Goal: Task Accomplishment & Management: Use online tool/utility

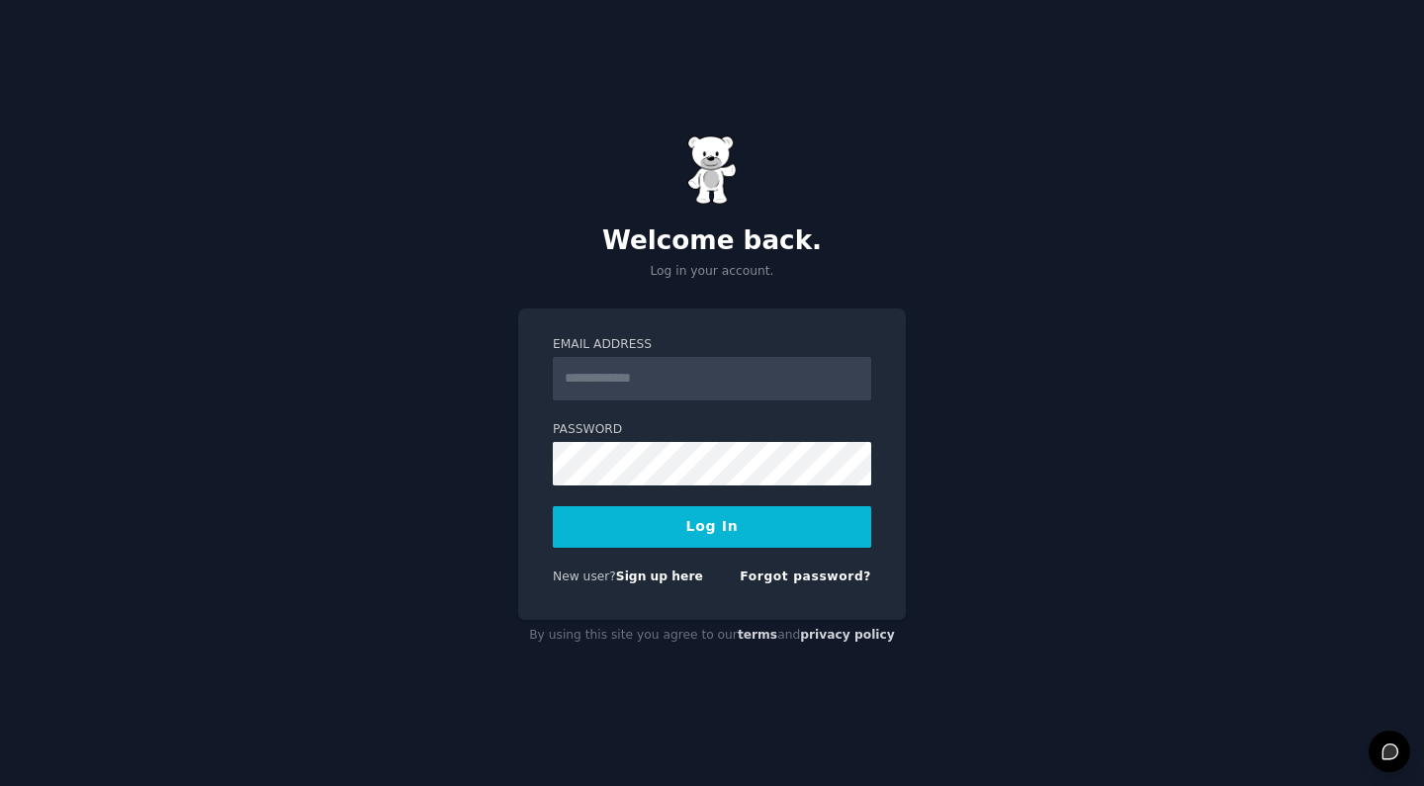
click at [642, 306] on div "Welcome back. Log in your account. Email Address Password Log In New user? Sign…" at bounding box center [712, 393] width 1424 height 786
click at [623, 387] on input "Email Address" at bounding box center [712, 379] width 318 height 44
click at [733, 187] on img at bounding box center [711, 169] width 49 height 69
click at [689, 369] on input "Email Address" at bounding box center [712, 379] width 318 height 44
paste input "**********"
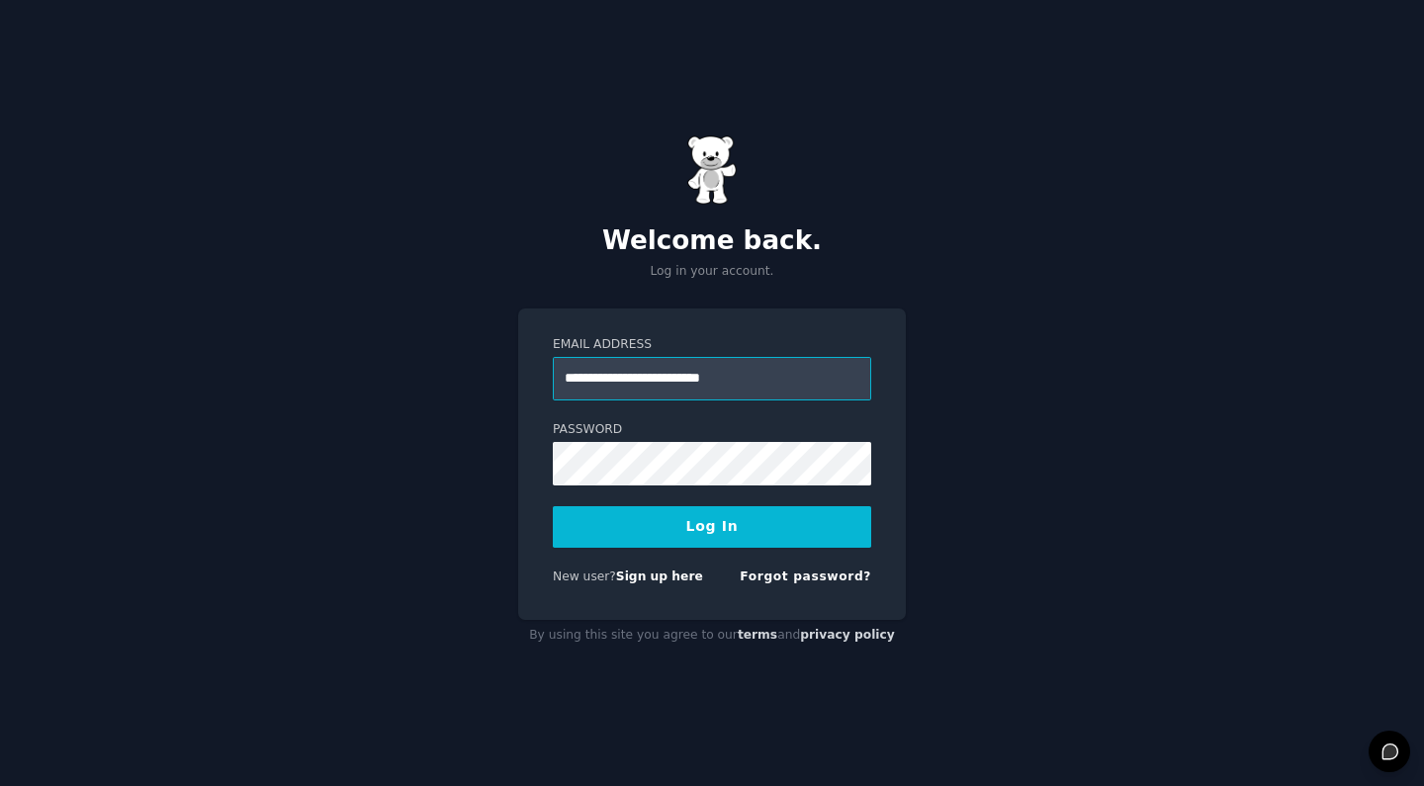
type input "**********"
drag, startPoint x: 872, startPoint y: 491, endPoint x: 1213, endPoint y: 147, distance: 484.5
click at [1216, 193] on div "**********" at bounding box center [712, 393] width 1424 height 786
click at [670, 581] on link "Sign up here" at bounding box center [659, 576] width 87 height 14
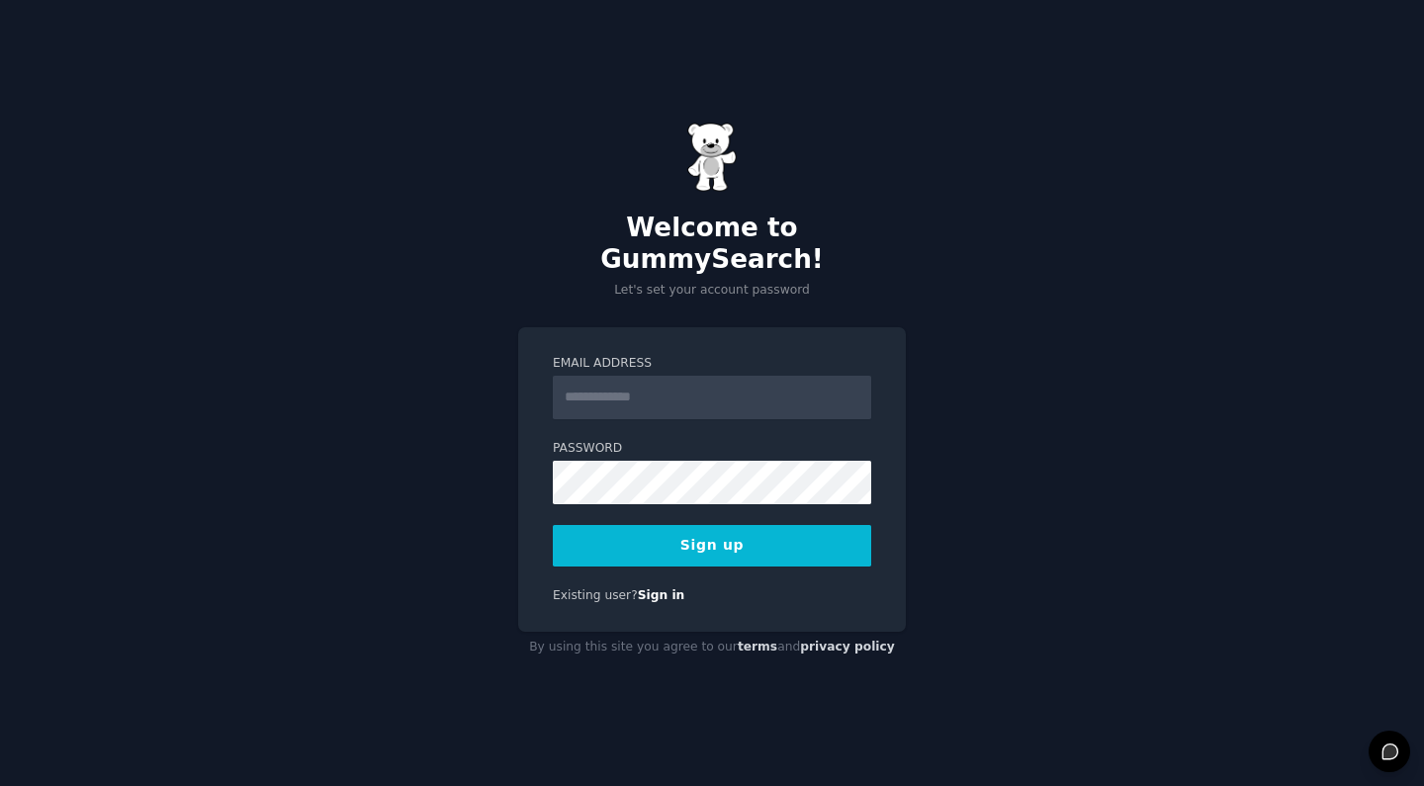
click at [729, 327] on div "Email Address Password Sign up Existing user? Sign in" at bounding box center [712, 480] width 388 height 306
click at [656, 391] on input "Email Address" at bounding box center [712, 398] width 318 height 44
click at [471, 471] on div "Welcome to GummySearch! Let's set your account password Email Address Password …" at bounding box center [712, 393] width 1424 height 786
click at [576, 376] on input "Email Address" at bounding box center [712, 398] width 318 height 44
click at [690, 390] on input "Email Address" at bounding box center [712, 398] width 318 height 44
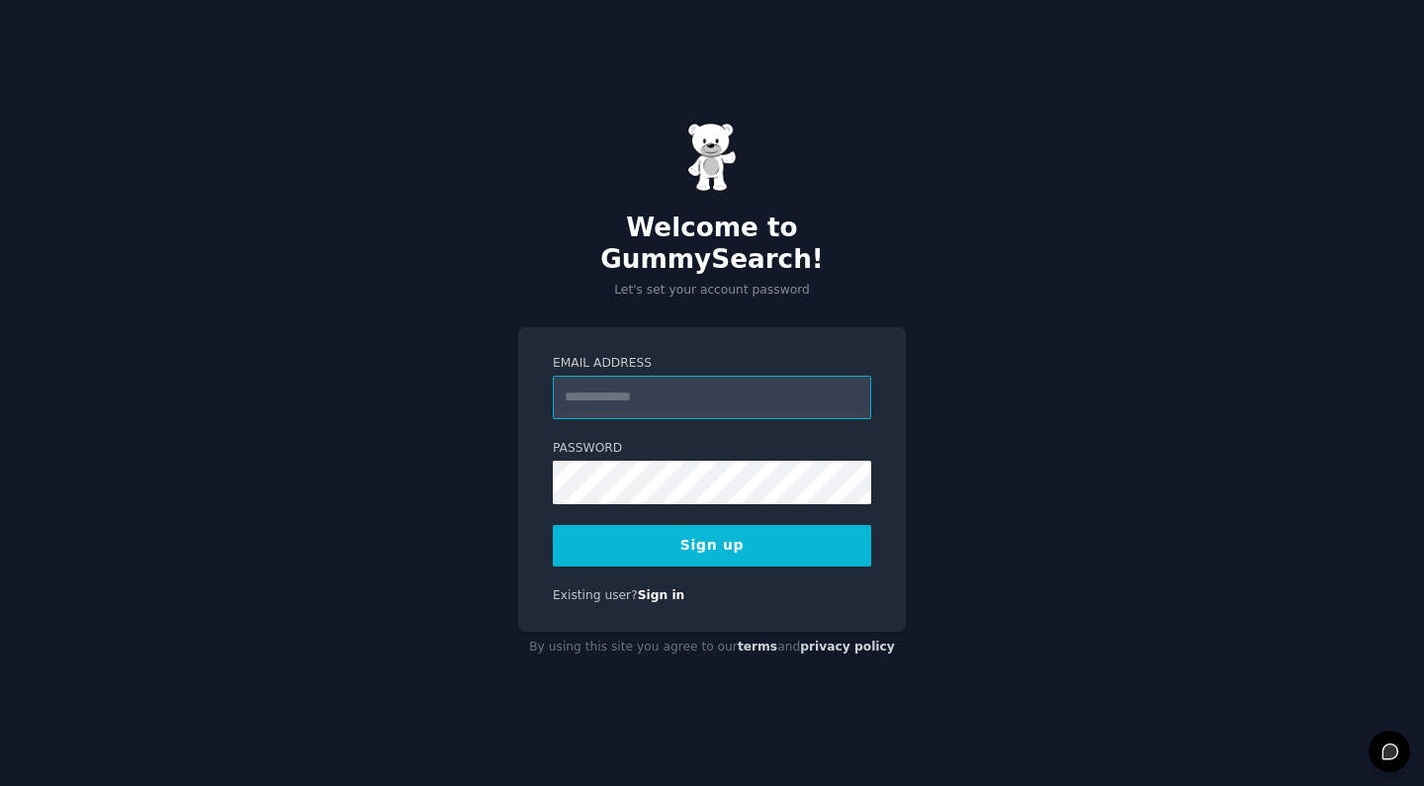
paste input "**********"
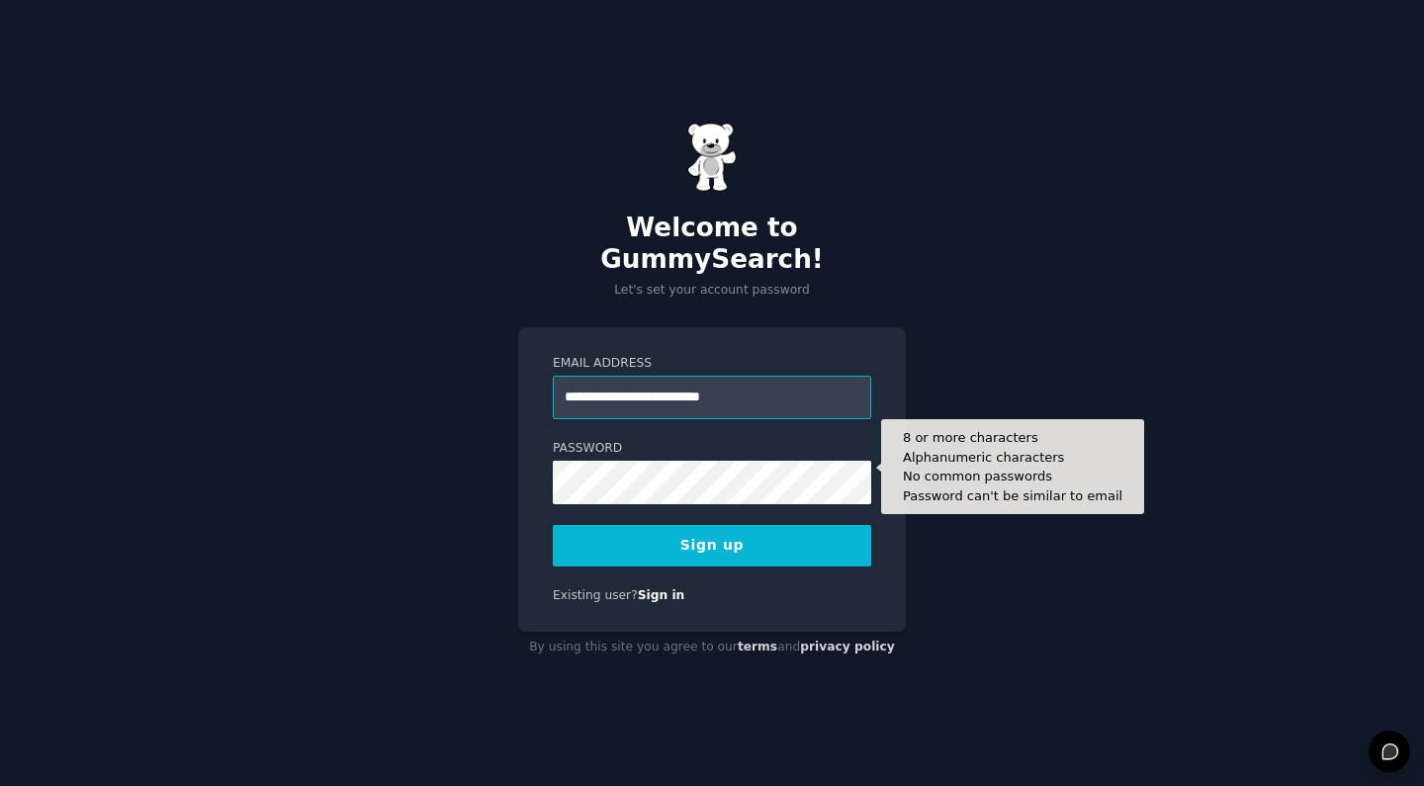
type input "**********"
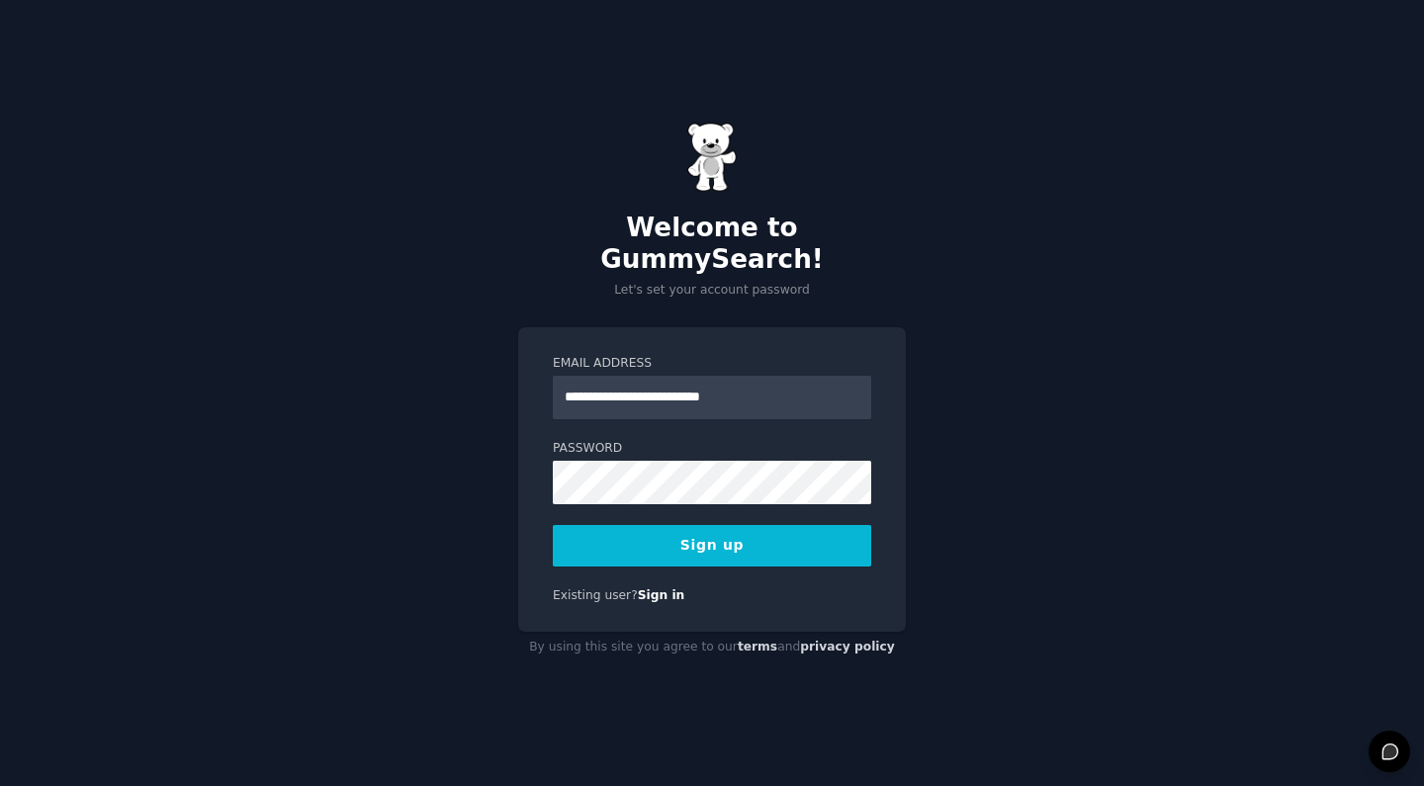
click at [985, 514] on div "**********" at bounding box center [712, 393] width 1424 height 786
click at [707, 550] on button "Sign up" at bounding box center [712, 546] width 318 height 42
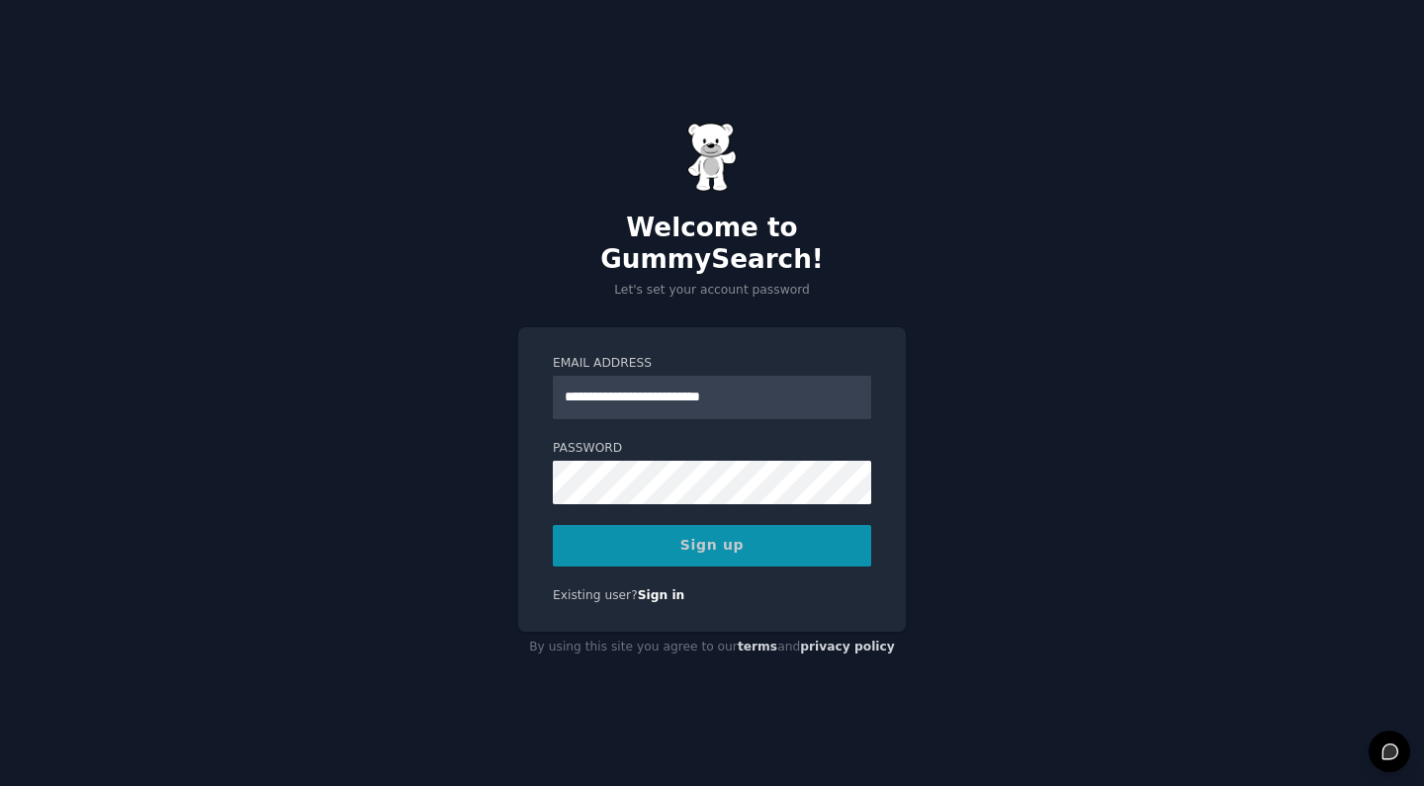
click at [715, 539] on div "Sign up" at bounding box center [712, 546] width 318 height 42
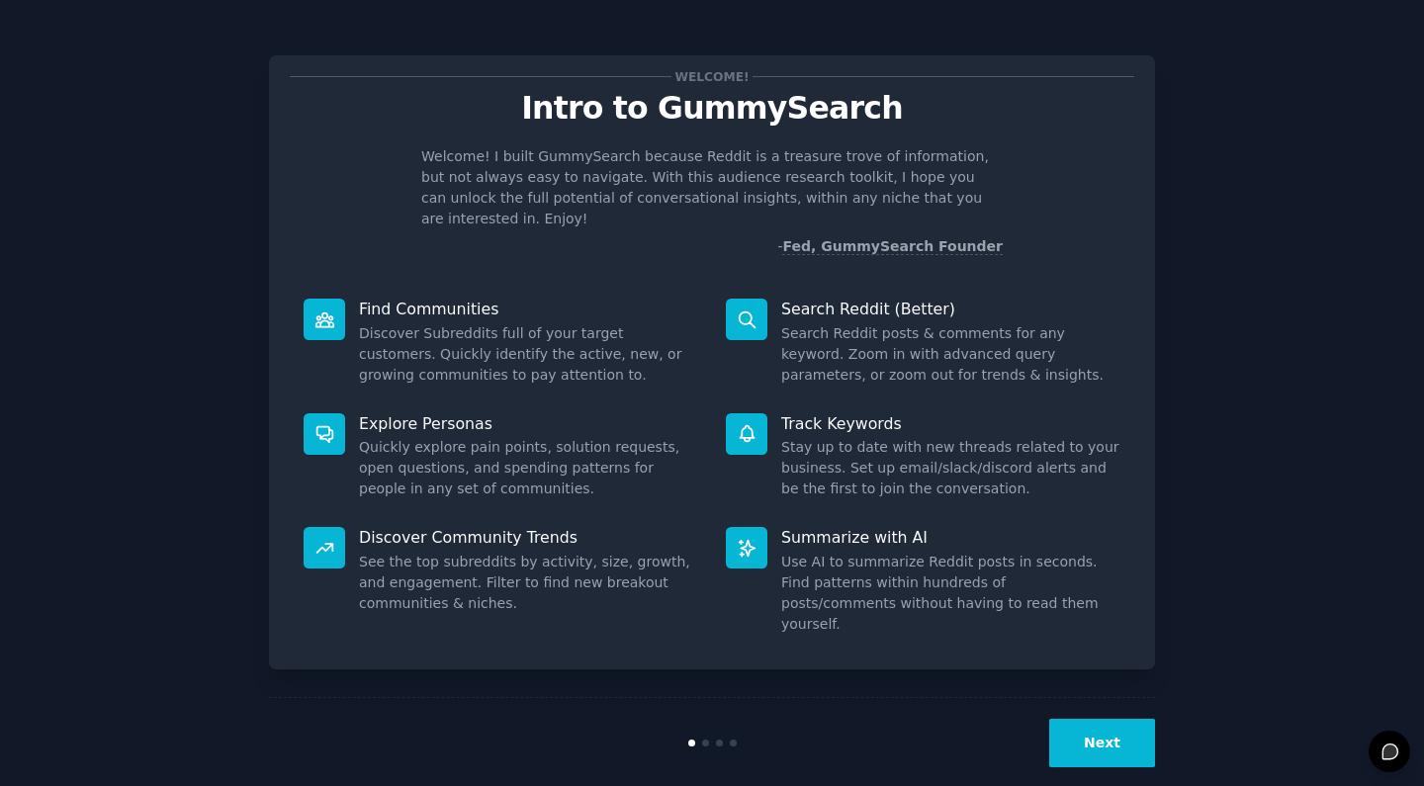
click at [743, 309] on icon at bounding box center [747, 319] width 21 height 21
click at [1129, 719] on button "Next" at bounding box center [1102, 743] width 106 height 48
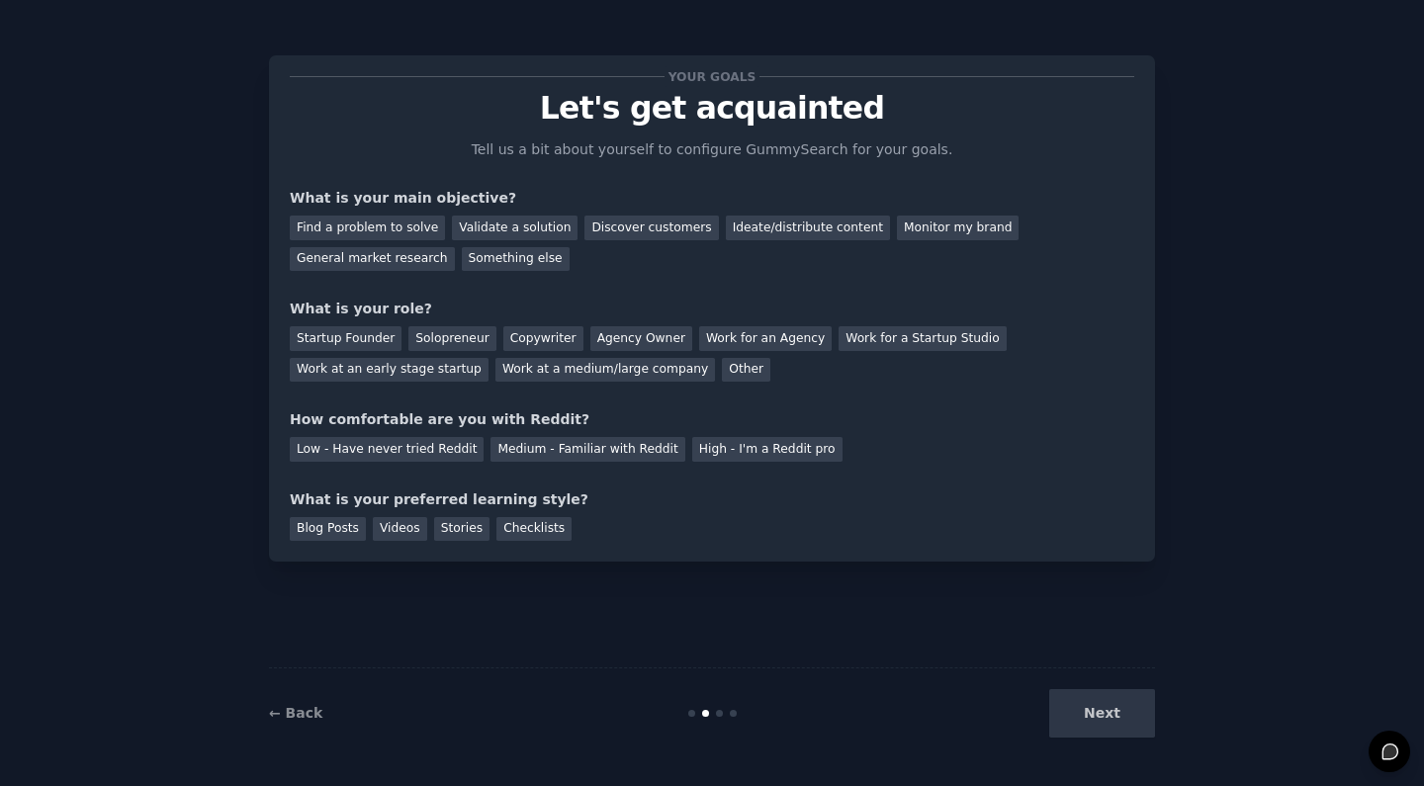
click at [1129, 718] on div "Next" at bounding box center [1007, 713] width 296 height 48
click at [877, 568] on div "Your goals Let's get acquainted Tell us a bit about yourself to configure Gummy…" at bounding box center [712, 393] width 886 height 731
click at [812, 642] on div "Your goals Let's get acquainted Tell us a bit about yourself to configure Gummy…" at bounding box center [712, 393] width 886 height 731
click at [1112, 710] on div "Next" at bounding box center [1007, 713] width 296 height 48
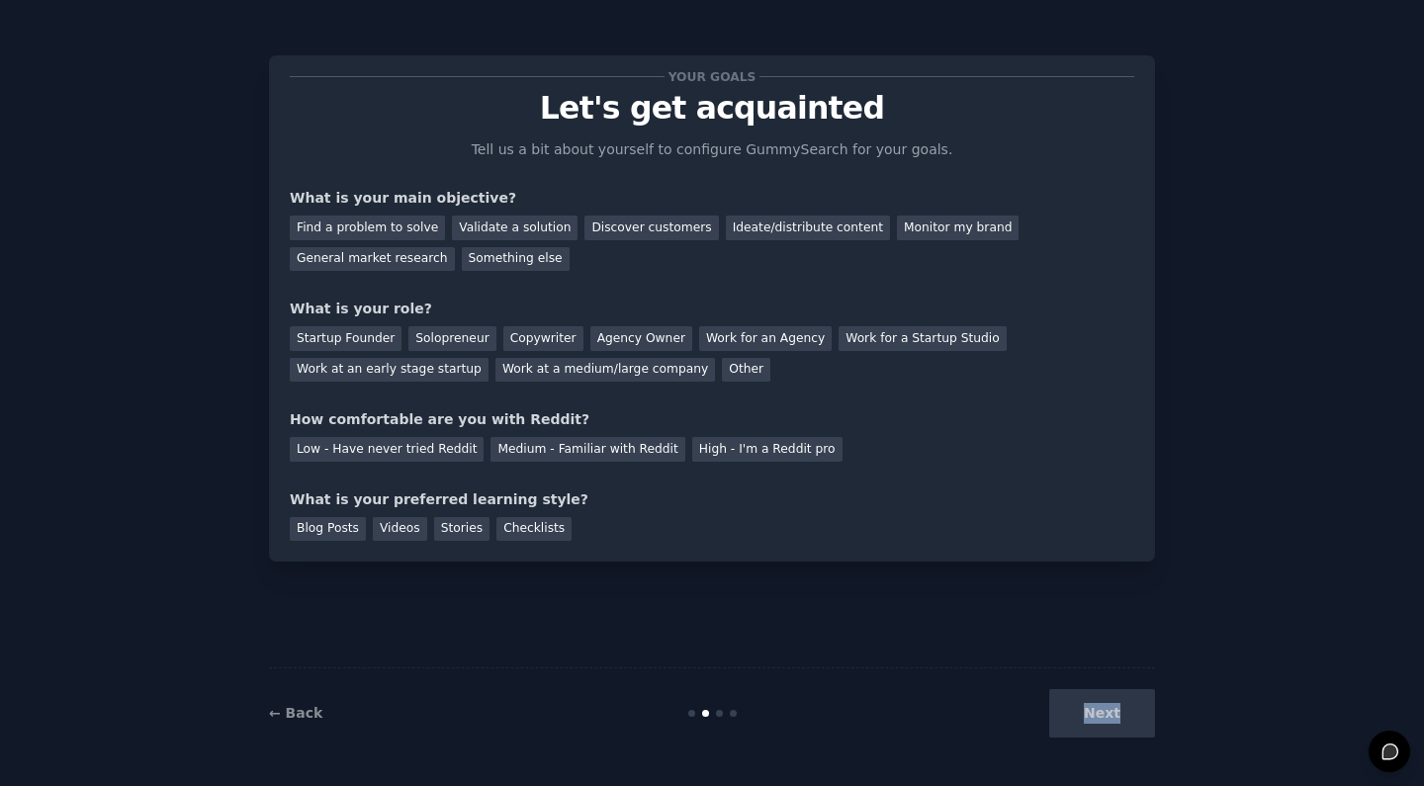
drag, startPoint x: 1112, startPoint y: 710, endPoint x: 699, endPoint y: 665, distance: 415.7
click at [1112, 710] on div "Next" at bounding box center [1007, 713] width 296 height 48
click at [332, 525] on div "Blog Posts" at bounding box center [328, 529] width 76 height 25
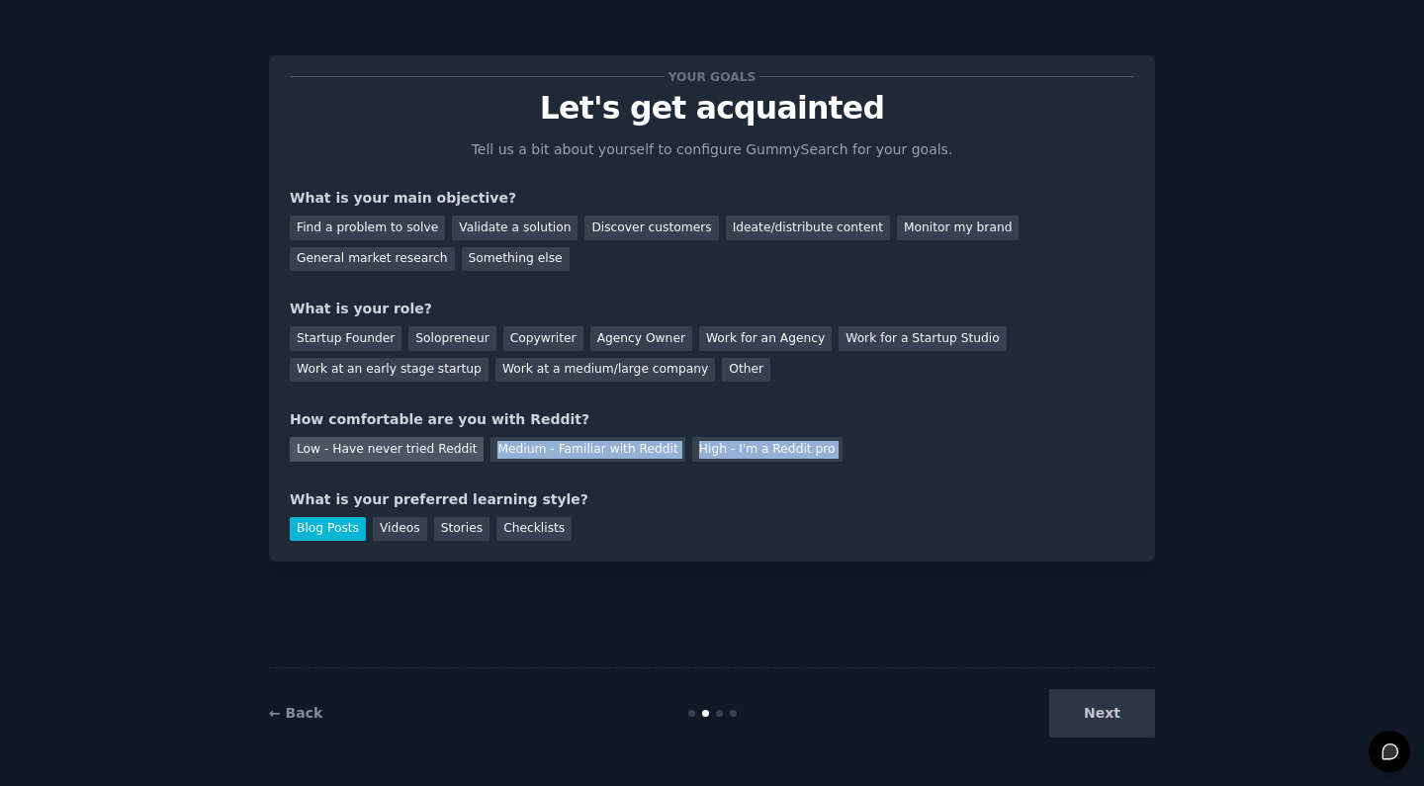
click at [369, 458] on div "Your goals Let's get acquainted Tell us a bit about yourself to configure Gummy…" at bounding box center [712, 308] width 844 height 465
click at [369, 458] on div "Low - Have never tried Reddit" at bounding box center [387, 449] width 194 height 25
click at [375, 457] on div "Low - Have never tried Reddit" at bounding box center [387, 449] width 194 height 25
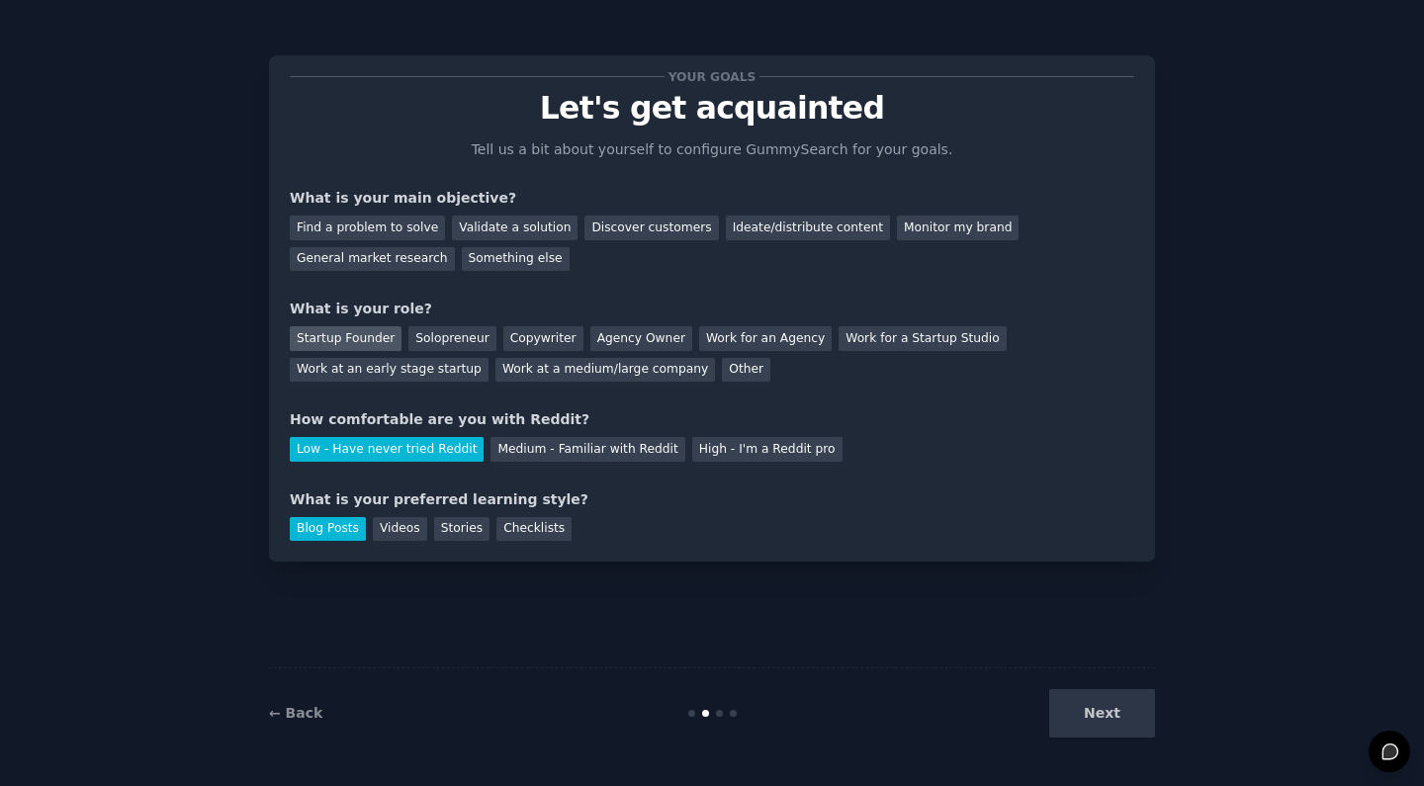
click at [352, 329] on div "Startup Founder" at bounding box center [346, 338] width 112 height 25
click at [348, 337] on div "Startup Founder" at bounding box center [346, 338] width 112 height 25
click at [411, 230] on div "Find a problem to solve" at bounding box center [367, 228] width 155 height 25
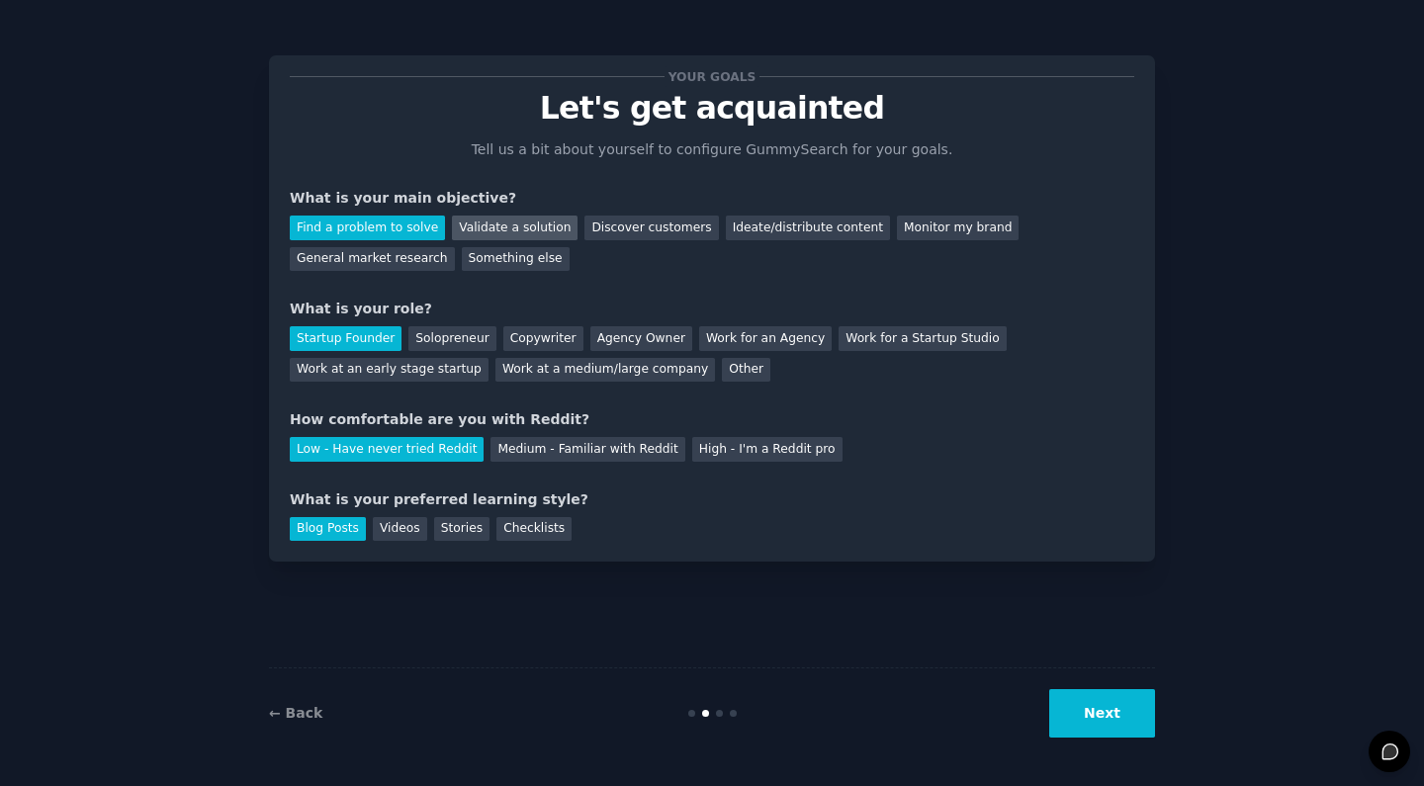
click at [478, 233] on div "Validate a solution" at bounding box center [515, 228] width 126 height 25
click at [1100, 704] on button "Next" at bounding box center [1102, 713] width 106 height 48
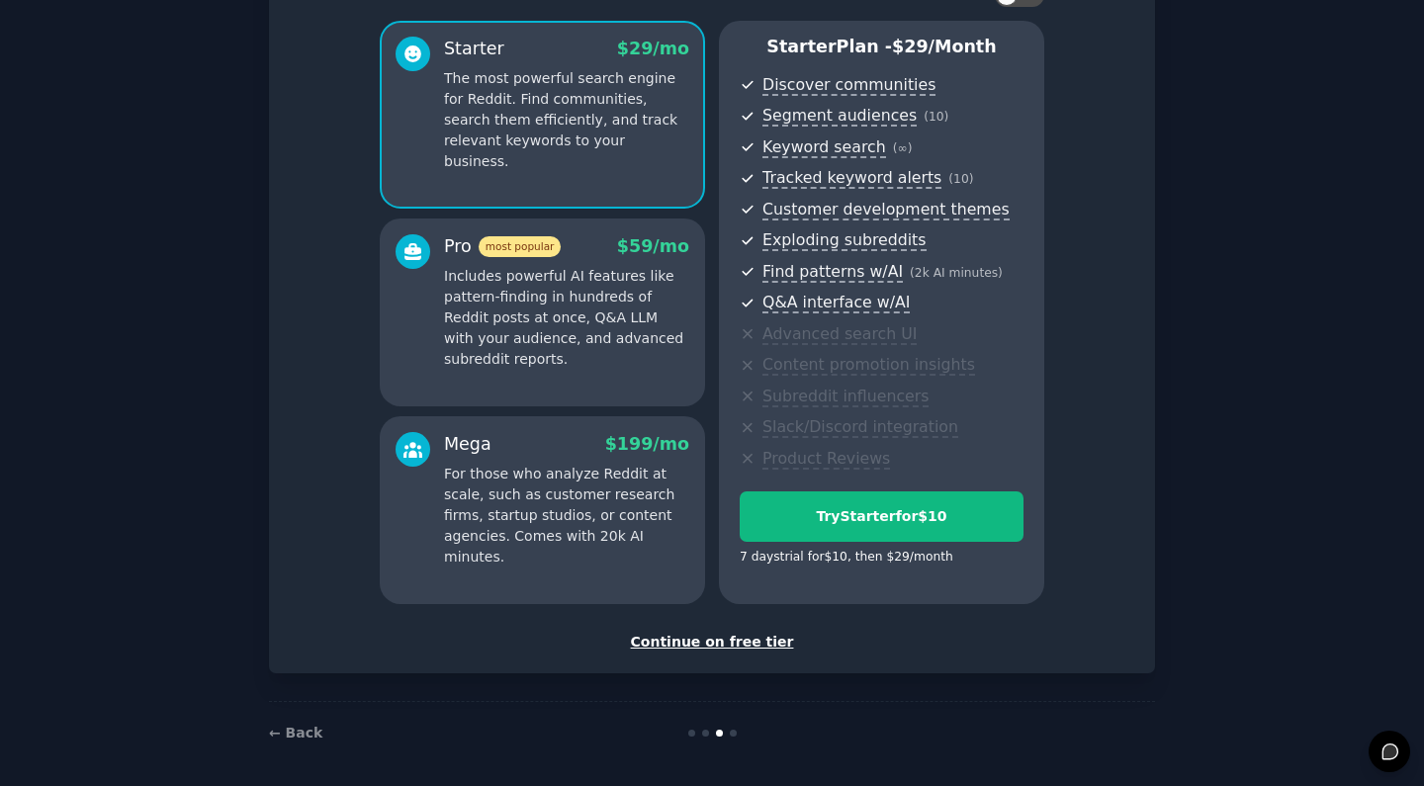
scroll to position [155, 0]
click at [748, 638] on div "Continue on free tier" at bounding box center [712, 643] width 844 height 21
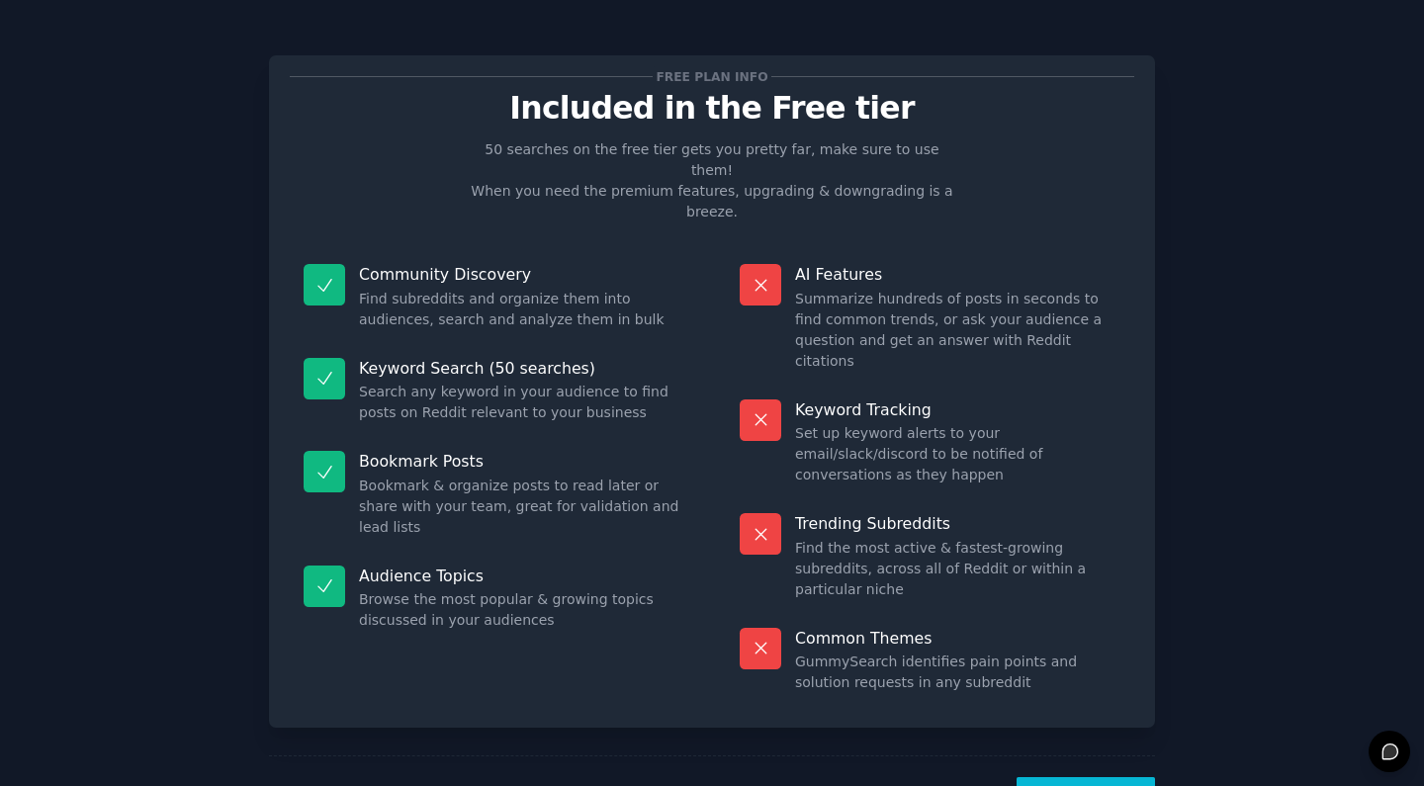
click at [1089, 777] on button "Let's Go!" at bounding box center [1085, 801] width 138 height 48
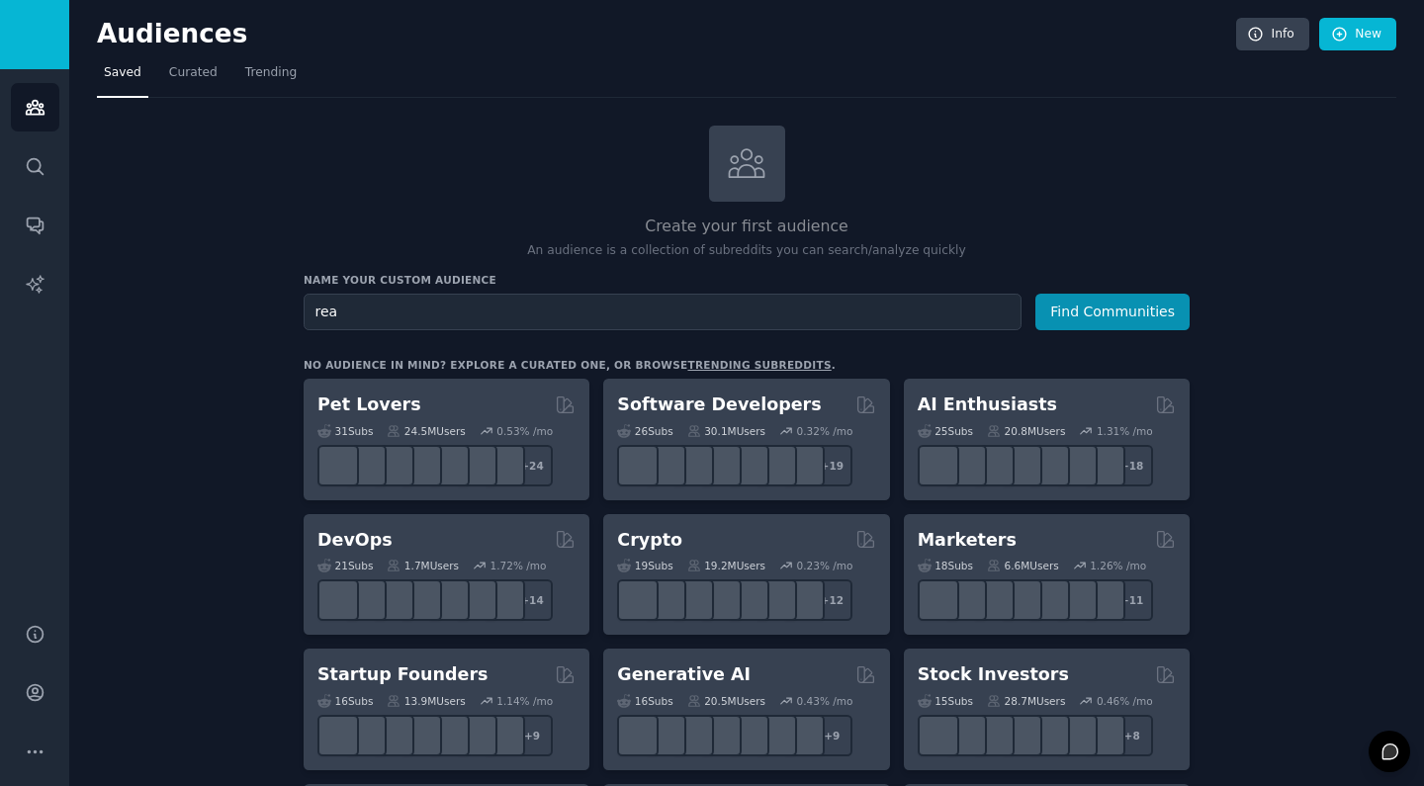
type input "real"
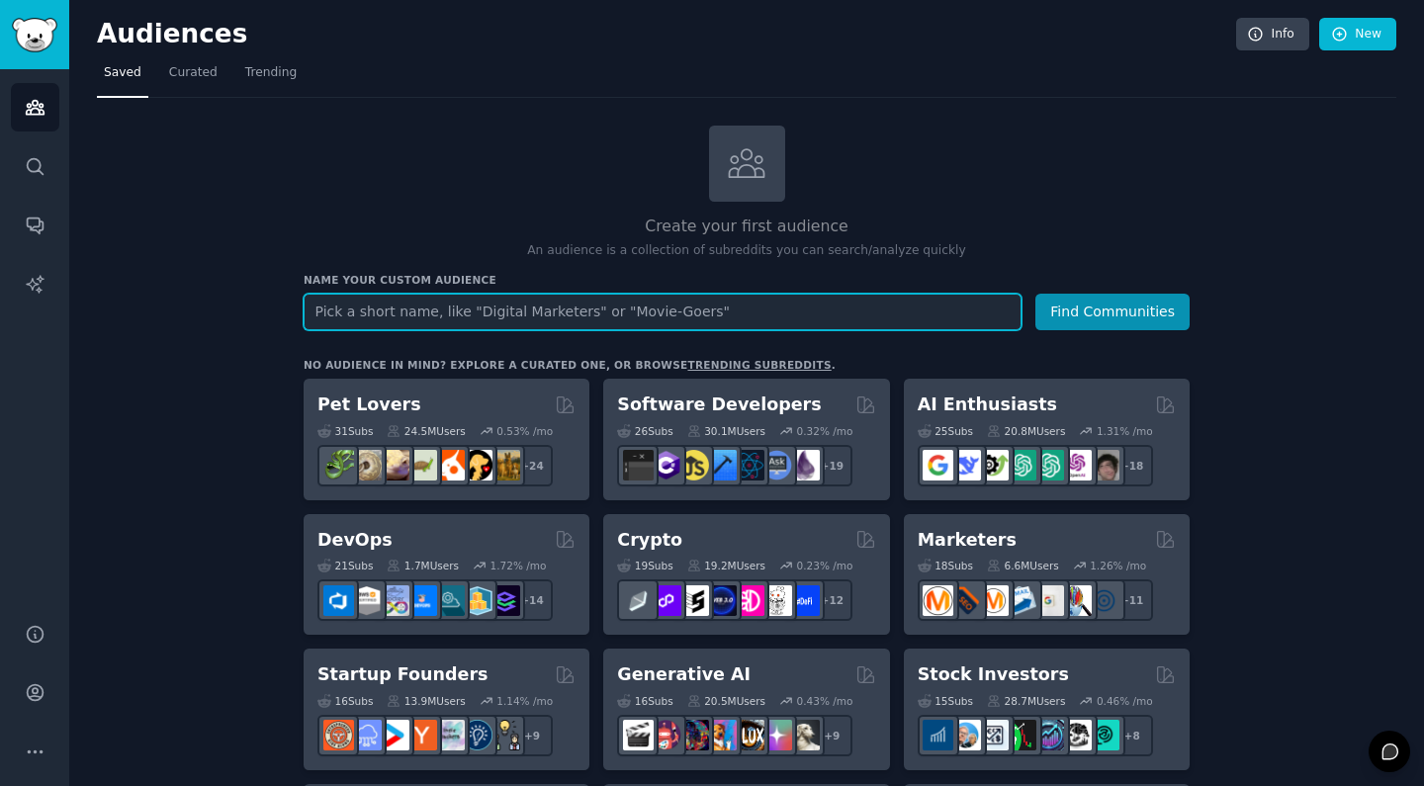
paste input "r/landlord"
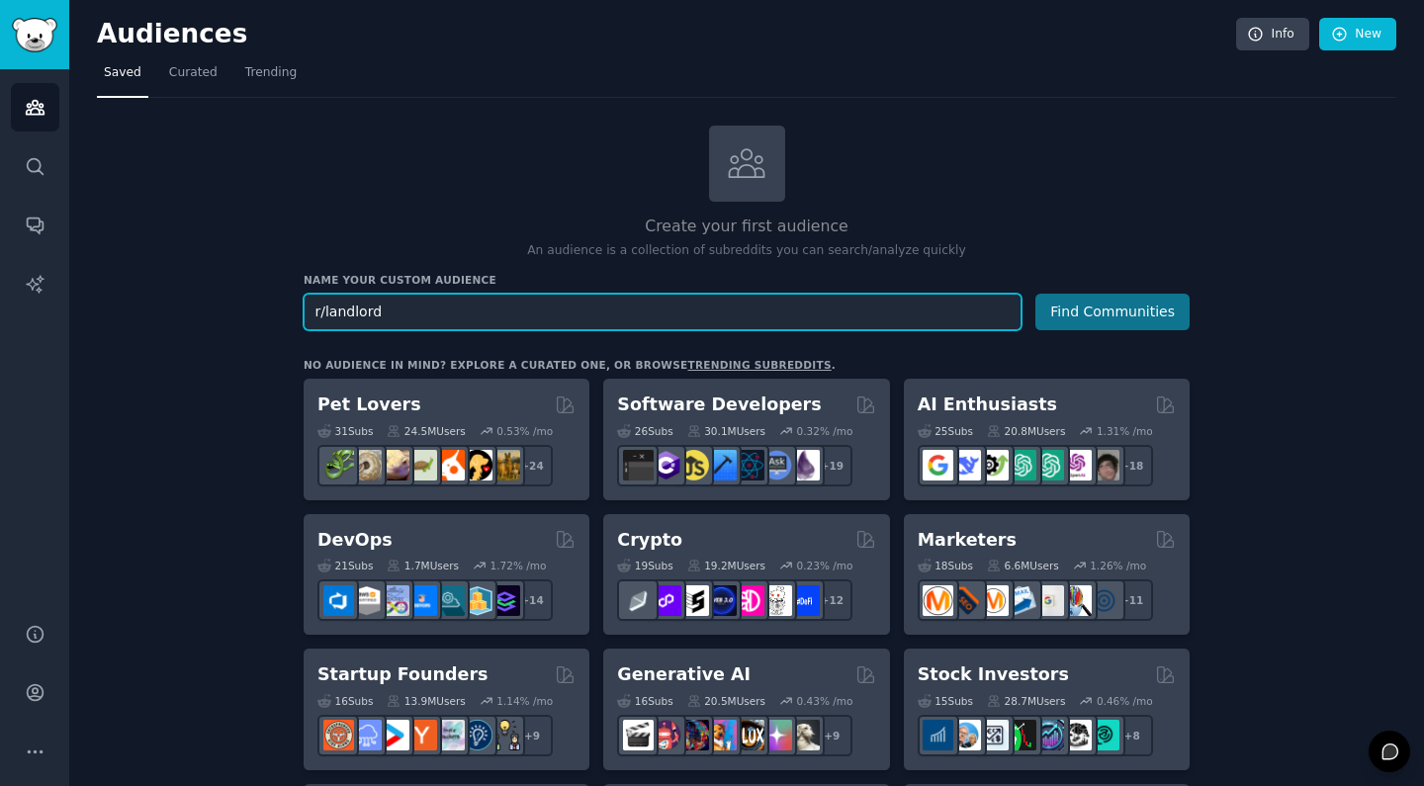
type input "r/landlord"
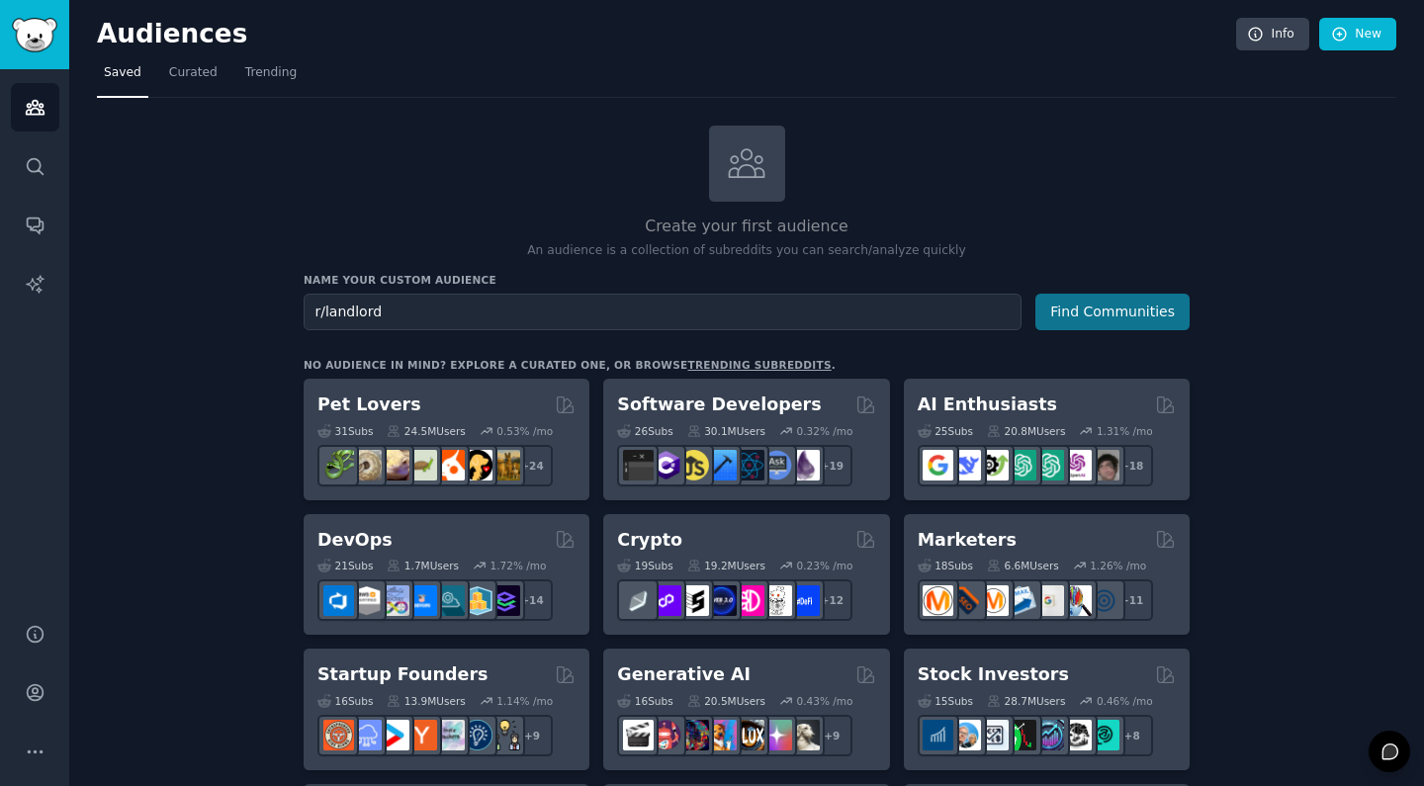
click at [1093, 311] on button "Find Communities" at bounding box center [1112, 312] width 154 height 37
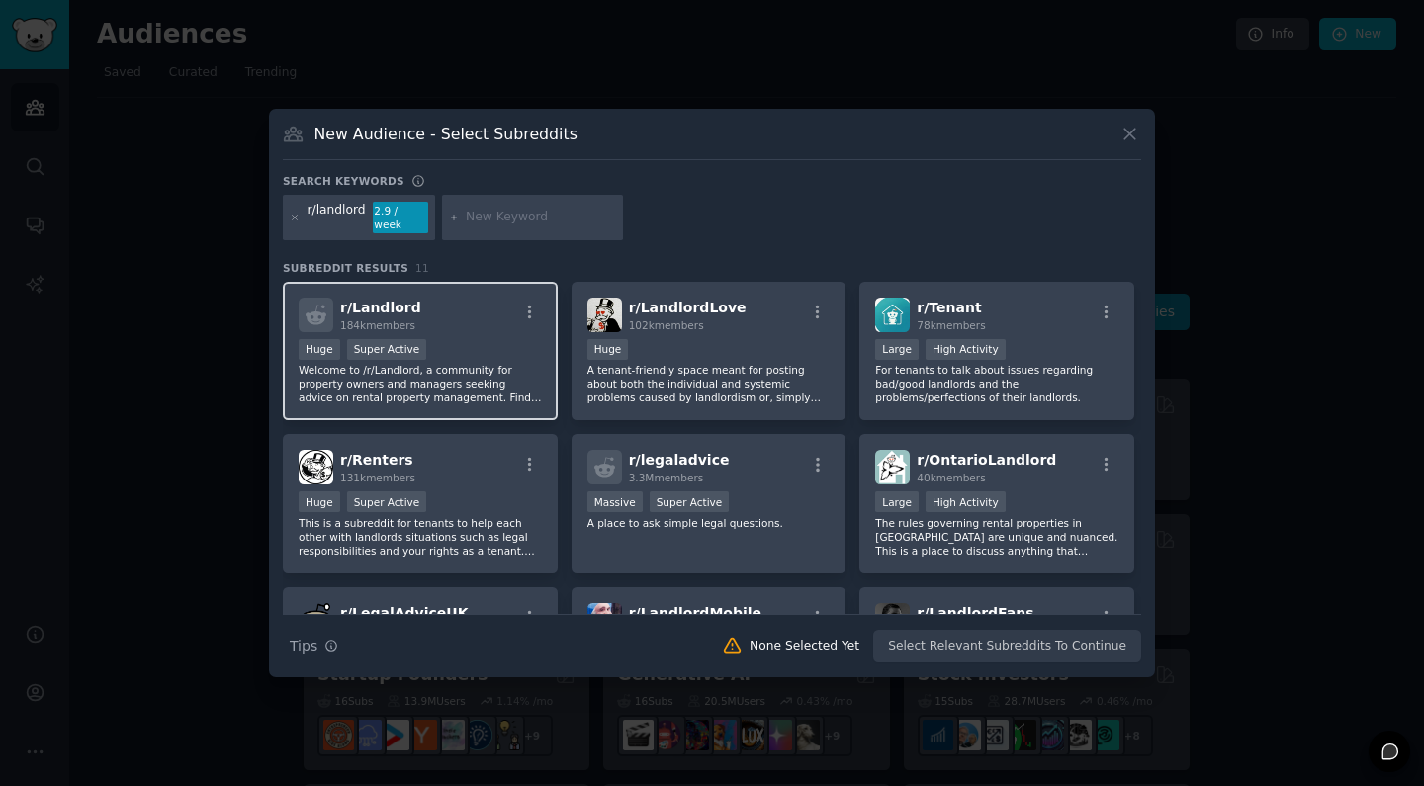
click at [447, 379] on p "Welcome to /r/Landlord, a community for property owners and managers seeking ad…" at bounding box center [420, 384] width 243 height 42
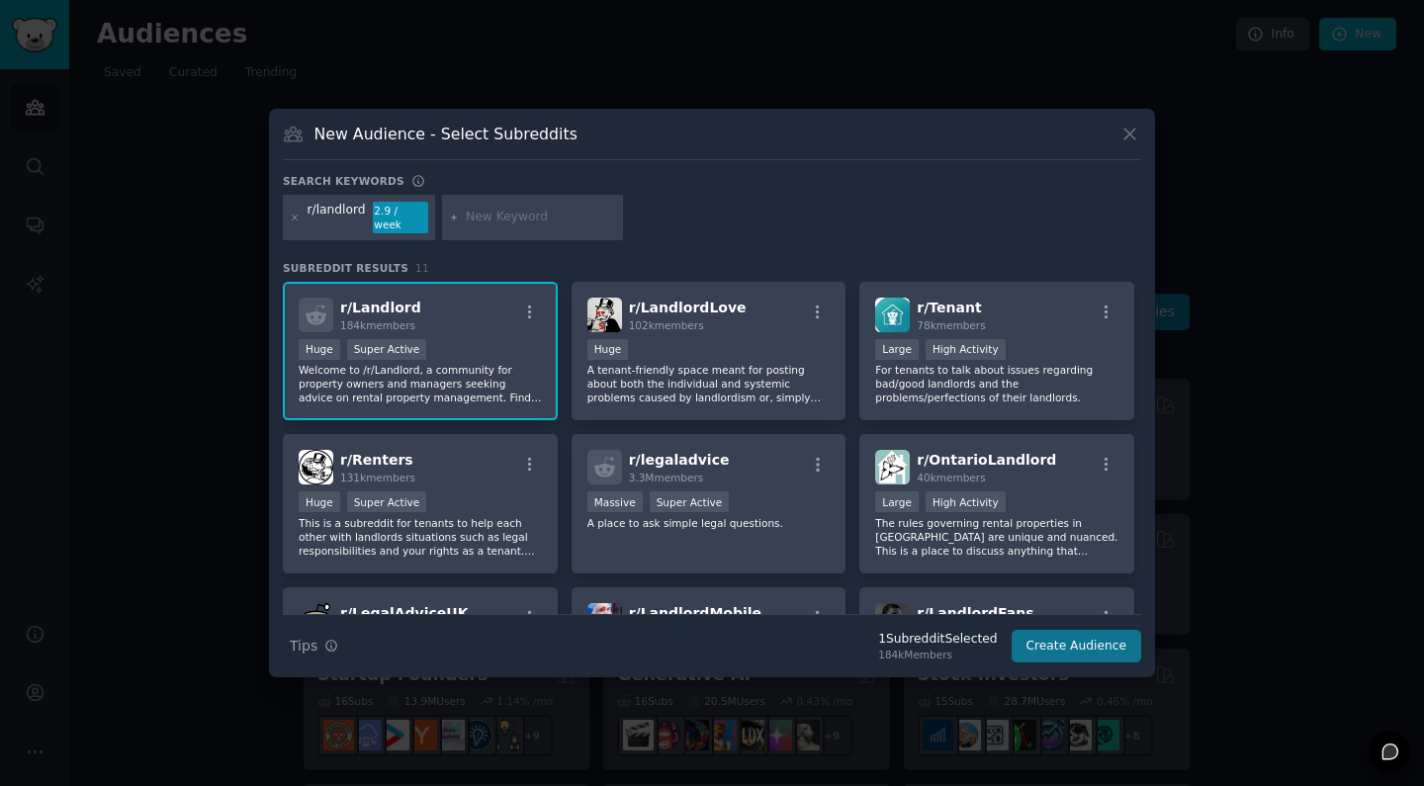
click at [1090, 635] on button "Create Audience" at bounding box center [1076, 647] width 131 height 34
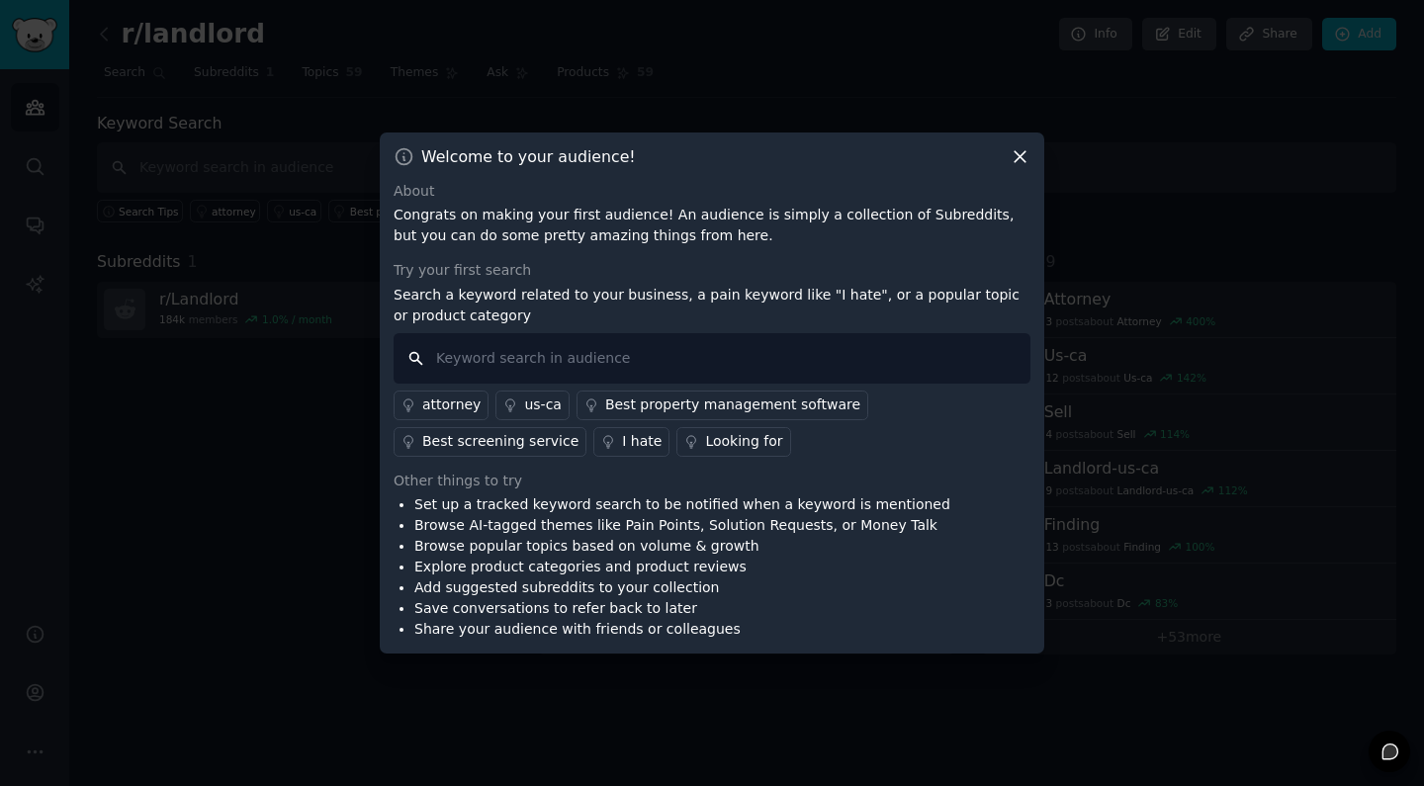
click at [629, 354] on input "text" at bounding box center [711, 358] width 637 height 50
type input "photography"
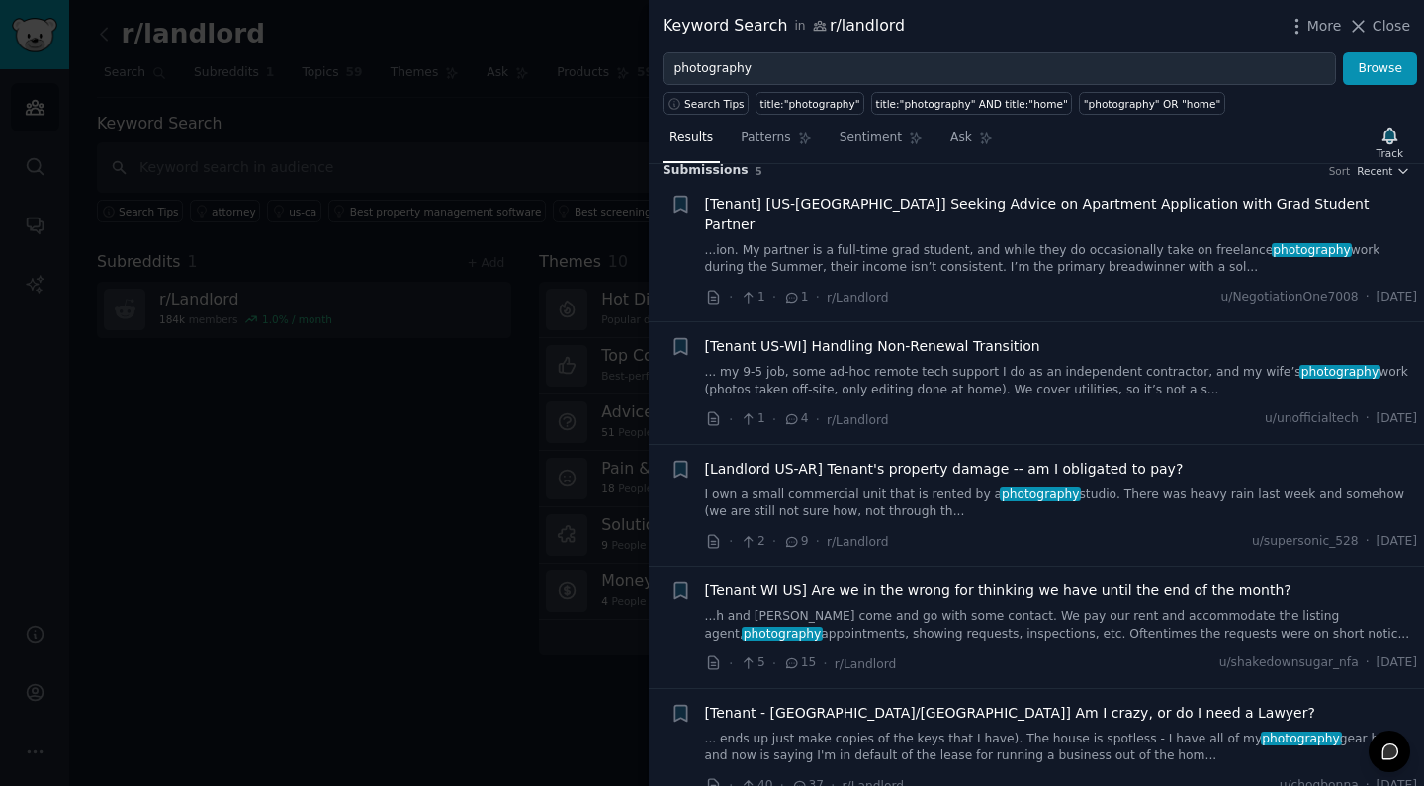
scroll to position [15, 0]
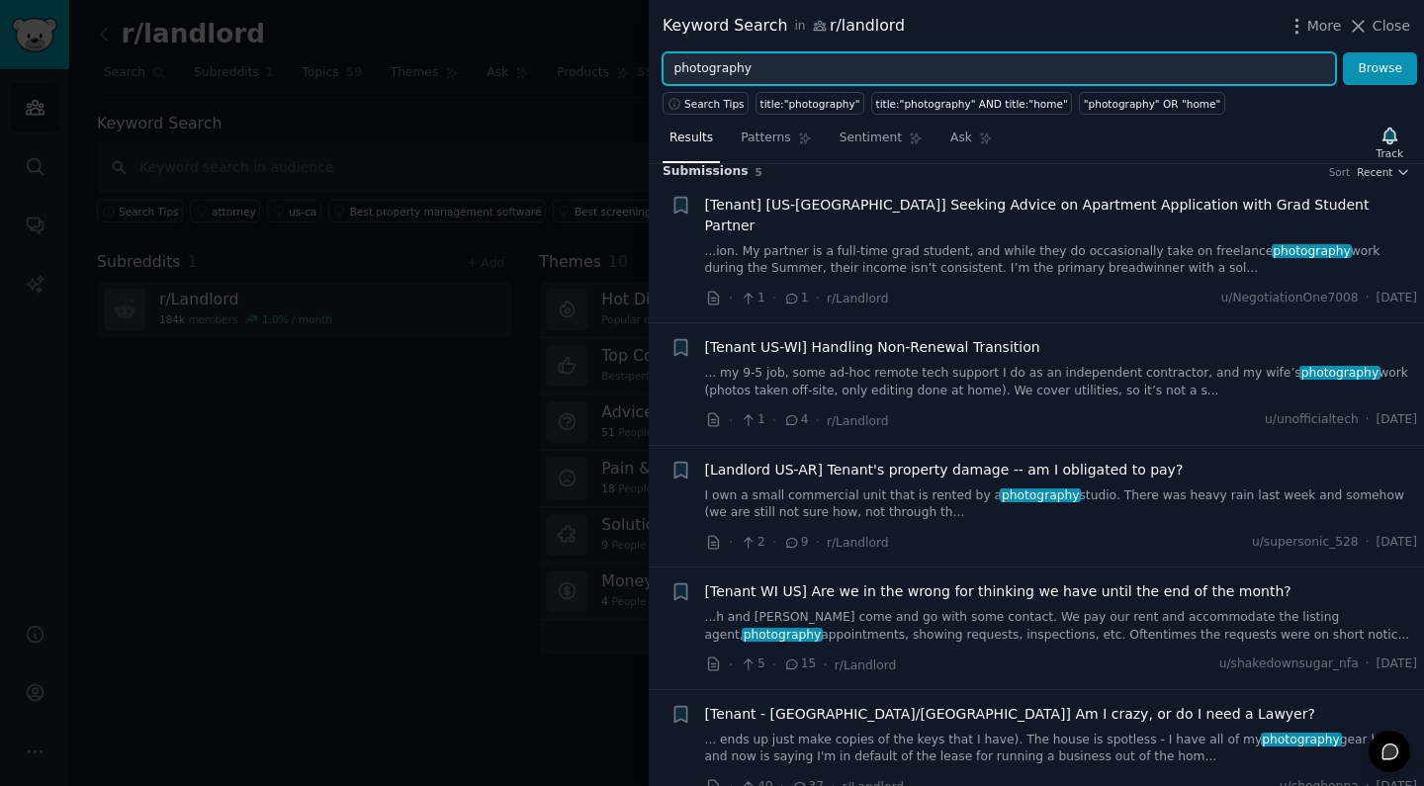
click at [783, 73] on input "photography" at bounding box center [998, 69] width 673 height 34
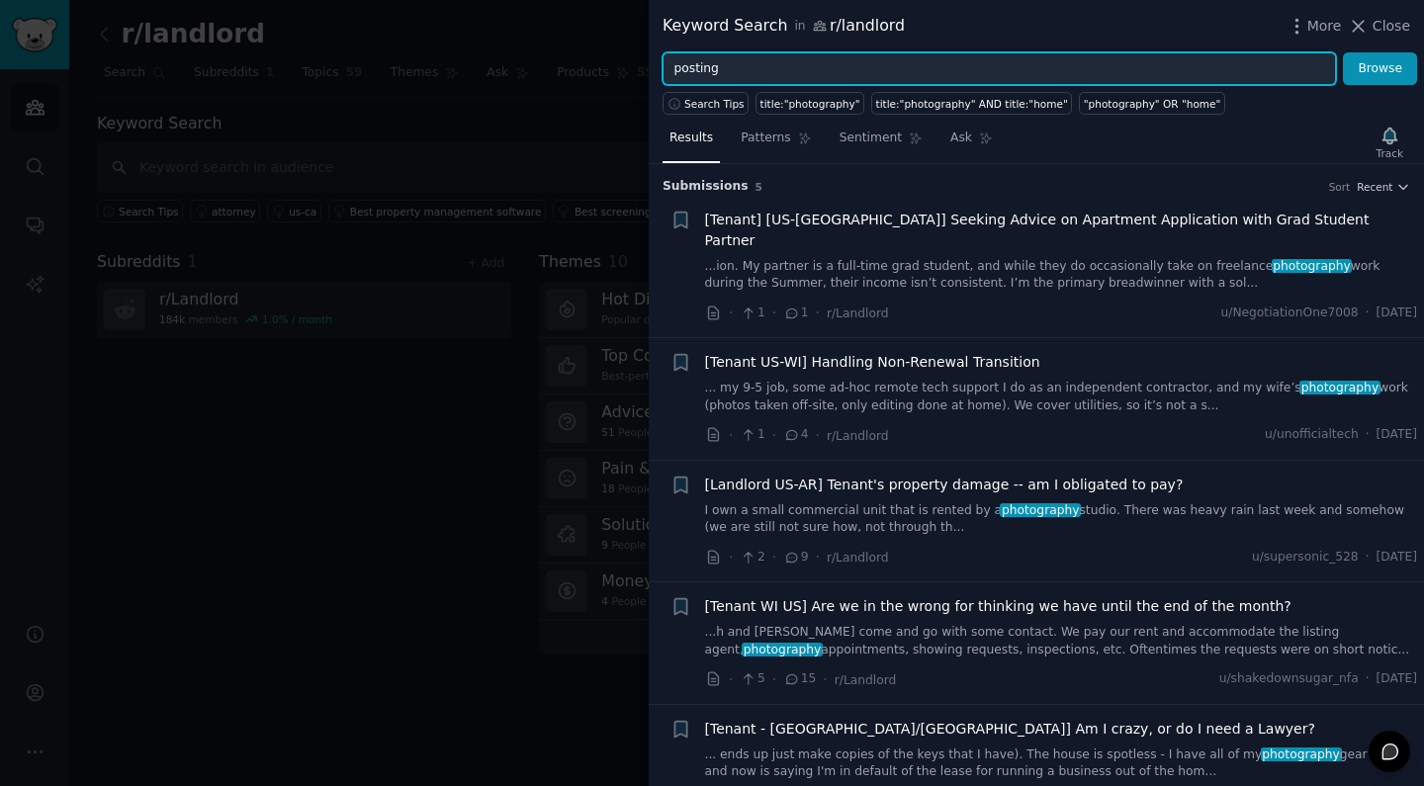
type input "posting"
click at [1380, 68] on button "Browse" at bounding box center [1380, 69] width 74 height 34
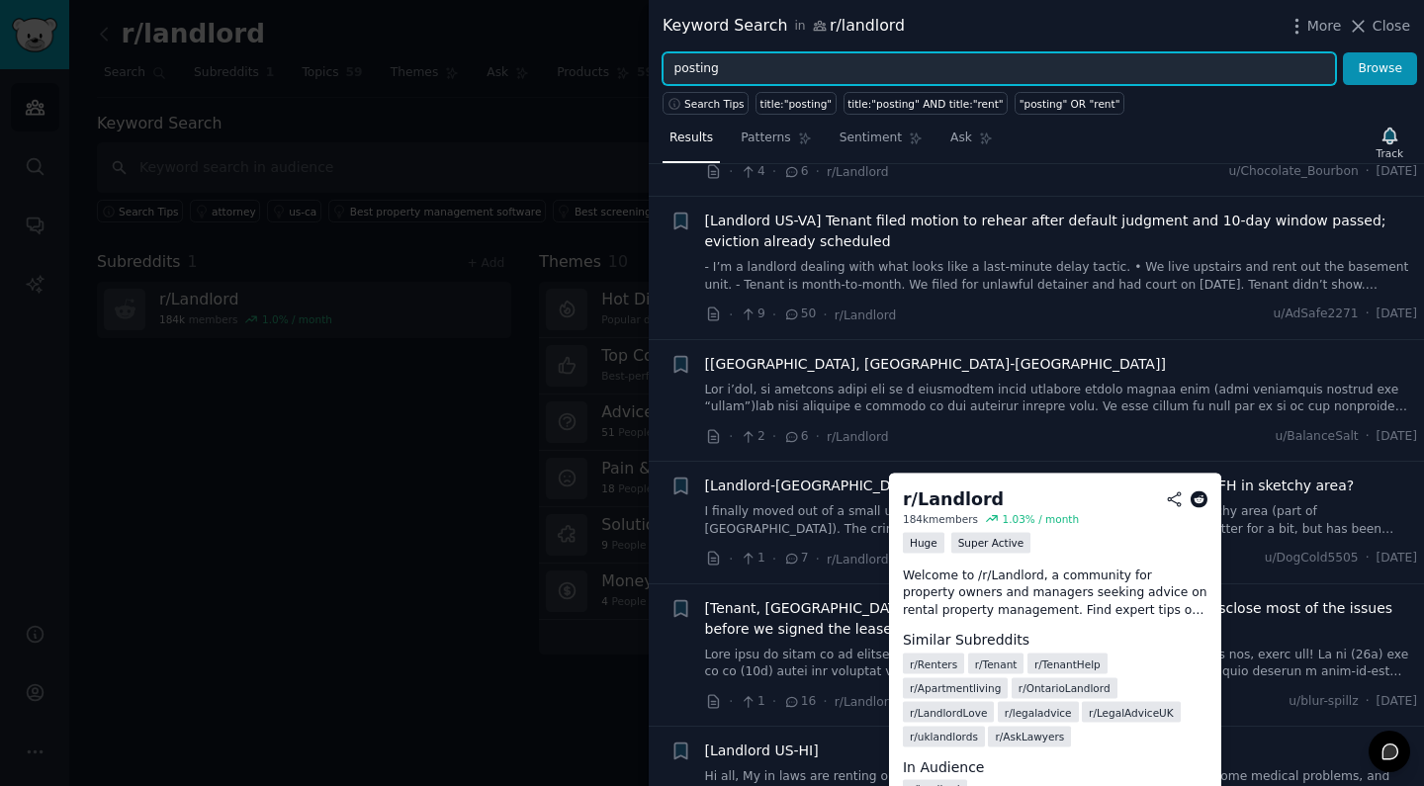
scroll to position [3068, 0]
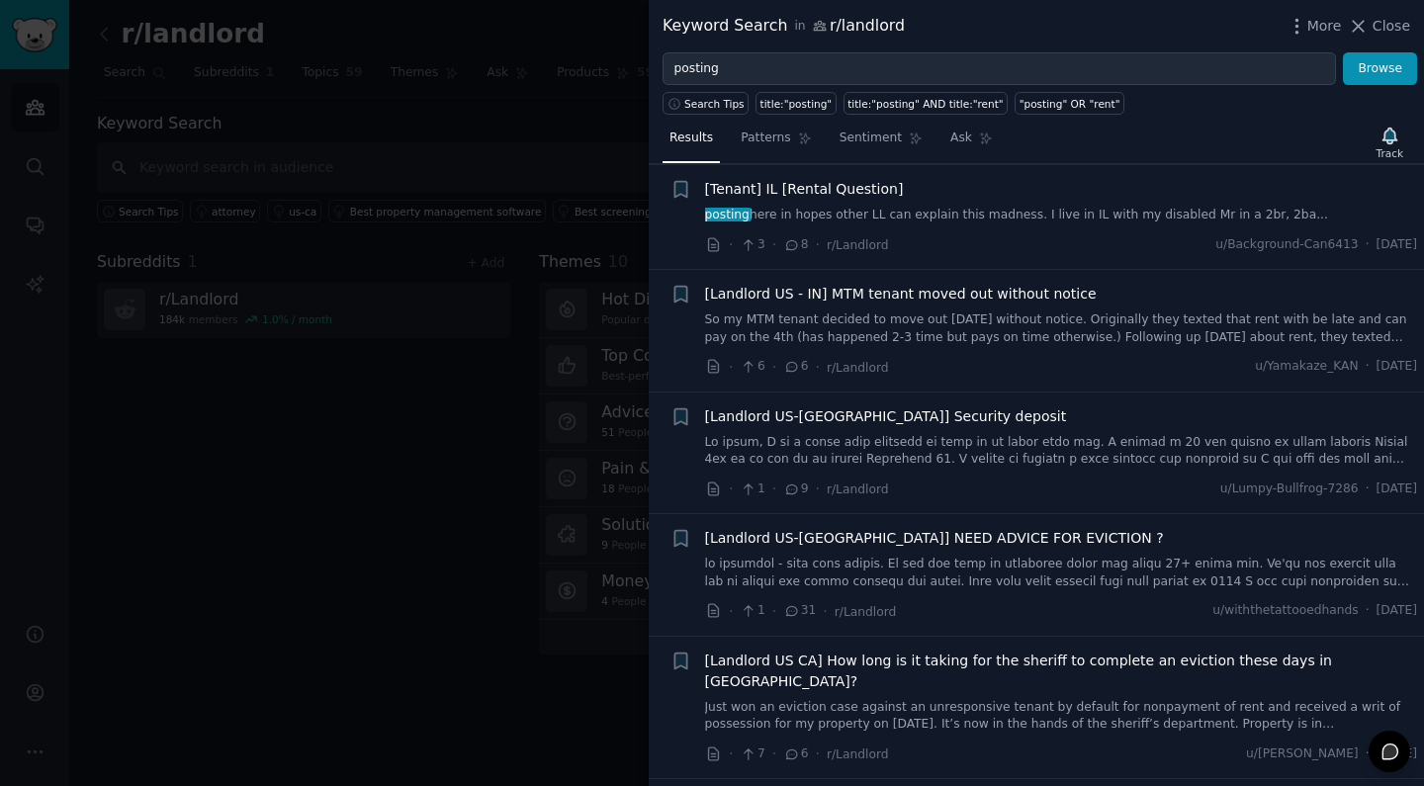
click at [466, 667] on div at bounding box center [712, 393] width 1424 height 786
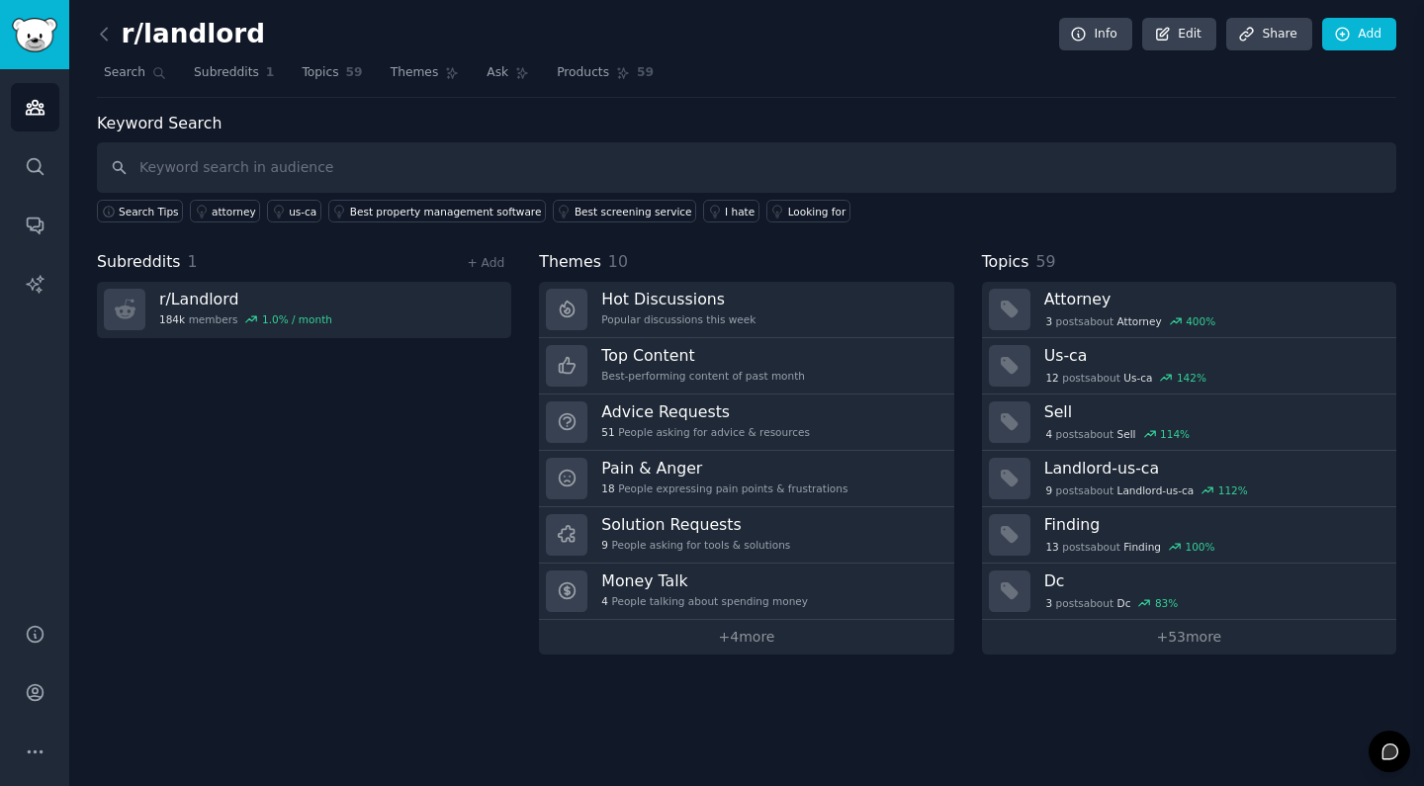
click at [466, 667] on div "r/landlord Info Edit Share Add Search Subreddits 1 Topics 59 Themes Ask Product…" at bounding box center [746, 393] width 1355 height 786
click at [525, 697] on div "r/landlord Info Edit Share Add Search Subreddits 1 Topics 59 Themes Ask Product…" at bounding box center [746, 393] width 1355 height 786
click at [453, 173] on input "text" at bounding box center [746, 167] width 1299 height 50
paste input "r/realestate"
type input "r/realestate"
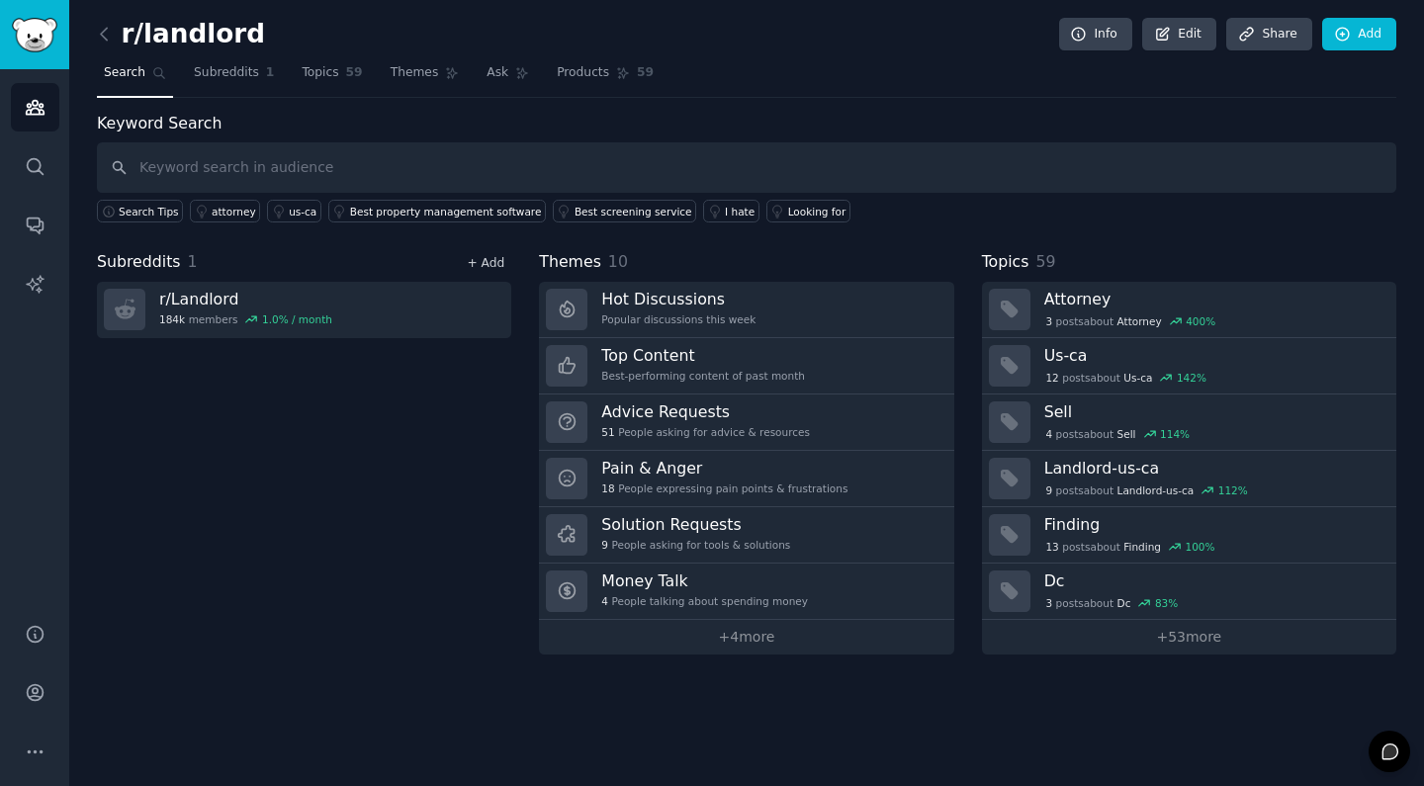
click at [492, 256] on link "+ Add" at bounding box center [486, 263] width 38 height 14
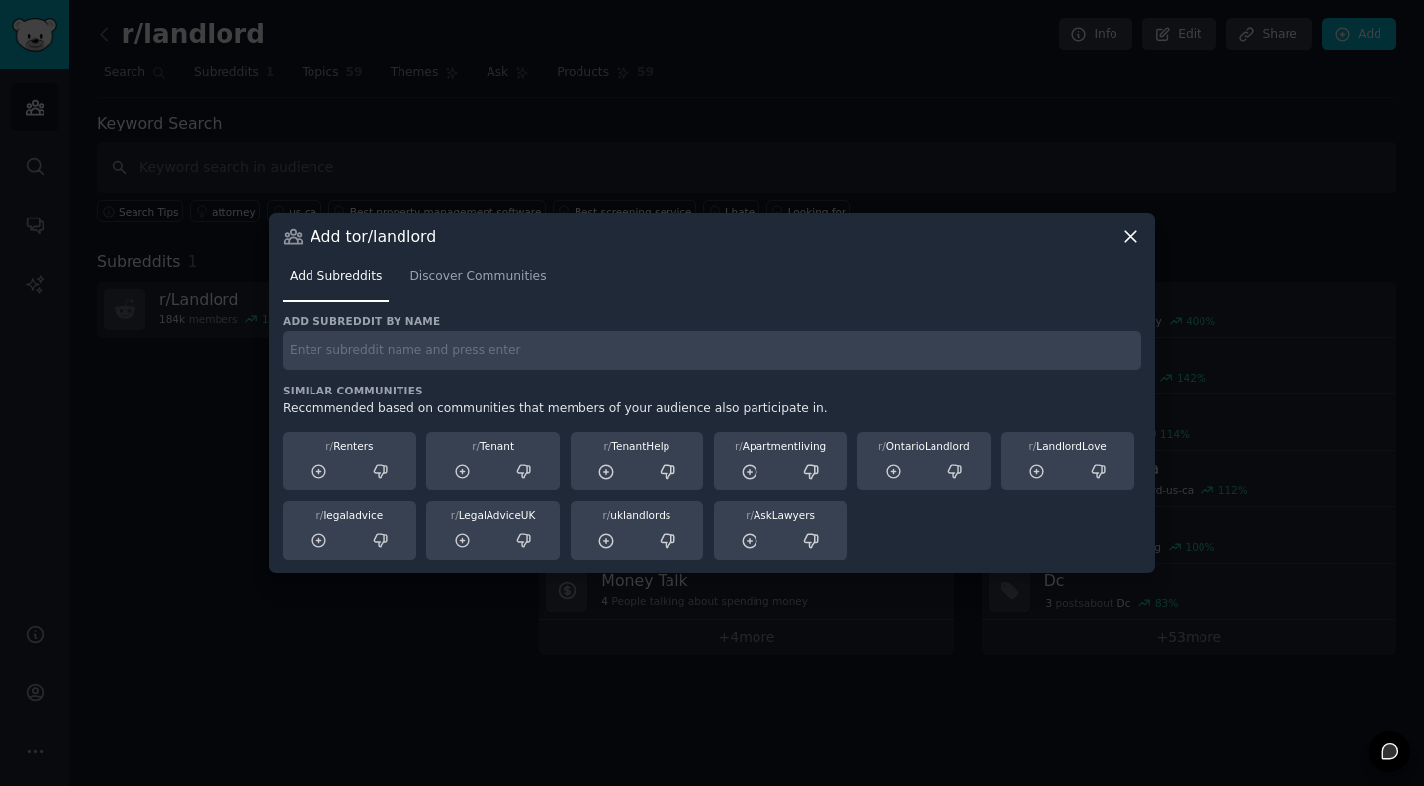
click at [653, 358] on input "text" at bounding box center [712, 350] width 858 height 39
paste input "r/realestate"
type input "r/realestate"
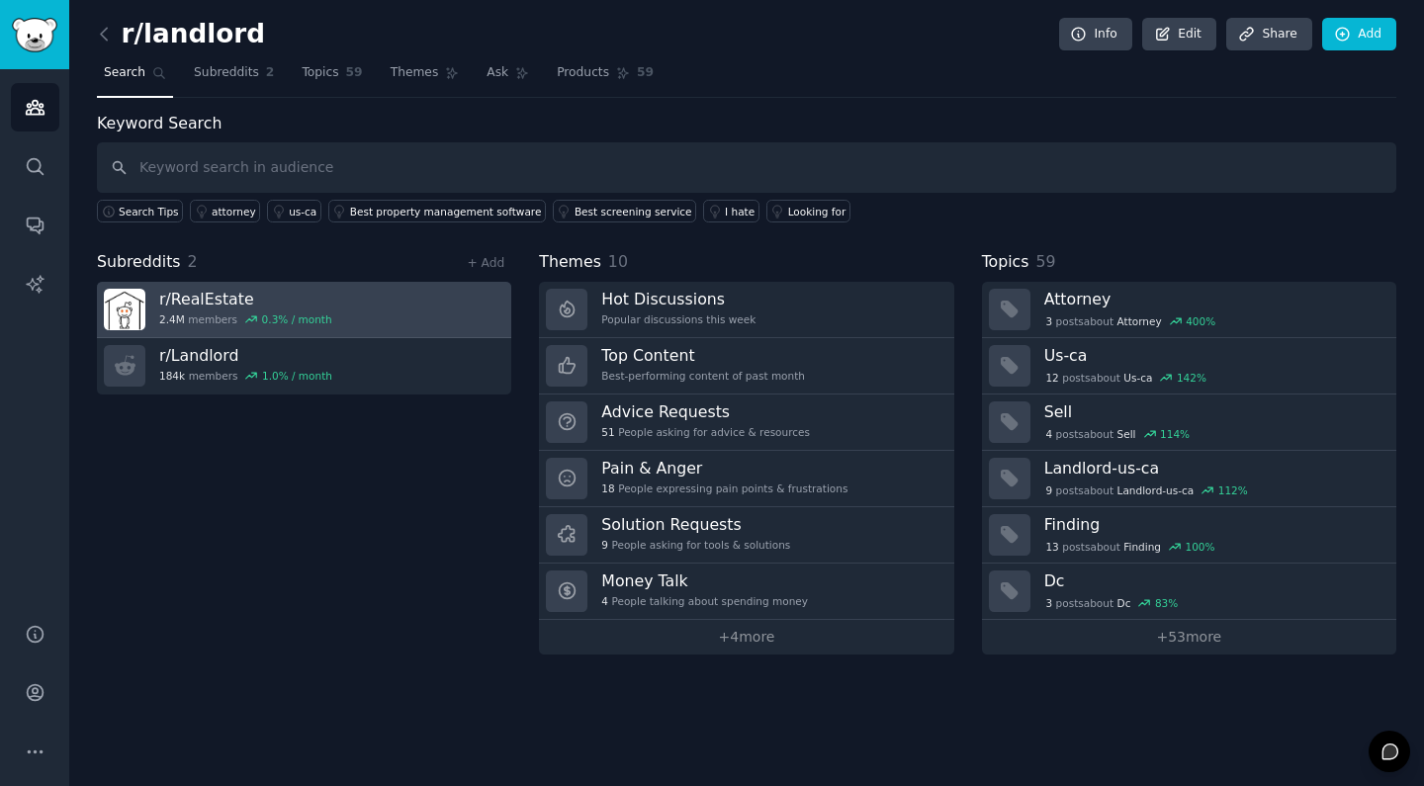
click at [183, 302] on h3 "r/ RealEstate" at bounding box center [245, 299] width 173 height 21
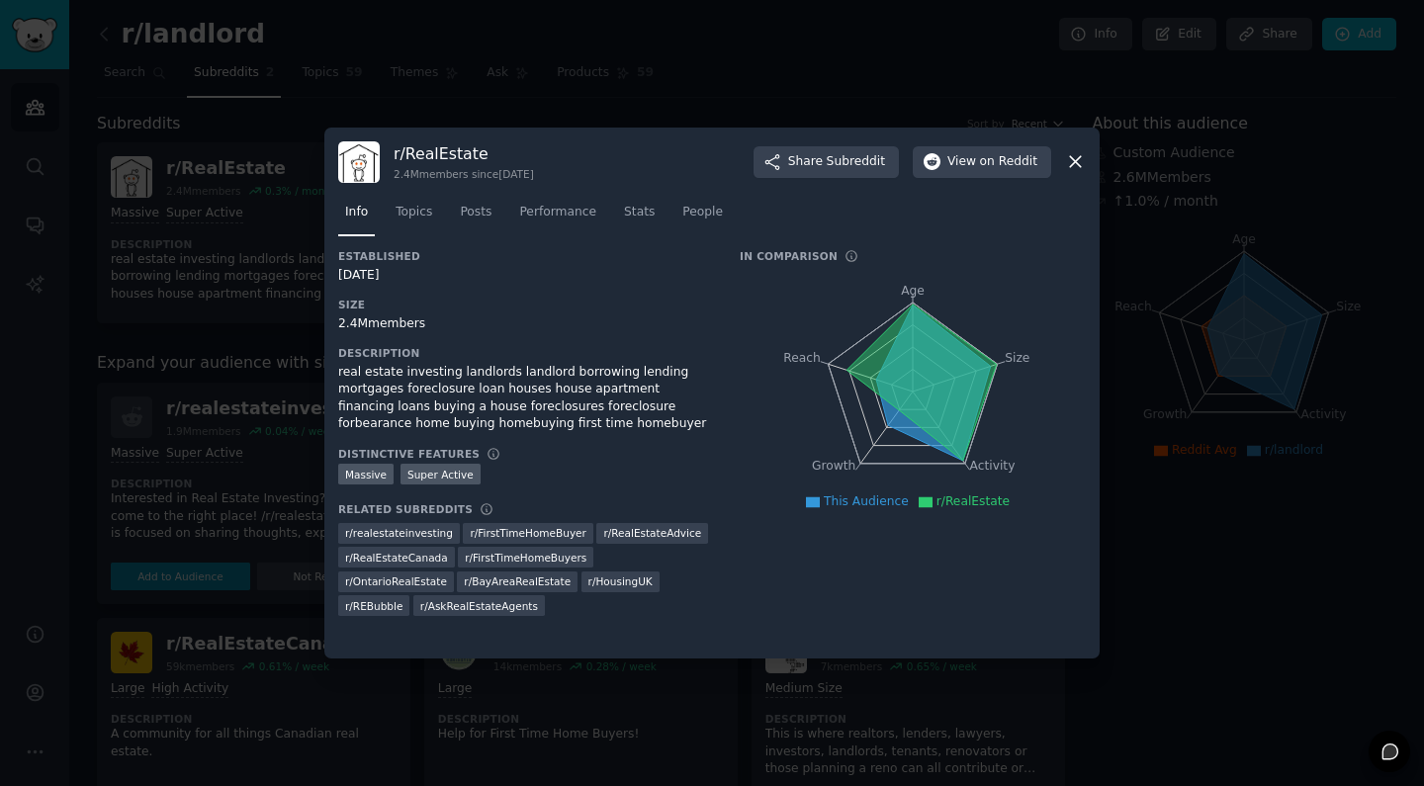
click at [1075, 162] on icon at bounding box center [1075, 162] width 11 height 11
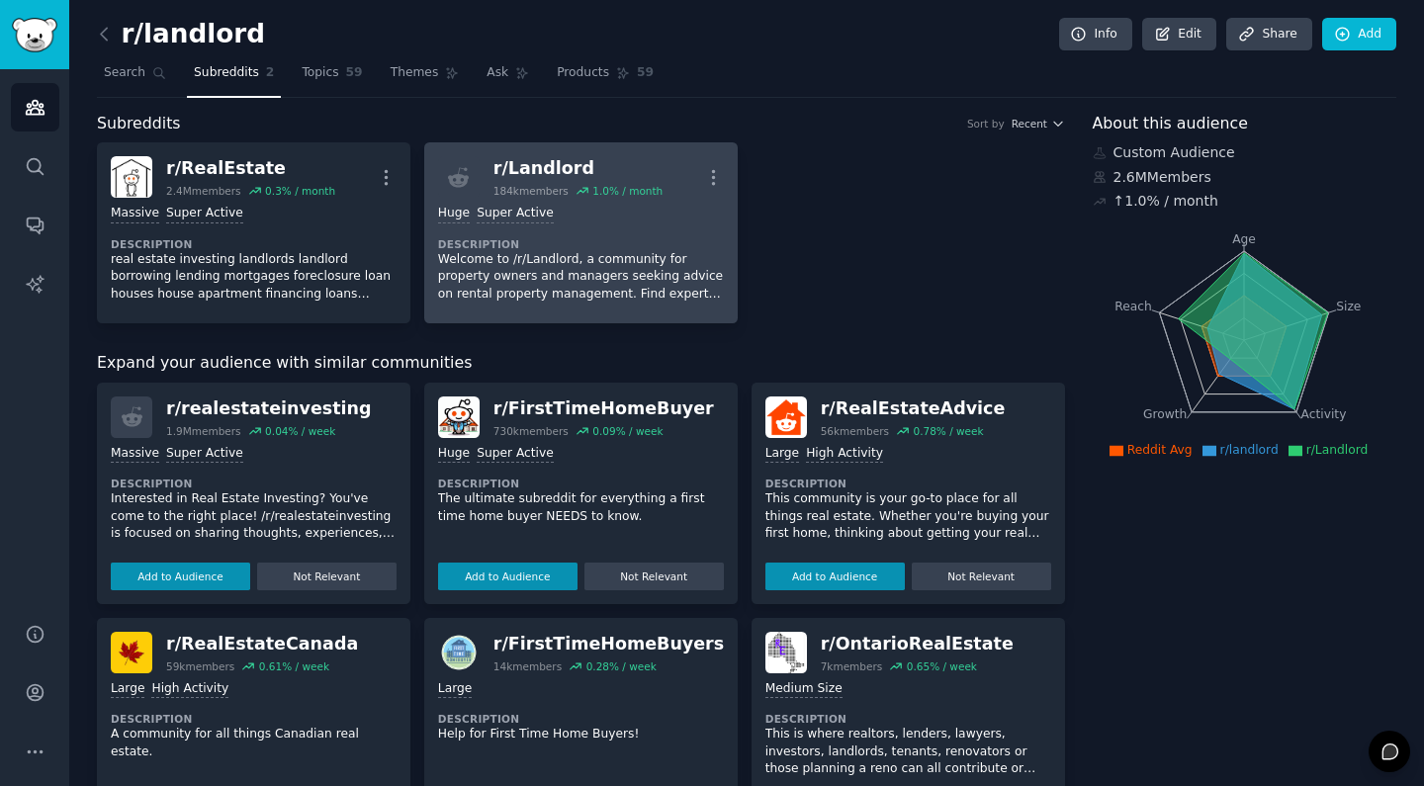
click at [546, 269] on p "Welcome to /r/Landlord, a community for property owners and managers seeking ad…" at bounding box center [581, 277] width 286 height 52
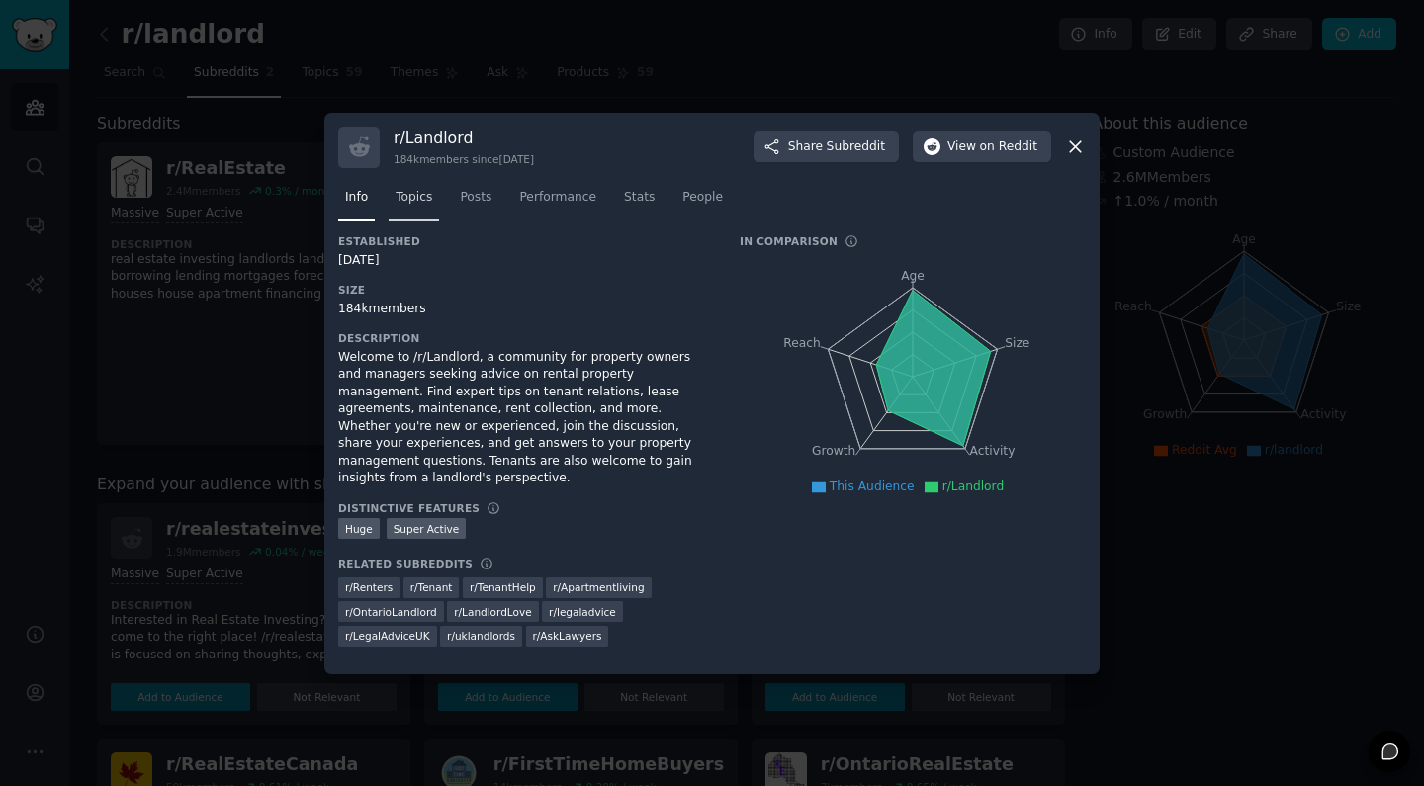
click at [419, 207] on span "Topics" at bounding box center [413, 198] width 37 height 18
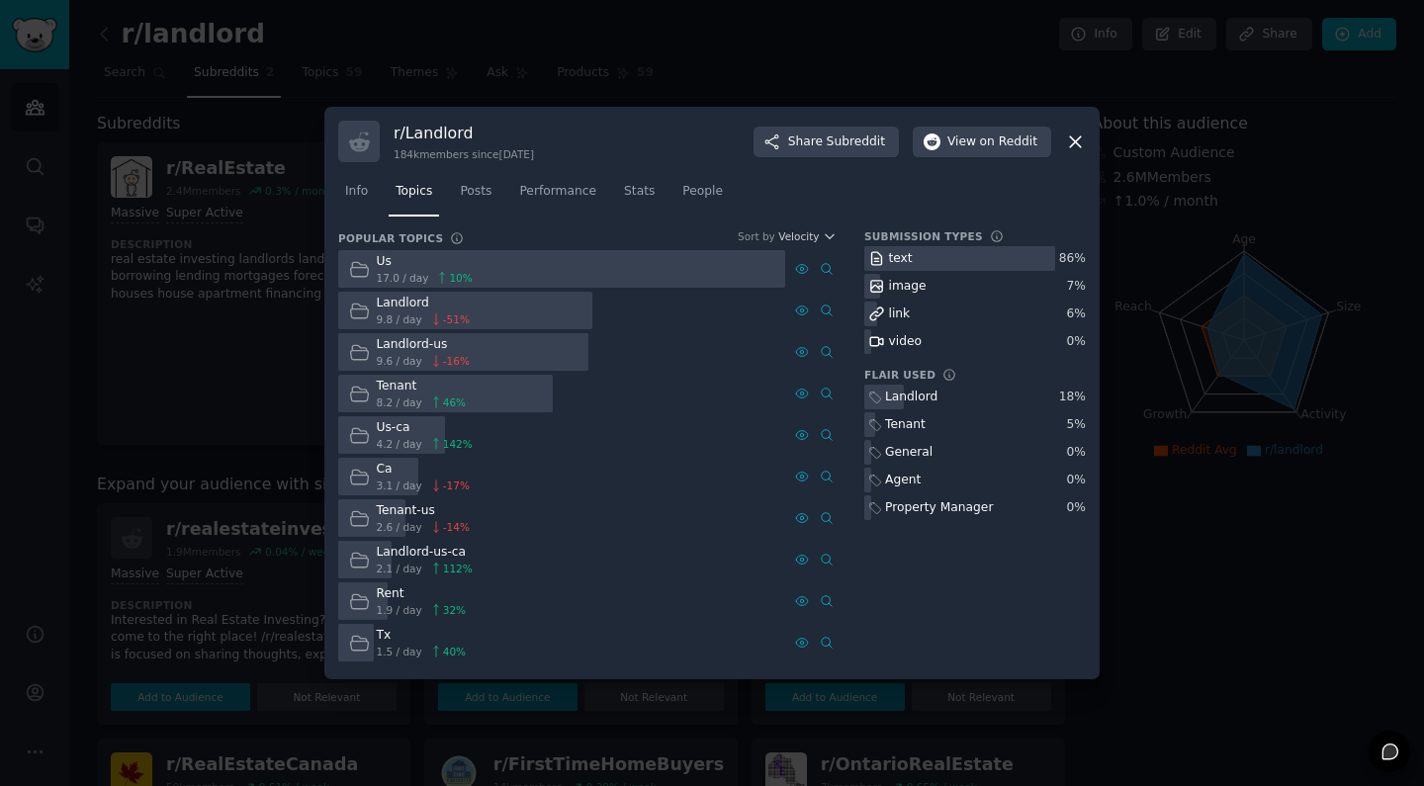
click at [1076, 145] on icon at bounding box center [1075, 141] width 21 height 21
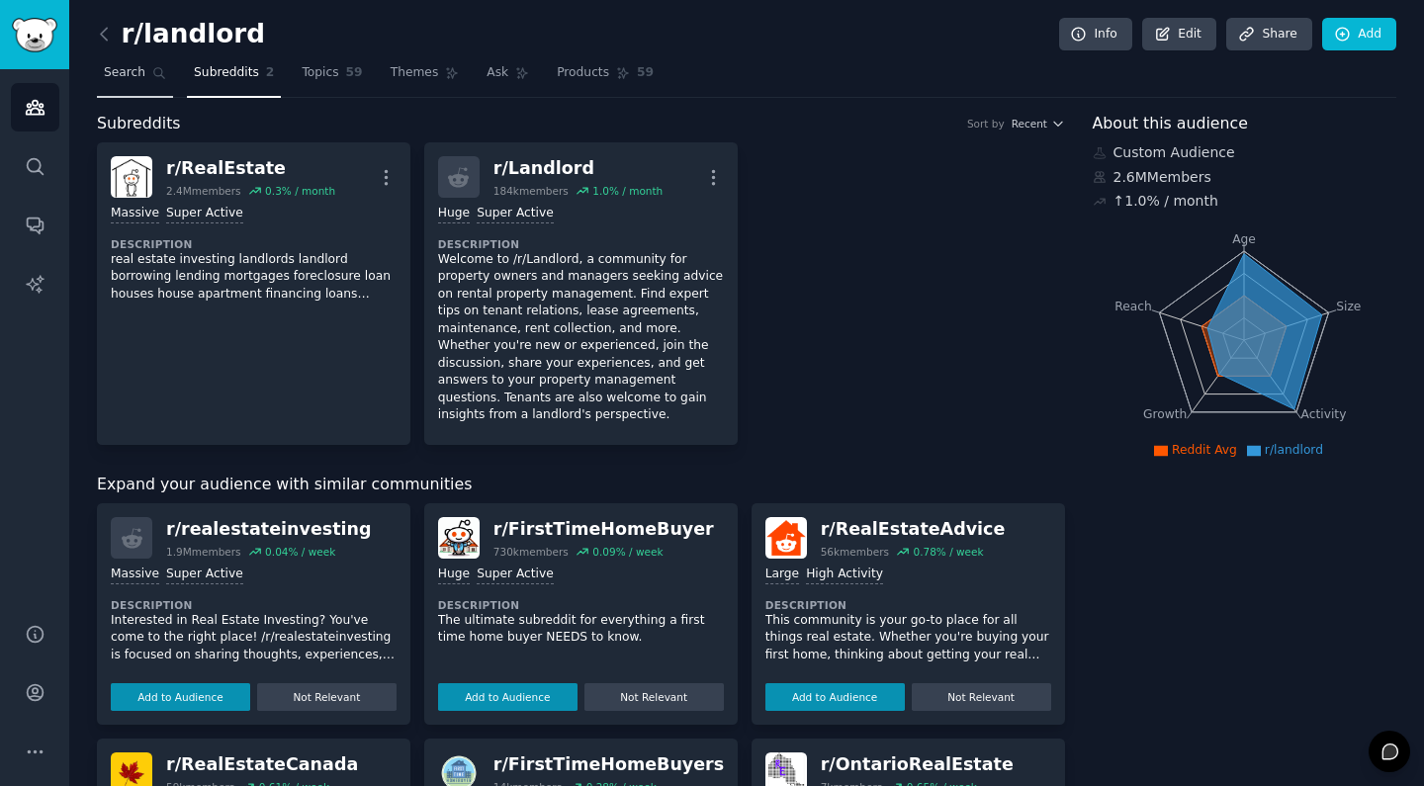
click at [120, 83] on link "Search" at bounding box center [135, 77] width 76 height 41
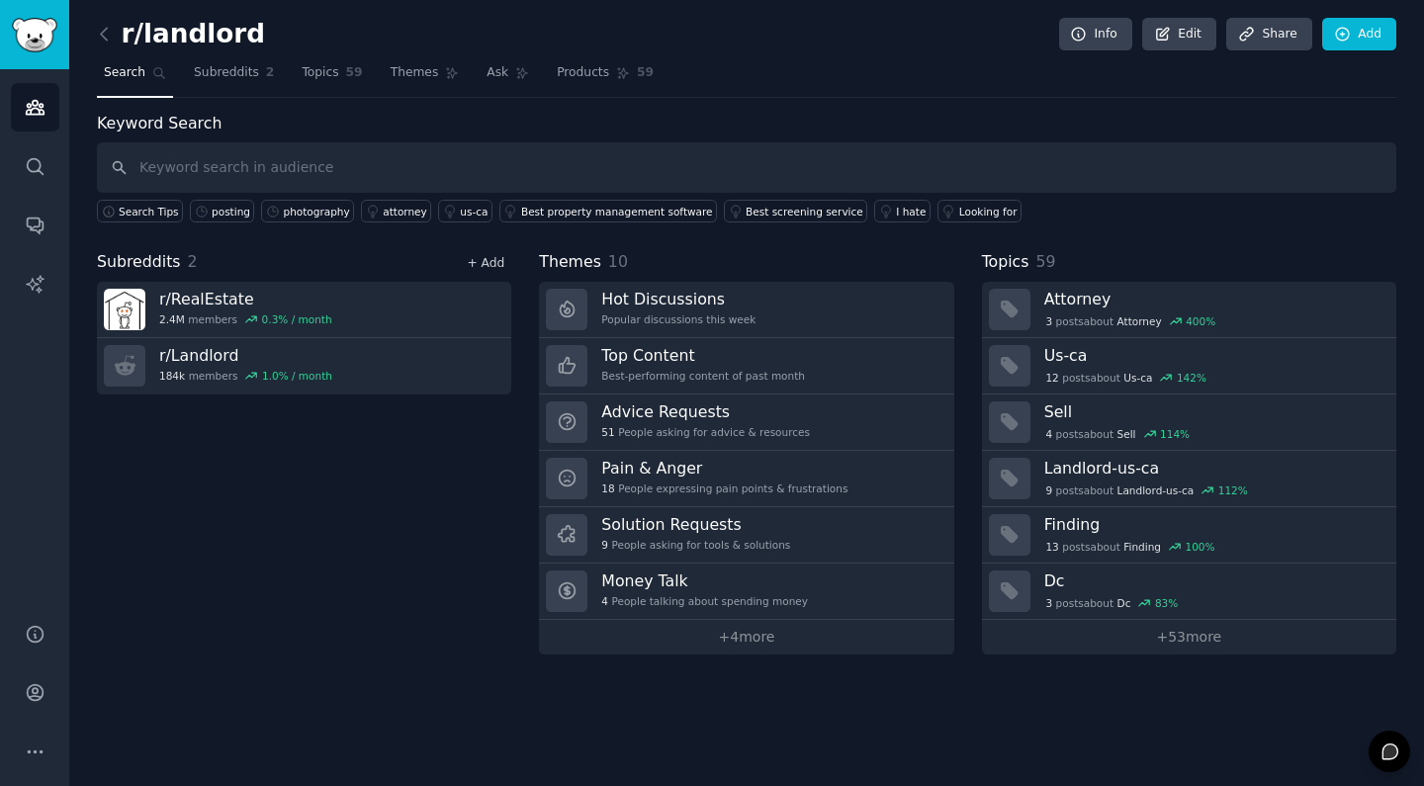
click at [491, 264] on link "+ Add" at bounding box center [486, 263] width 38 height 14
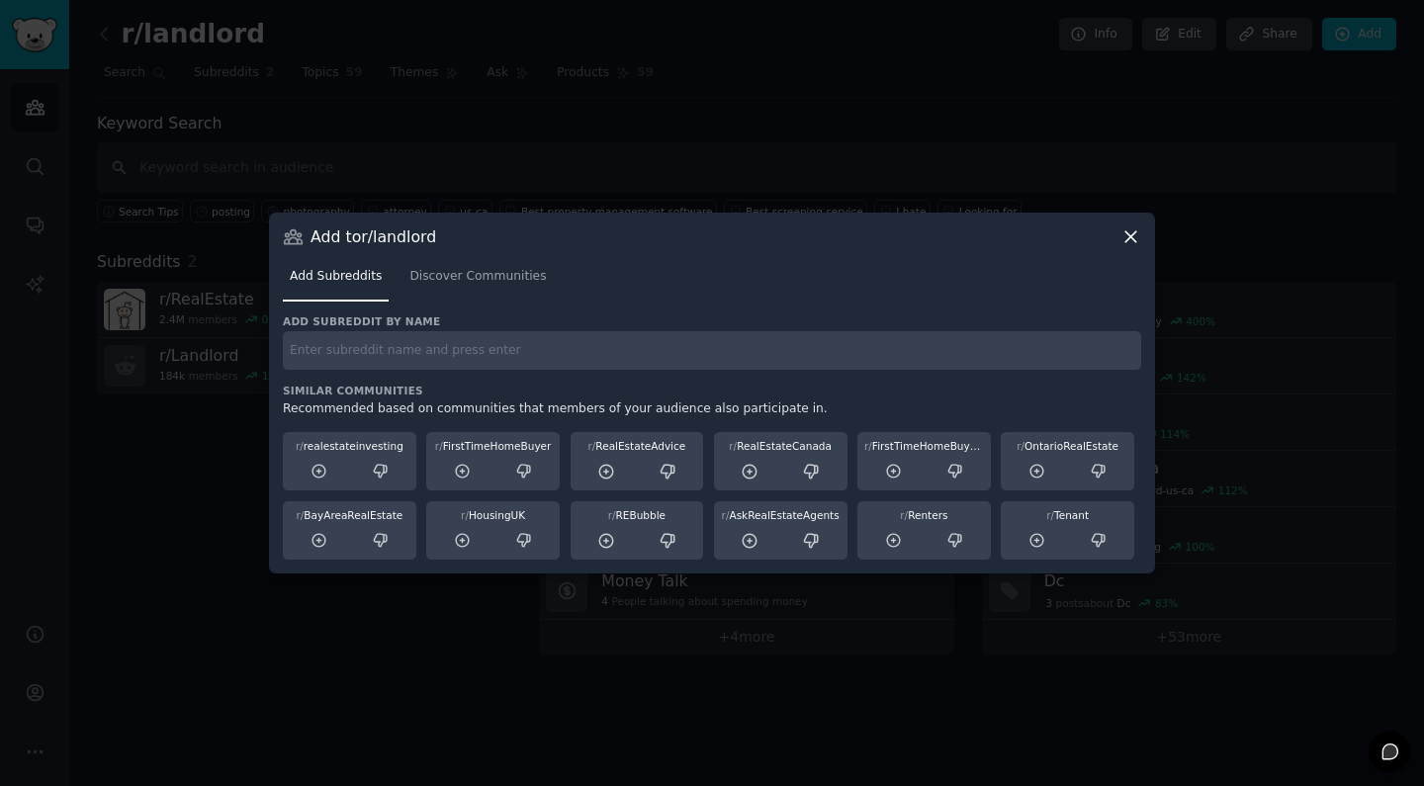
click at [385, 353] on input "text" at bounding box center [712, 350] width 858 height 39
paste input "r/RealEstatePhotography"
type input "r/RealEstatePhotography"
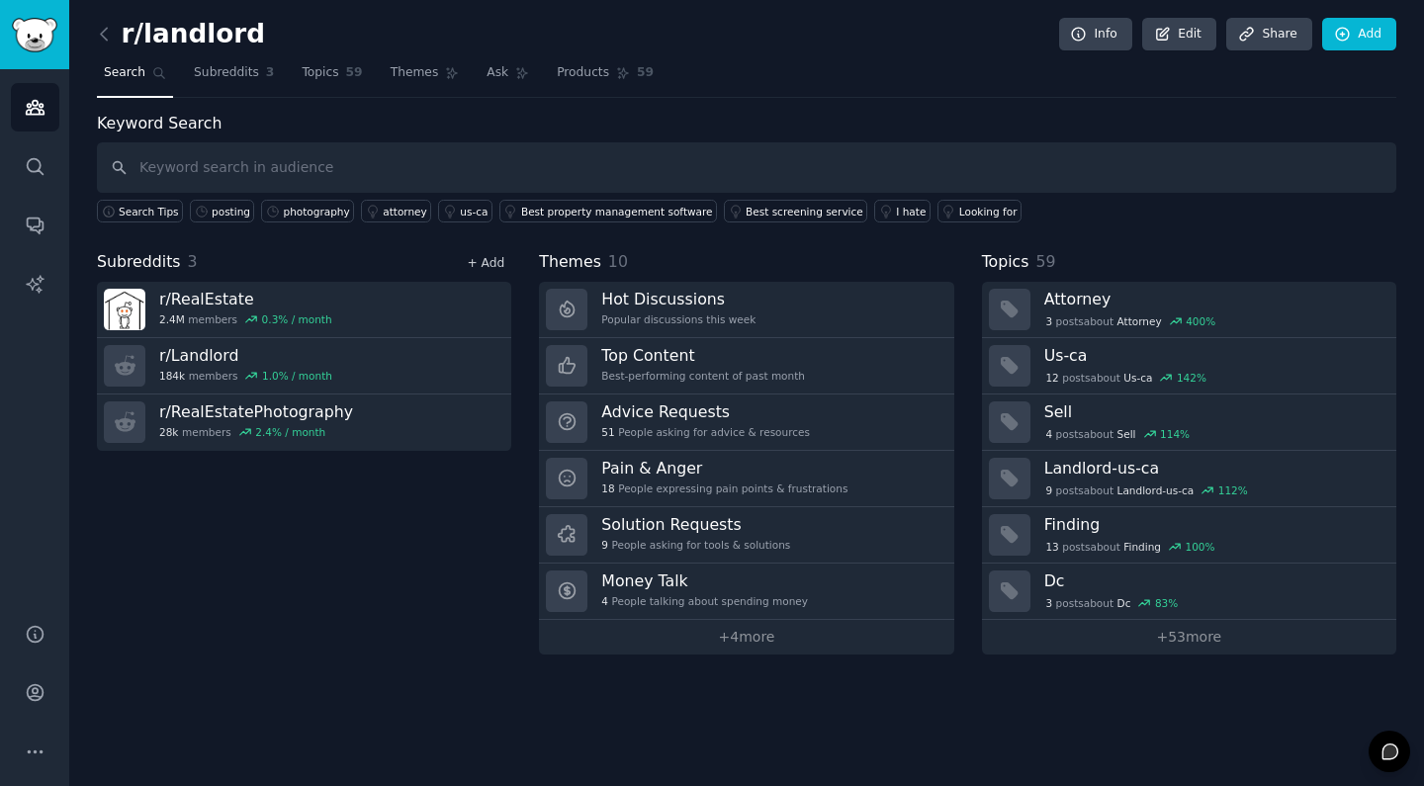
click at [483, 259] on link "+ Add" at bounding box center [486, 263] width 38 height 14
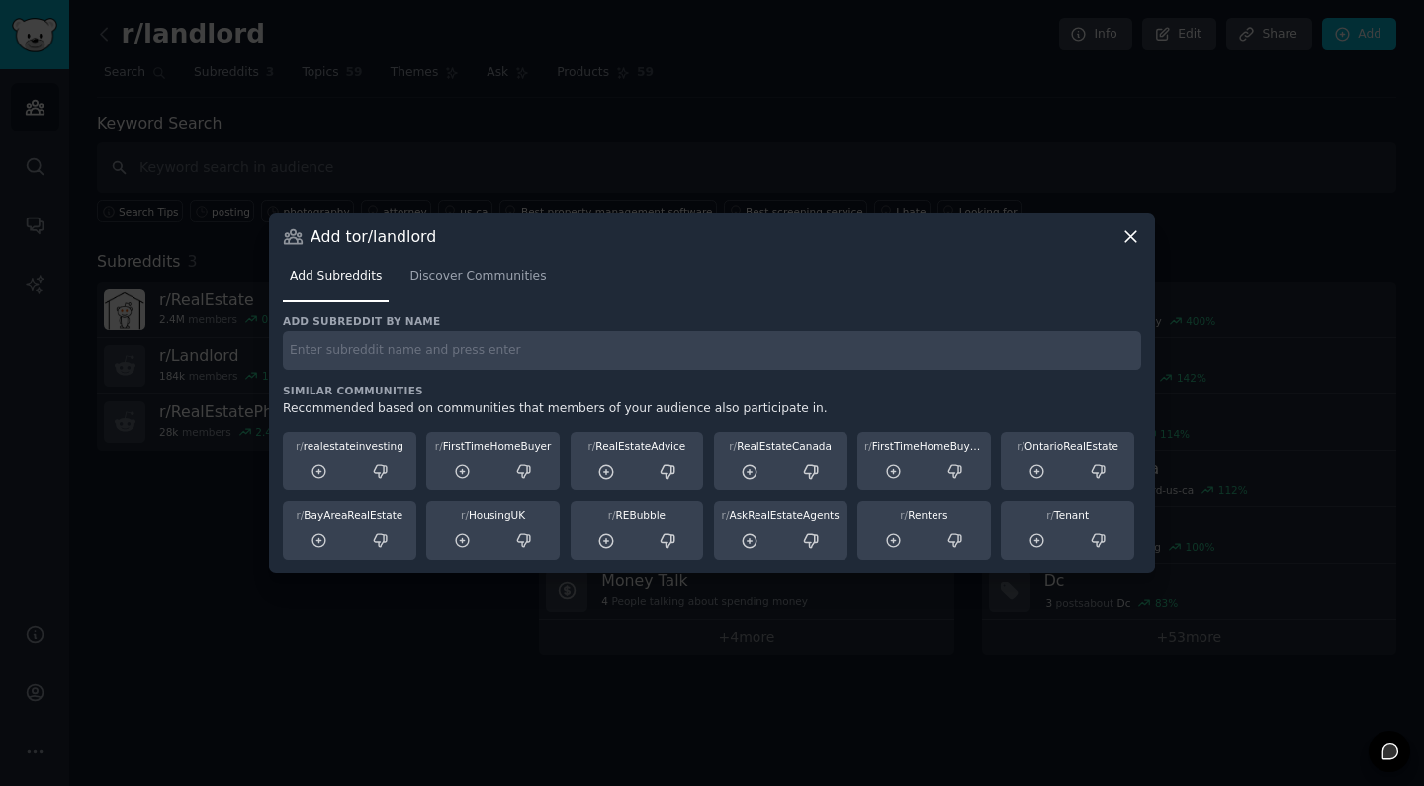
click at [197, 603] on div at bounding box center [712, 393] width 1424 height 786
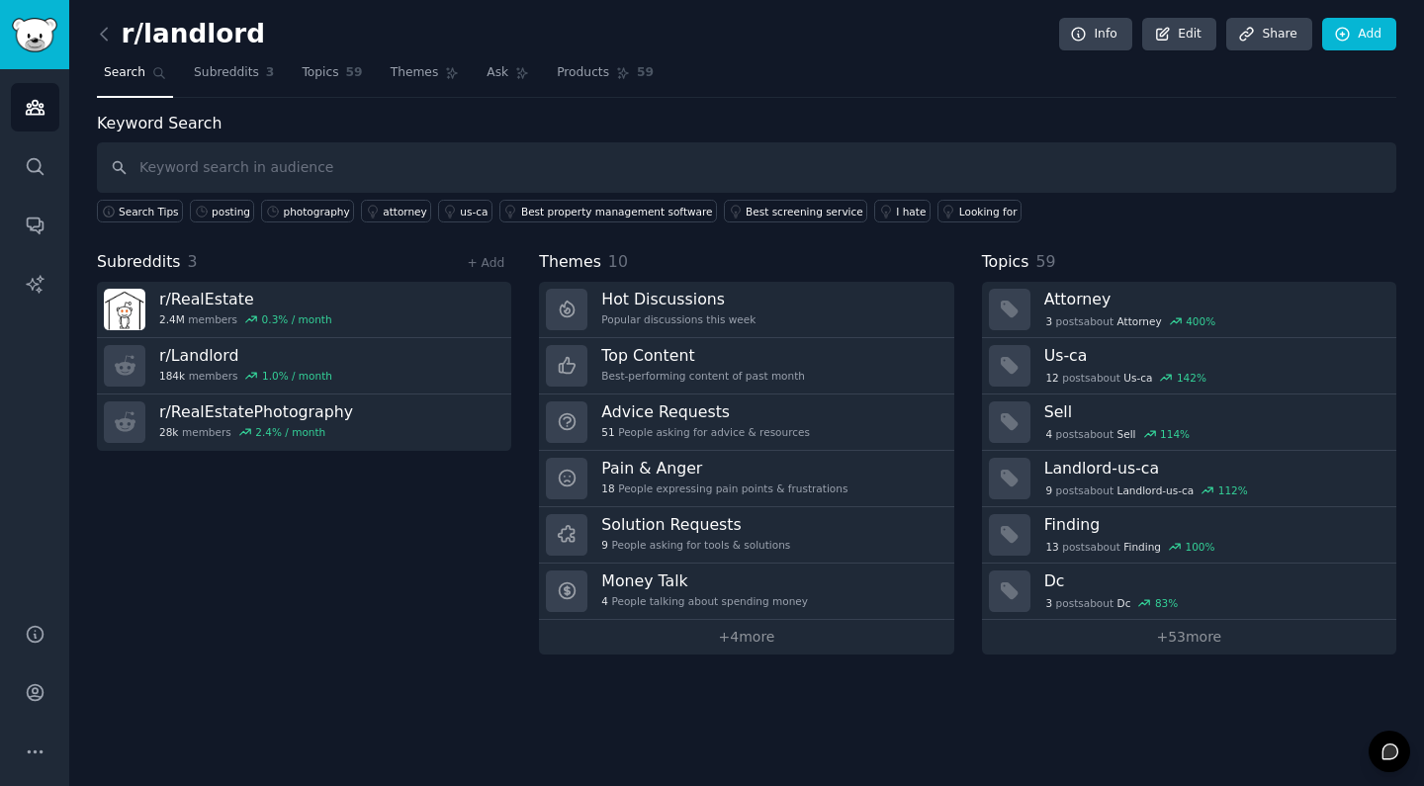
click at [486, 246] on div "Keyword Search Search Tips posting photography attorney us-ca Best property man…" at bounding box center [746, 383] width 1299 height 543
click at [483, 262] on link "+ Add" at bounding box center [486, 263] width 38 height 14
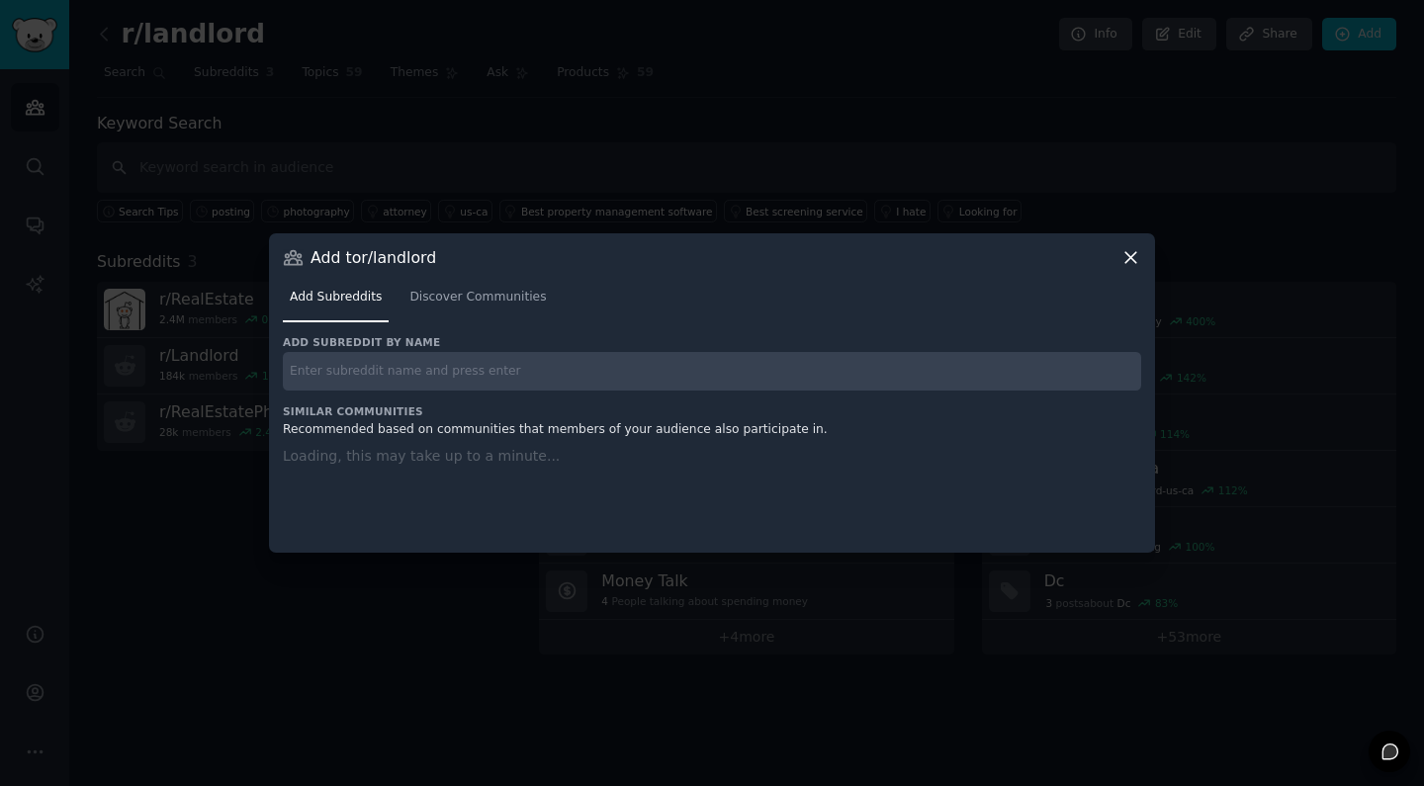
click at [403, 361] on input "text" at bounding box center [712, 371] width 858 height 39
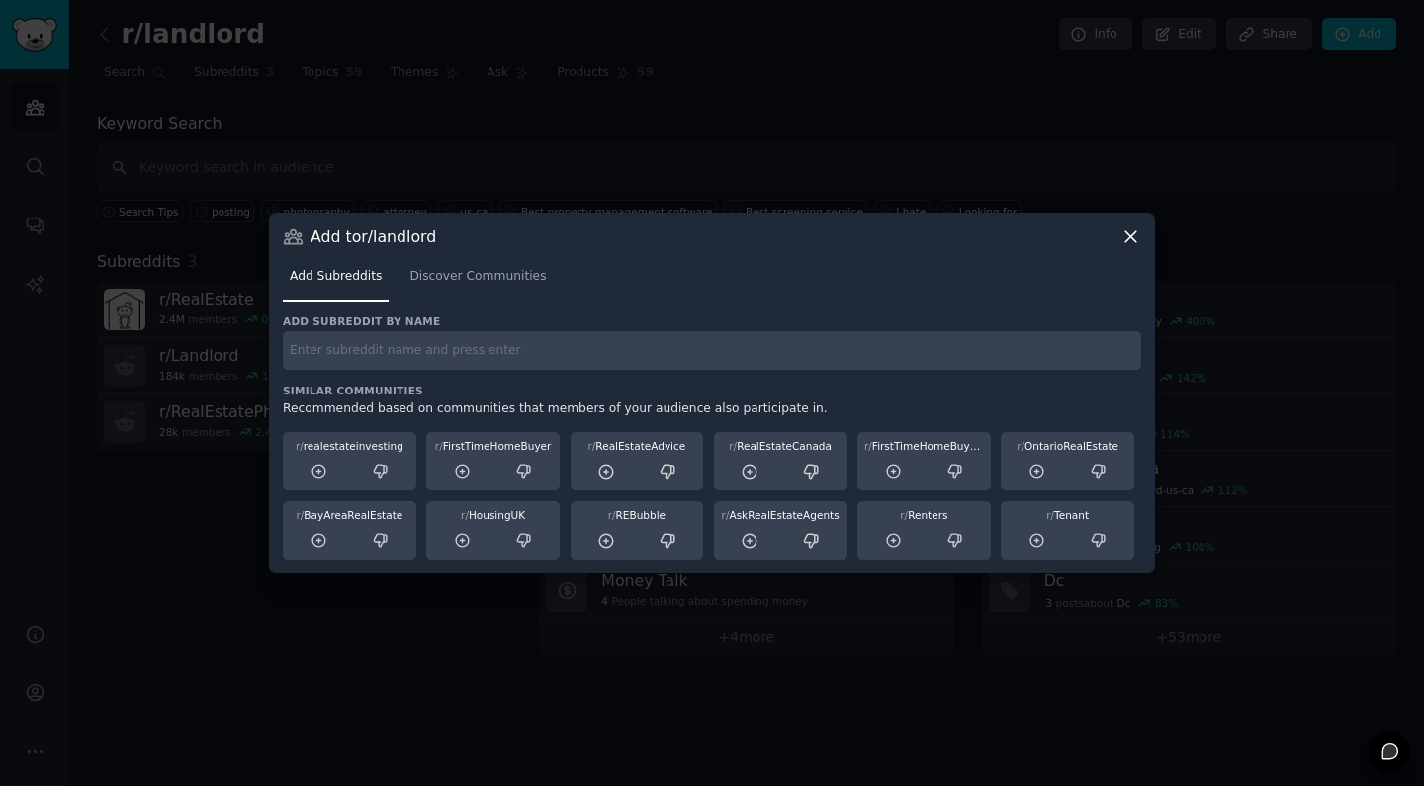
paste input "r/AirbnbHosts"
type input "r/AirbnbHosts"
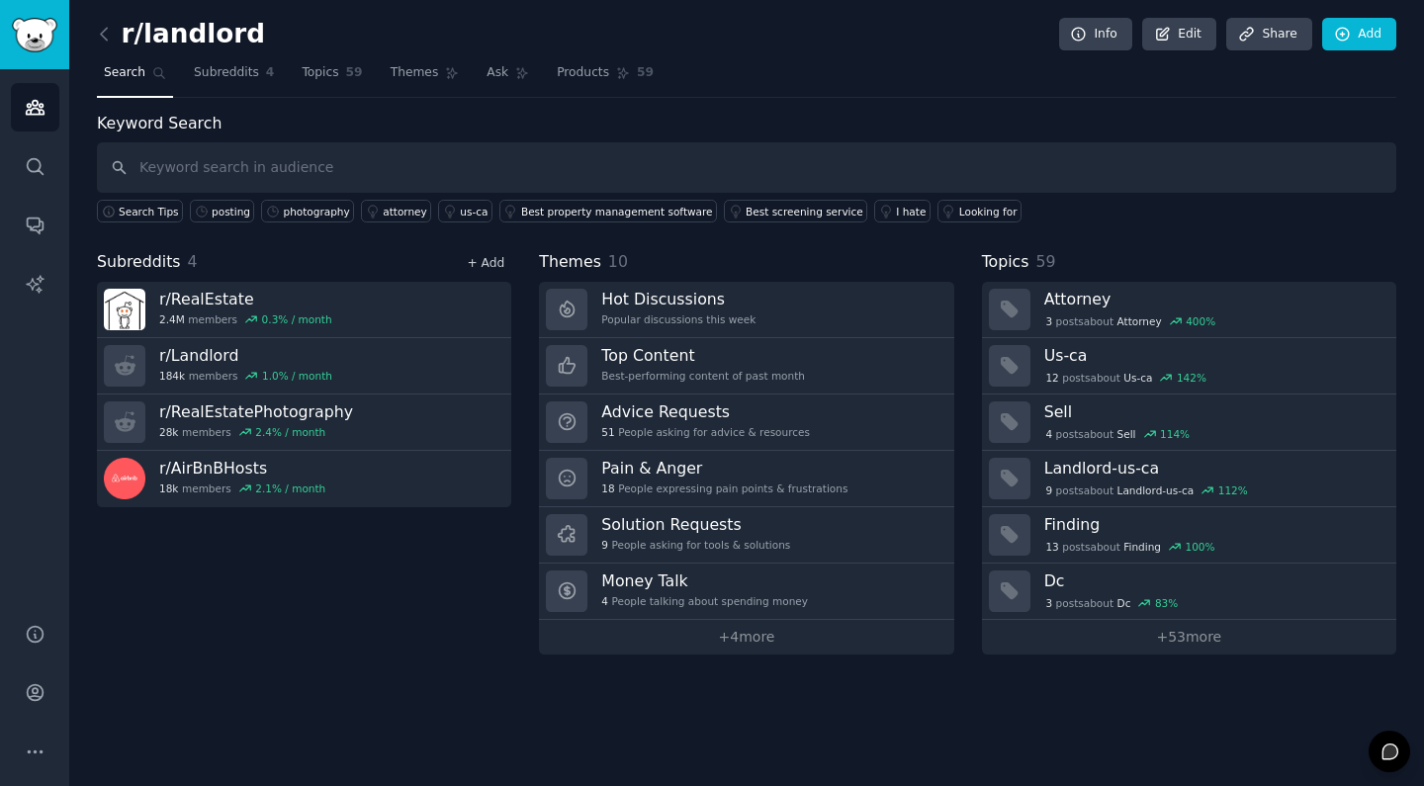
click at [501, 260] on link "+ Add" at bounding box center [486, 263] width 38 height 14
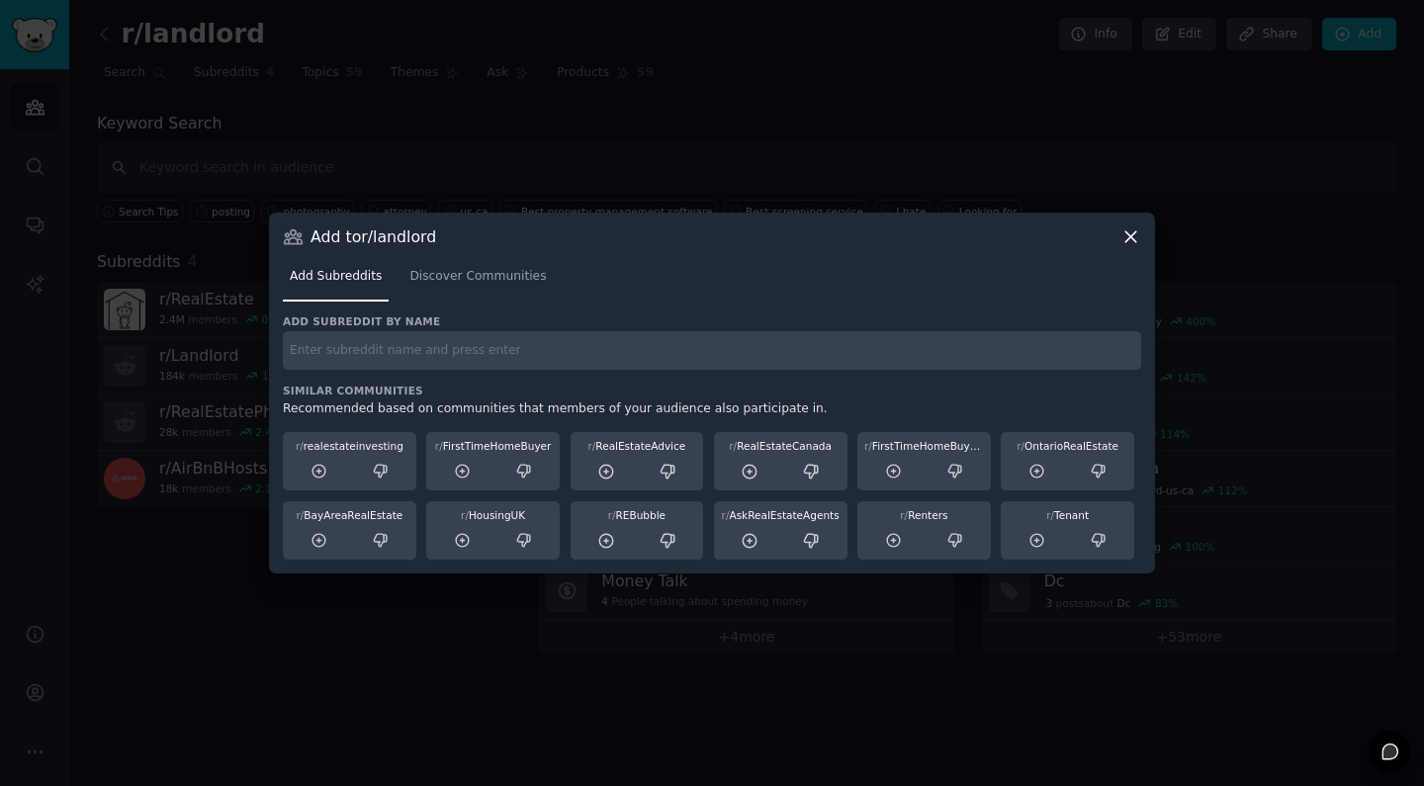
click at [424, 348] on input "text" at bounding box center [712, 350] width 858 height 39
paste input "r/propertymanagement"
type input "r/propertymanagement"
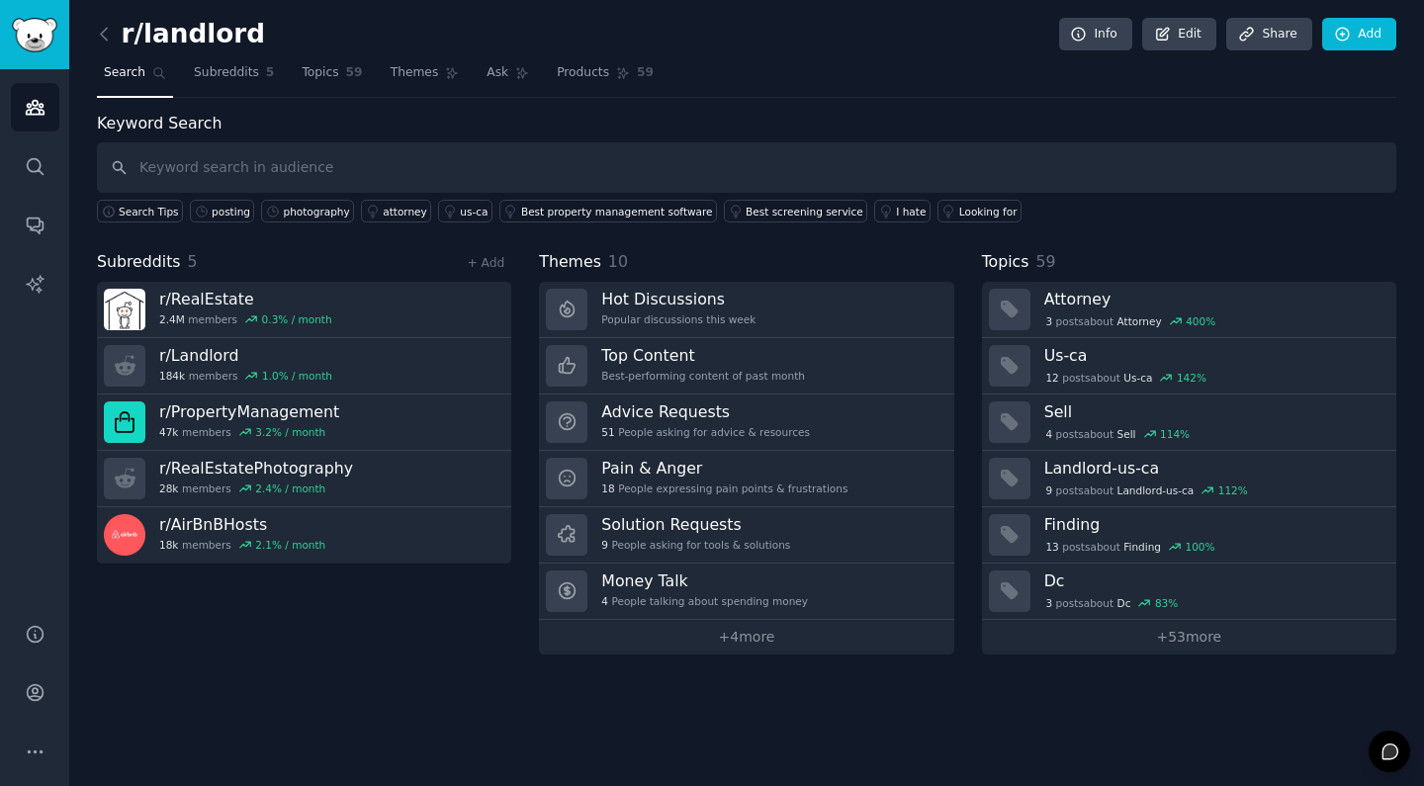
click at [511, 258] on div "+ Add" at bounding box center [485, 262] width 51 height 21
click at [495, 258] on link "+ Add" at bounding box center [486, 263] width 38 height 14
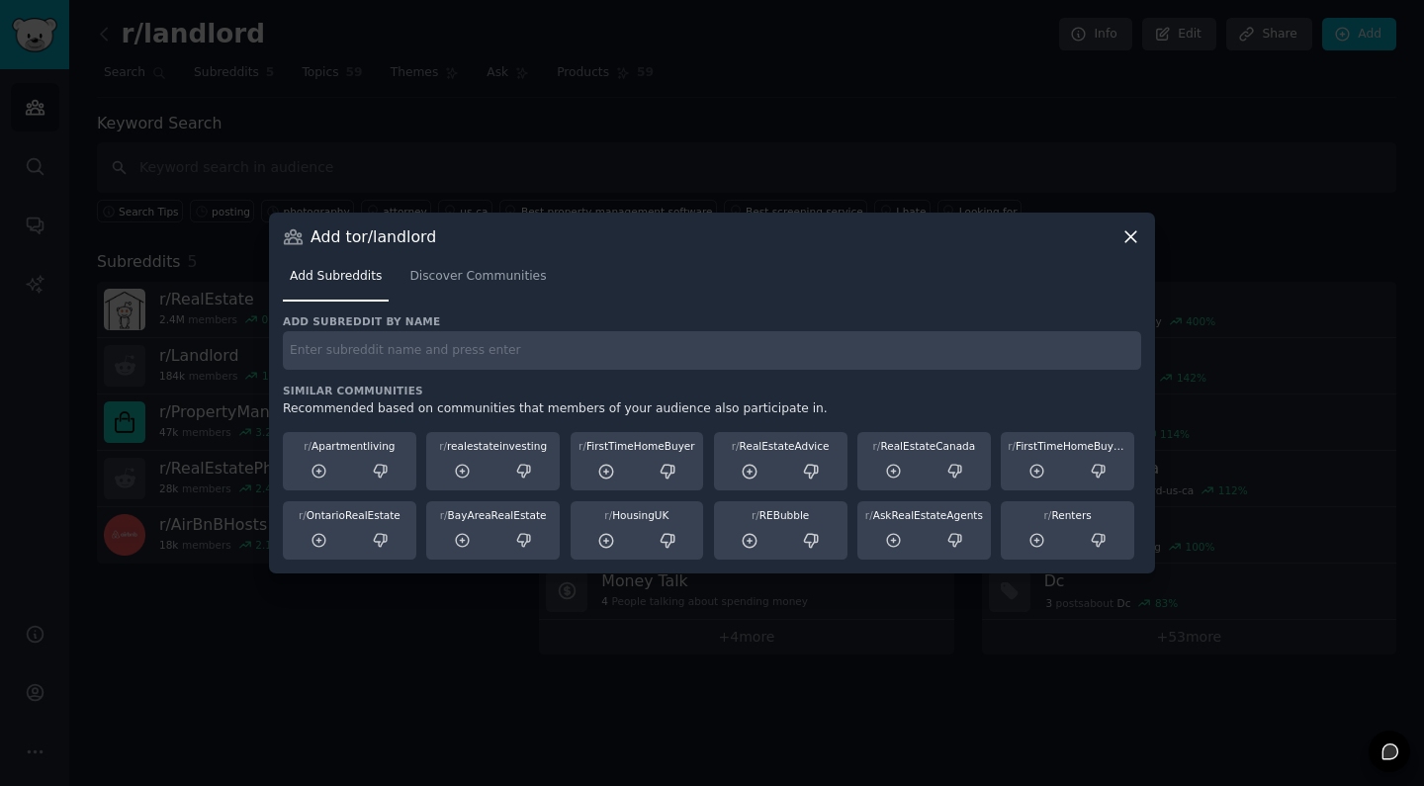
click at [376, 377] on div "Add subreddit by name Similar Communities Recommended based on communities that…" at bounding box center [712, 437] width 858 height 246
click at [377, 361] on input "text" at bounding box center [712, 350] width 858 height 39
paste input "r/realestateinvesting"
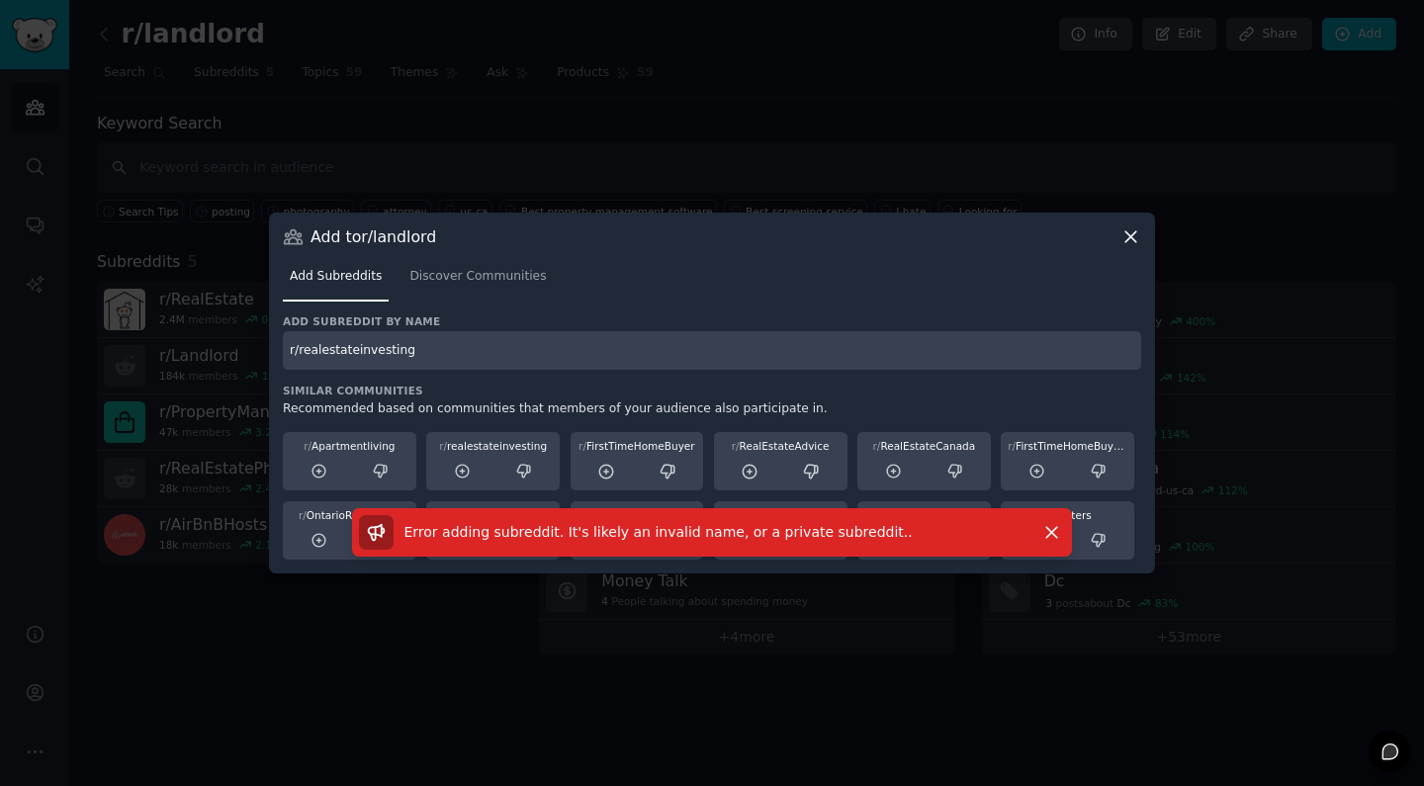
click at [301, 350] on input "r/realestateinvesting" at bounding box center [712, 350] width 858 height 39
type input "realestateinvesting"
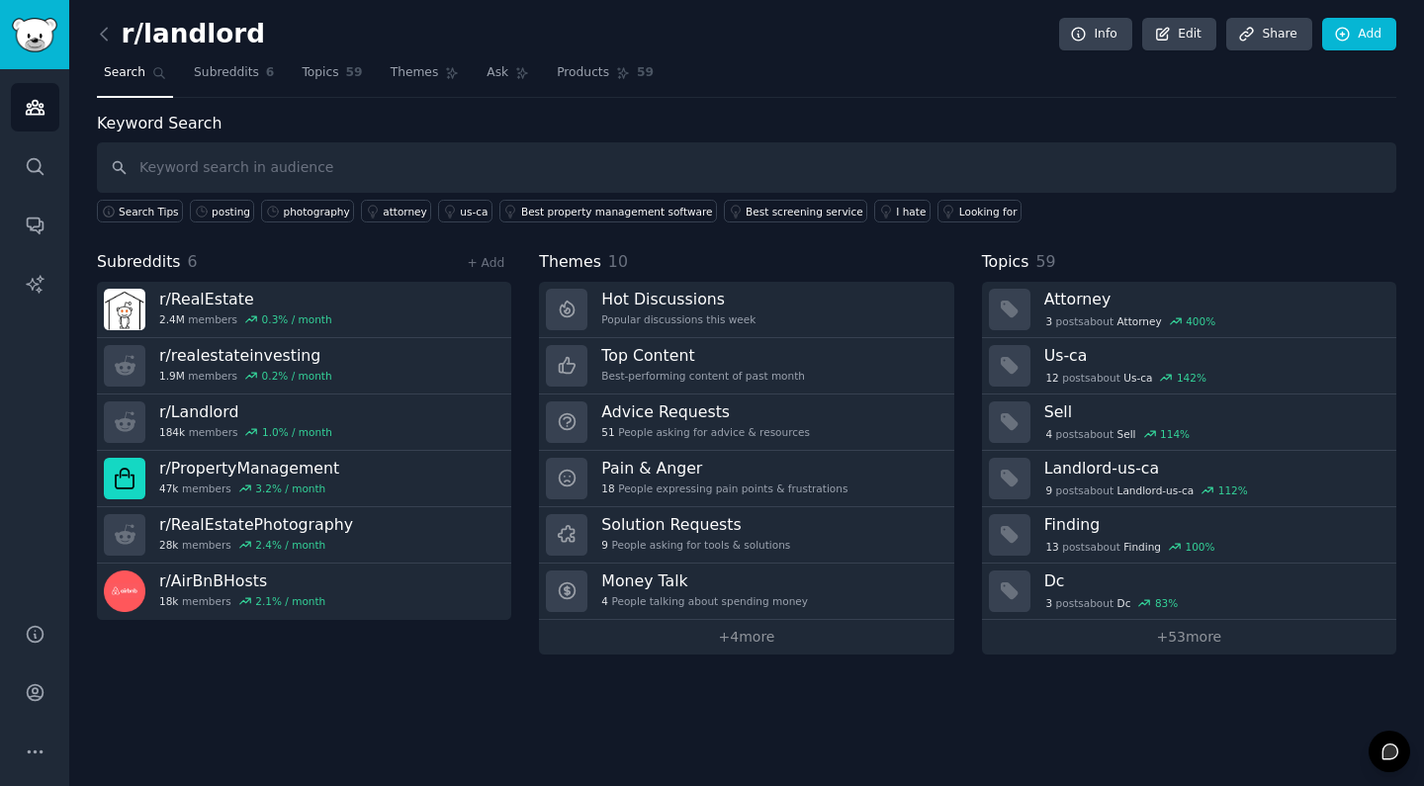
click at [230, 701] on div "r/landlord Info Edit Share Add Search Subreddits 6 Topics 59 Themes Ask Product…" at bounding box center [746, 393] width 1355 height 786
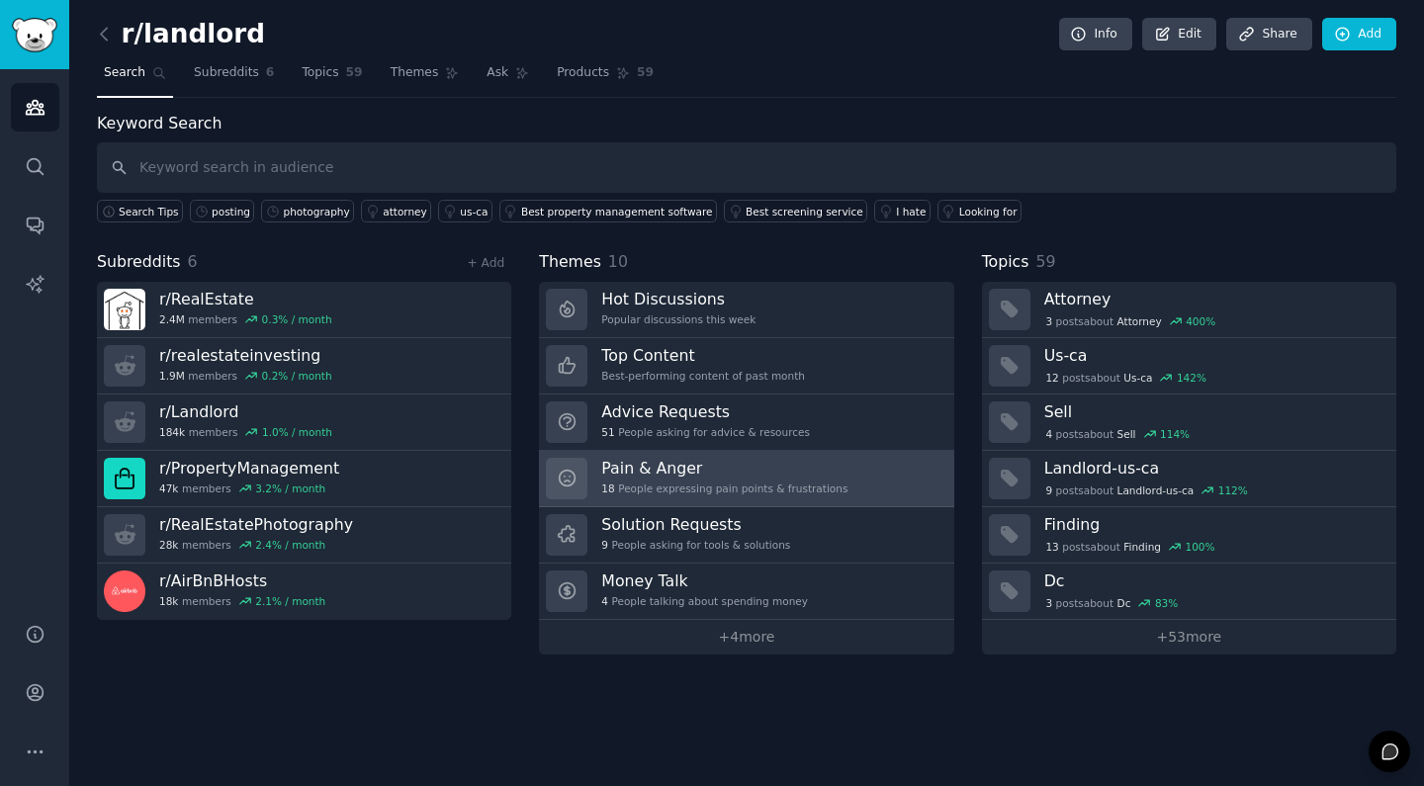
click at [738, 477] on div "Pain & Anger 18 People expressing pain points & frustrations" at bounding box center [724, 479] width 246 height 42
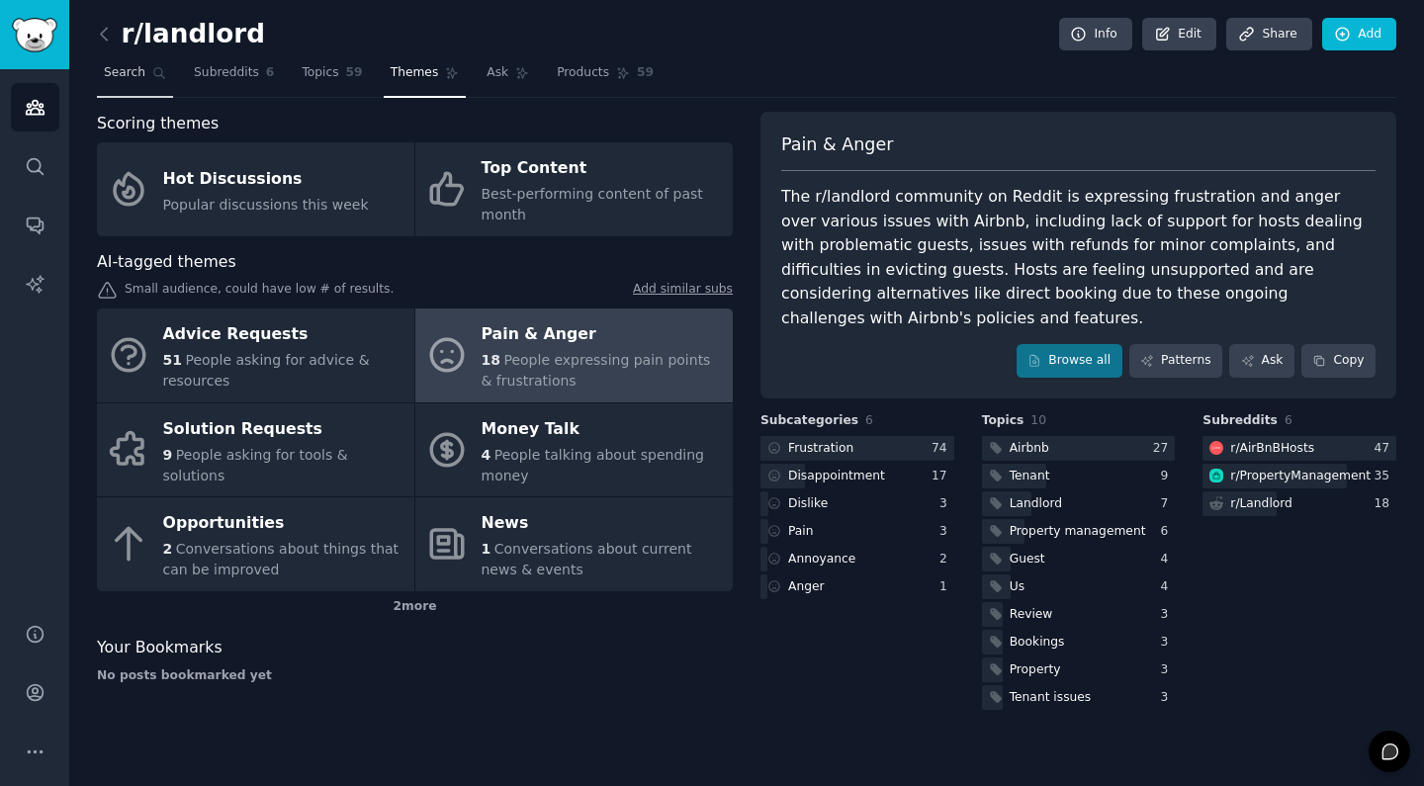
click at [136, 76] on span "Search" at bounding box center [125, 73] width 42 height 18
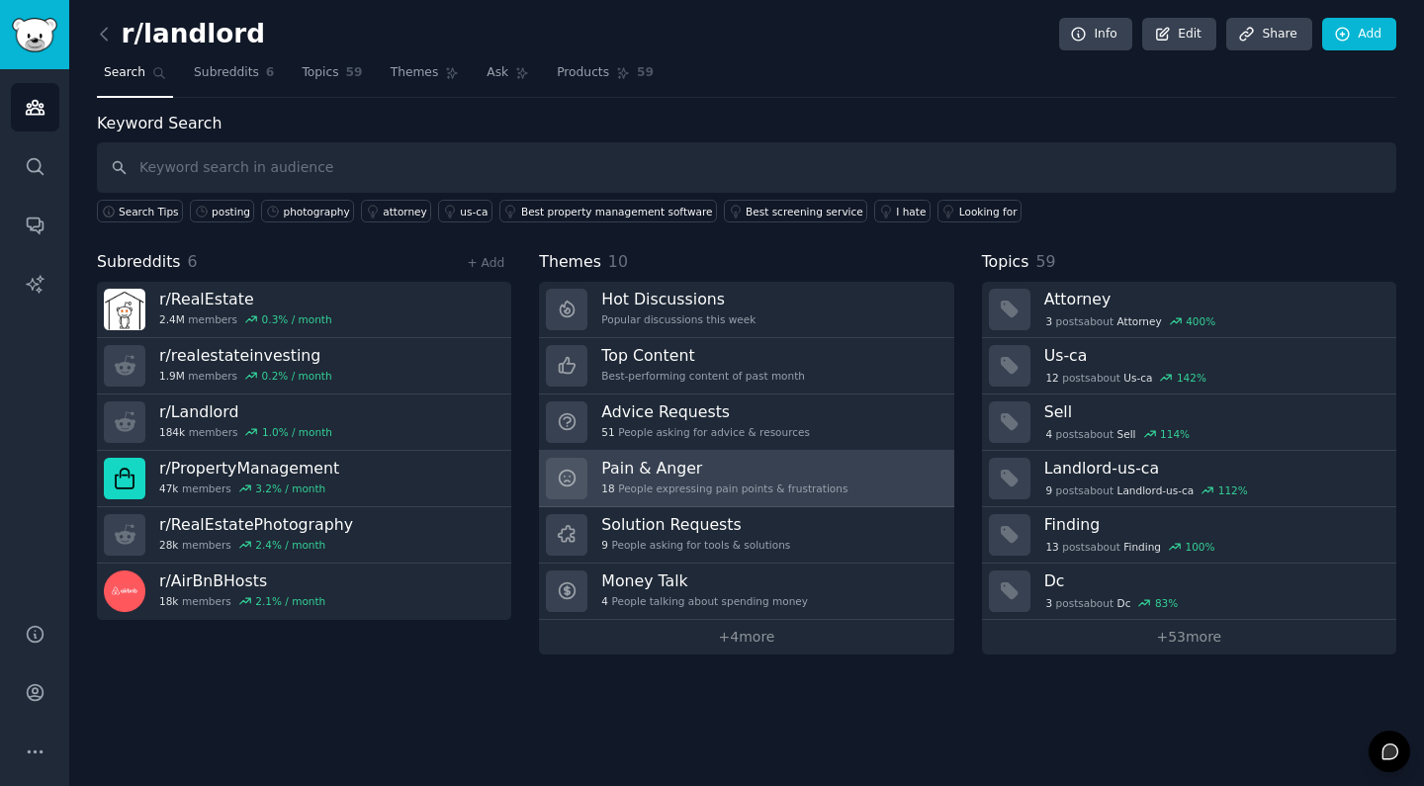
click at [565, 481] on icon at bounding box center [567, 479] width 16 height 16
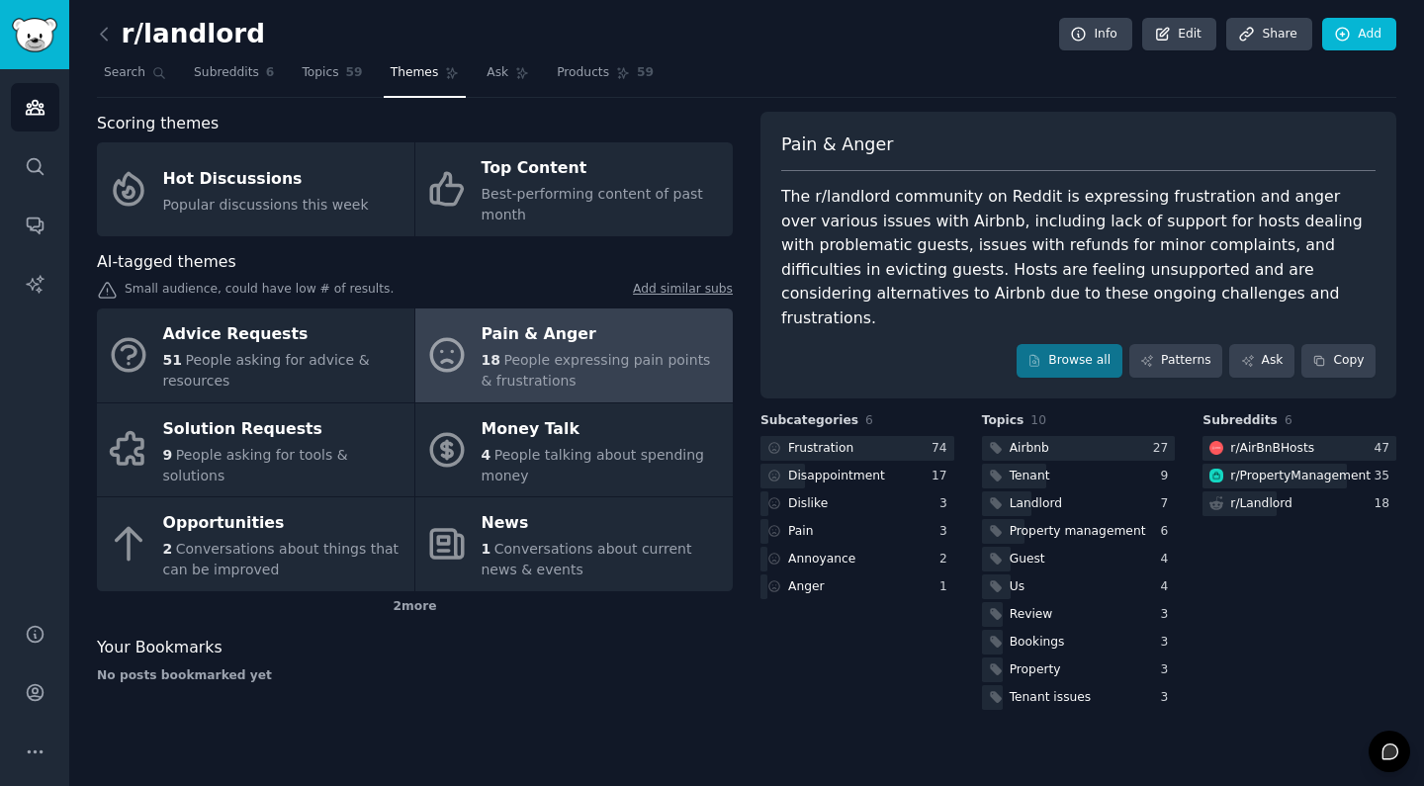
click at [565, 372] on div "18 People expressing pain points & frustrations" at bounding box center [601, 371] width 241 height 42
click at [1125, 436] on div at bounding box center [1079, 448] width 194 height 25
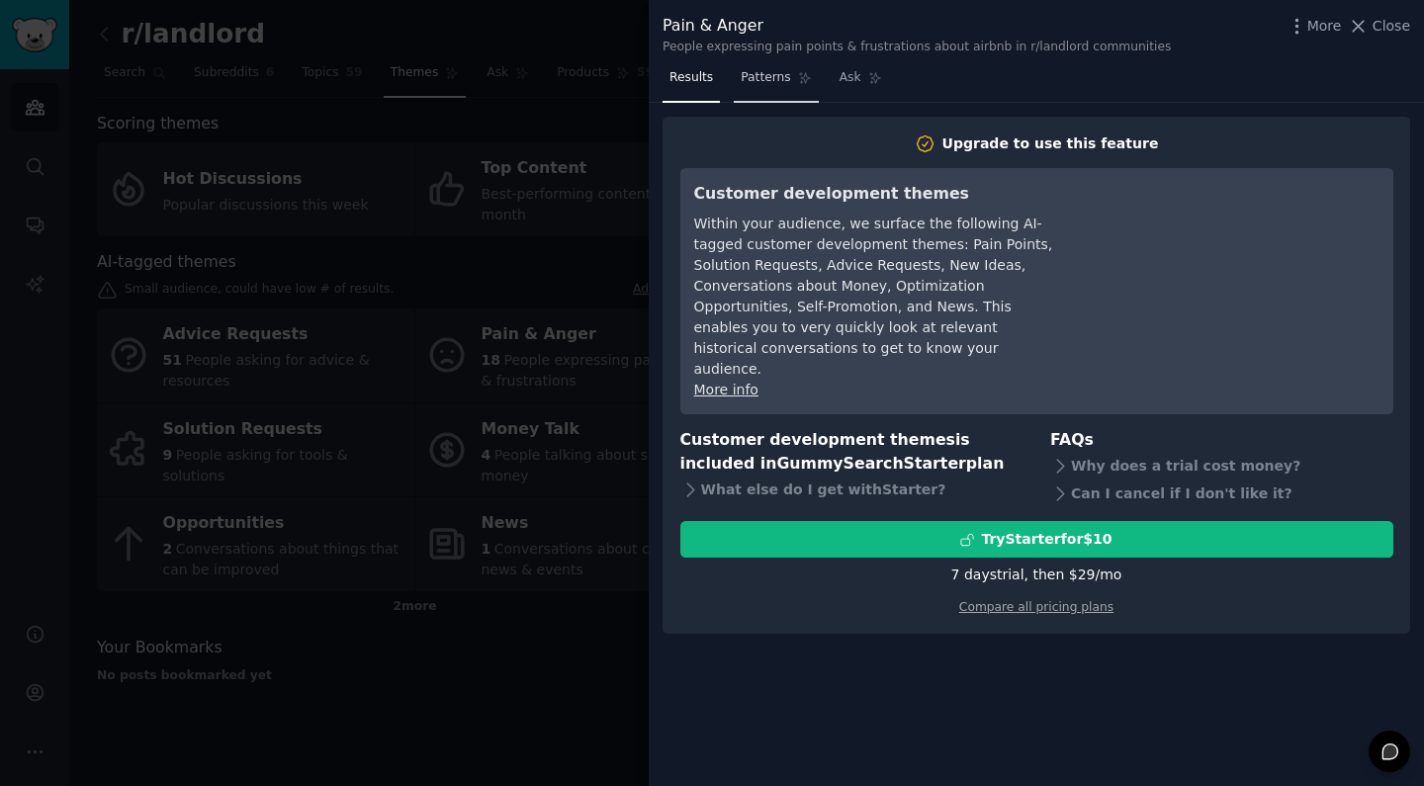
click at [742, 80] on span "Patterns" at bounding box center [765, 78] width 49 height 18
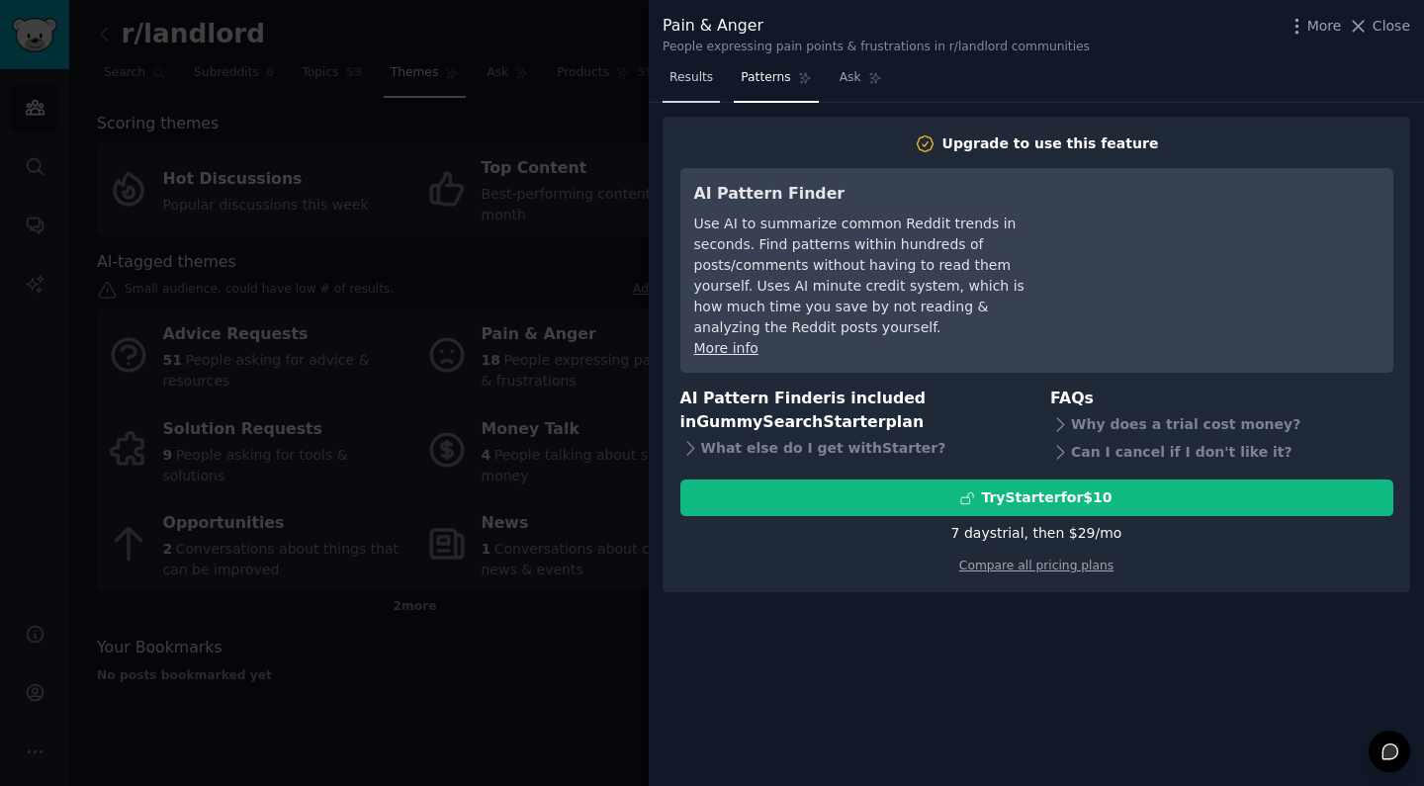
click at [702, 84] on span "Results" at bounding box center [691, 78] width 44 height 18
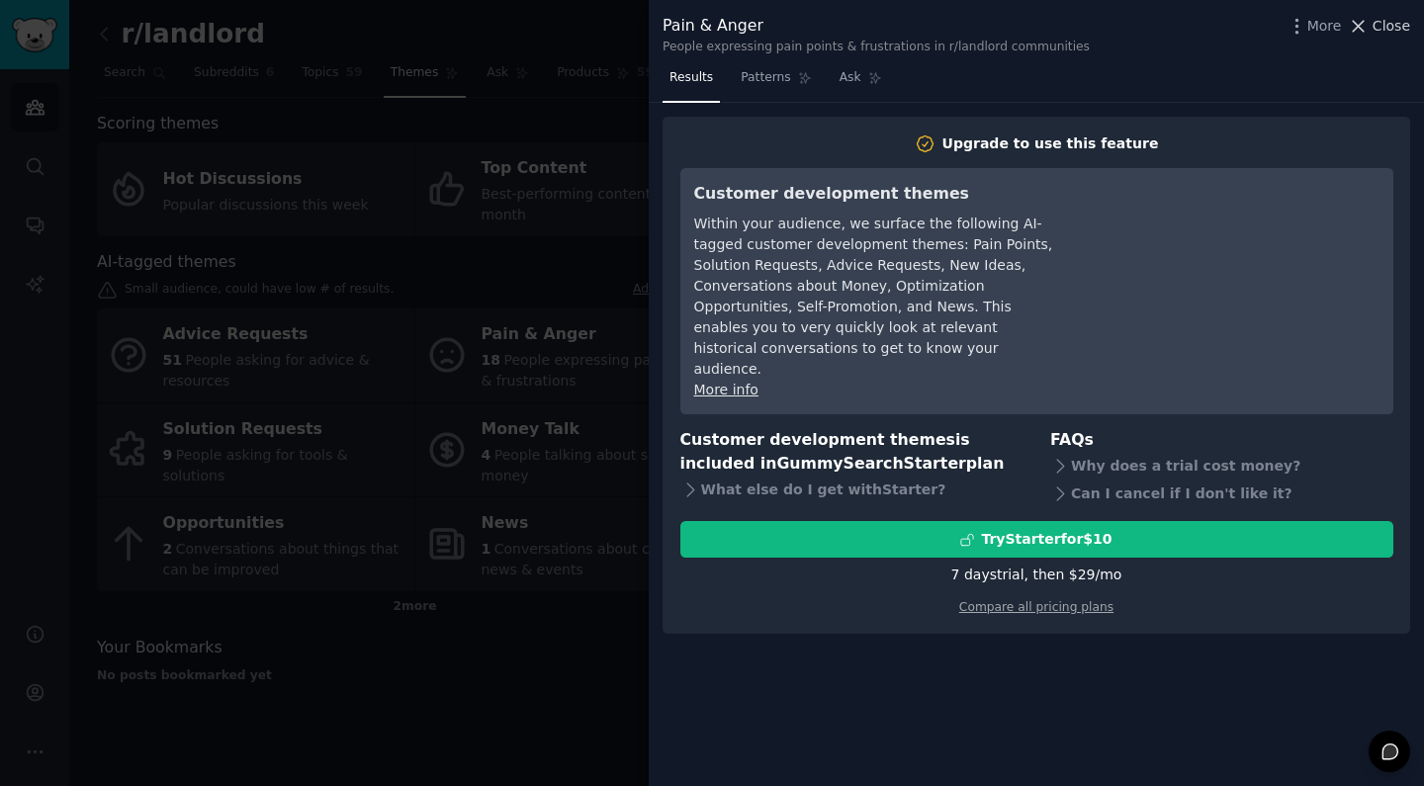
click at [1394, 28] on span "Close" at bounding box center [1391, 26] width 38 height 21
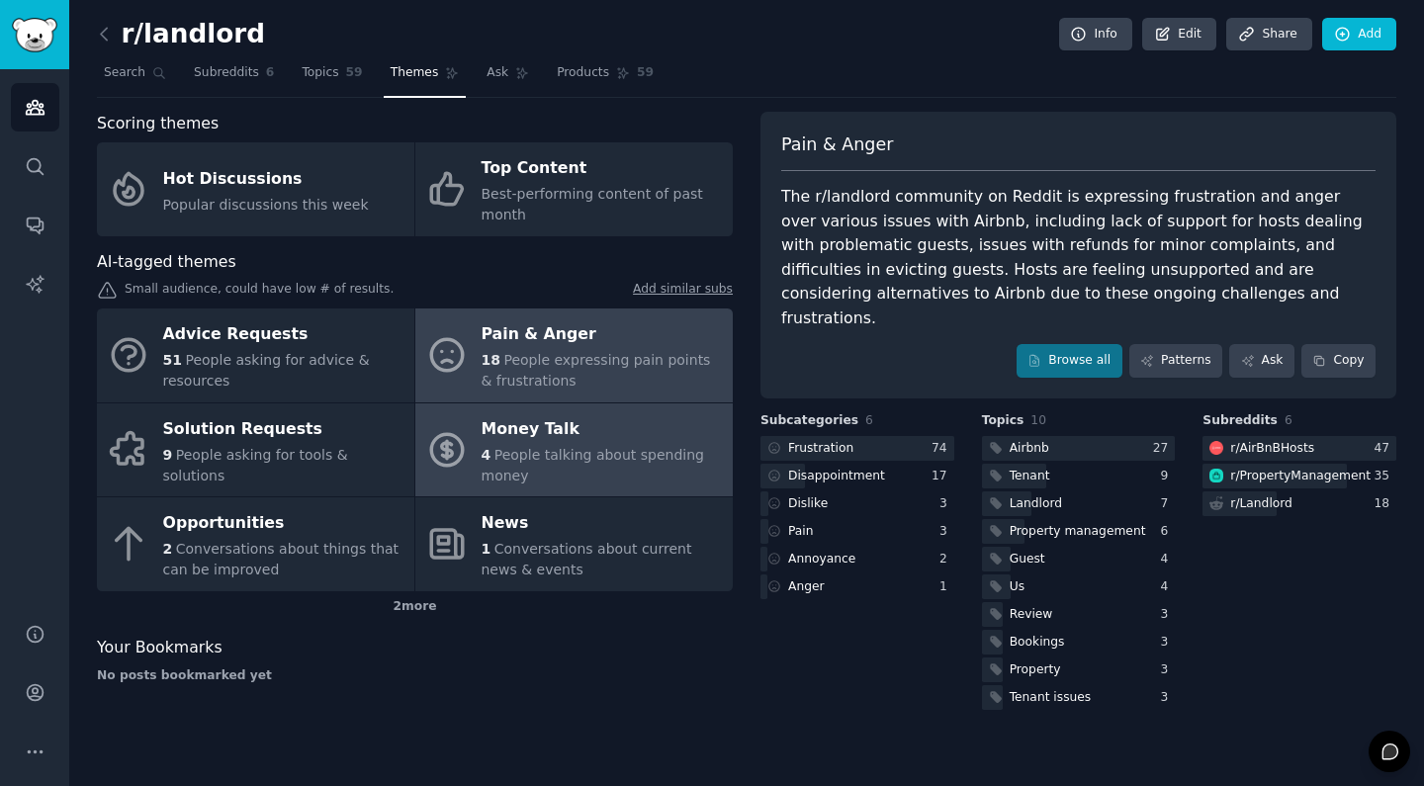
click at [629, 461] on div "4 People talking about spending money" at bounding box center [601, 466] width 241 height 42
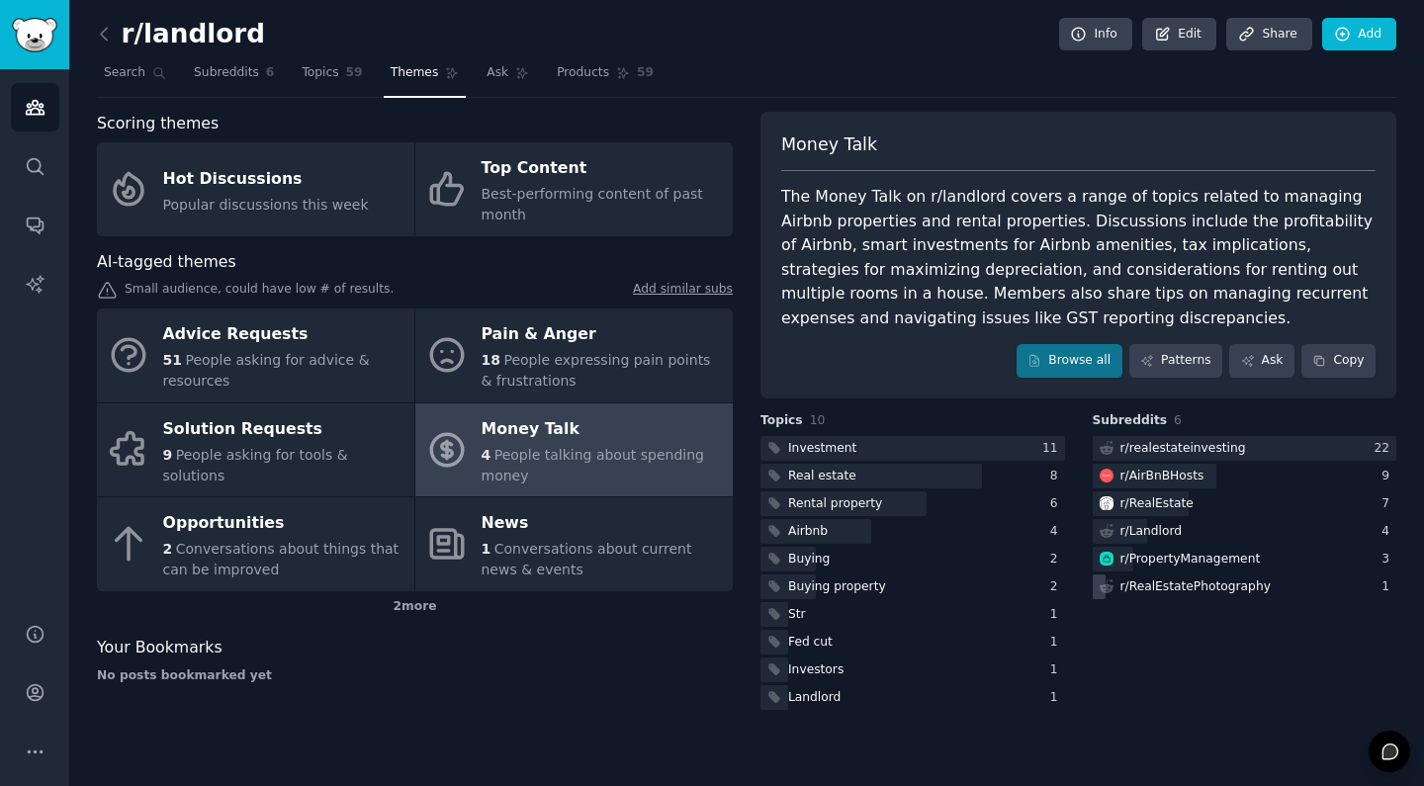
click at [1168, 582] on div "r/ RealEstatePhotography" at bounding box center [1195, 587] width 150 height 18
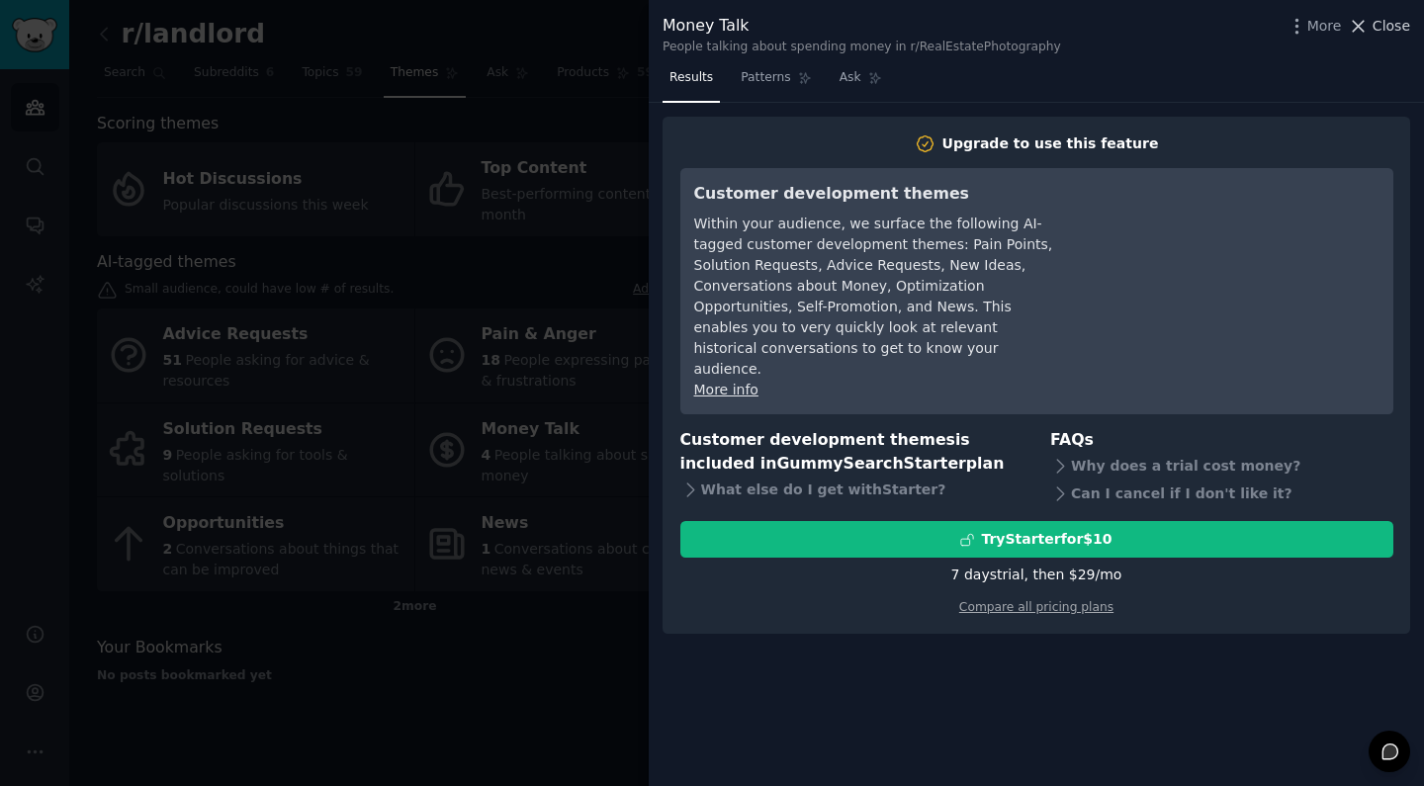
click at [1388, 16] on span "Close" at bounding box center [1391, 26] width 38 height 21
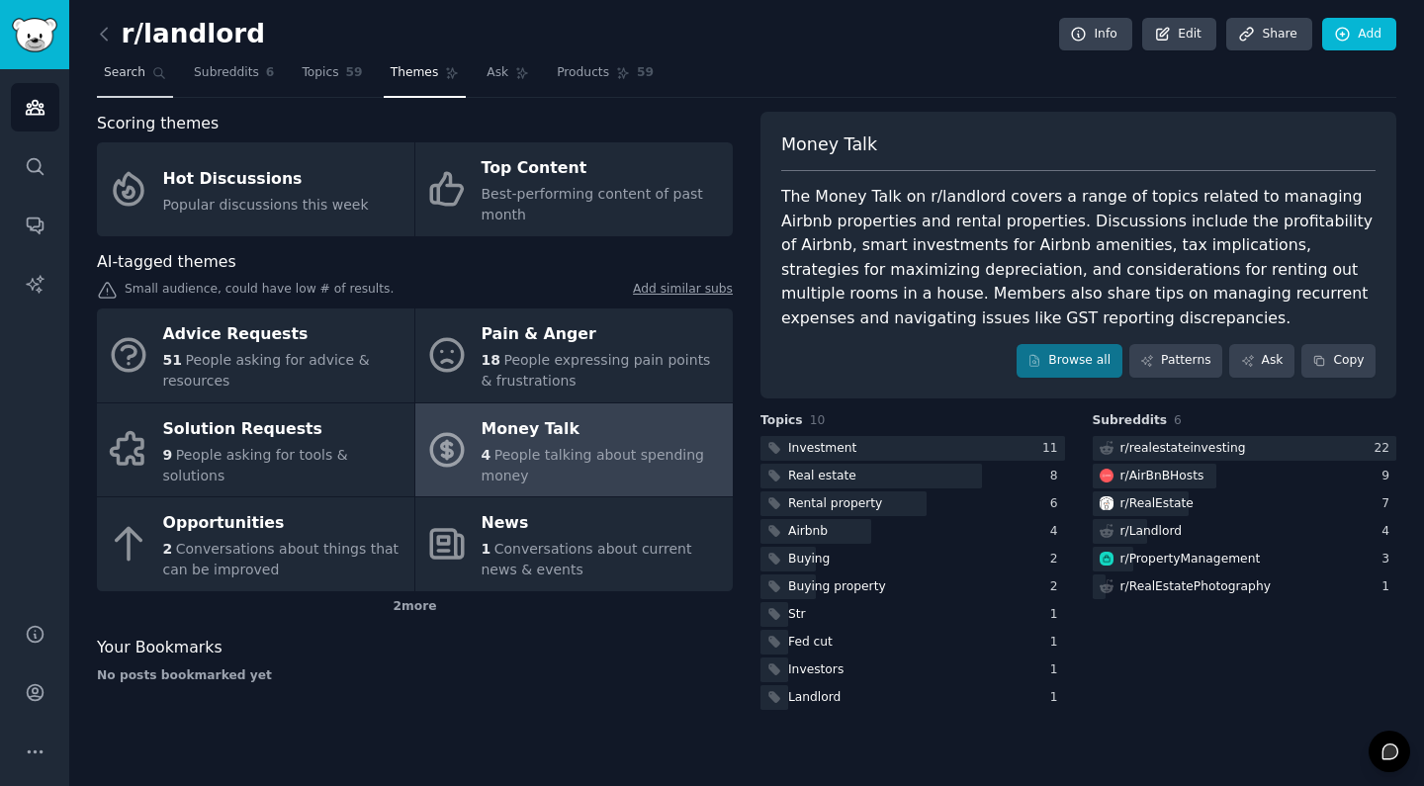
click at [120, 74] on span "Search" at bounding box center [125, 73] width 42 height 18
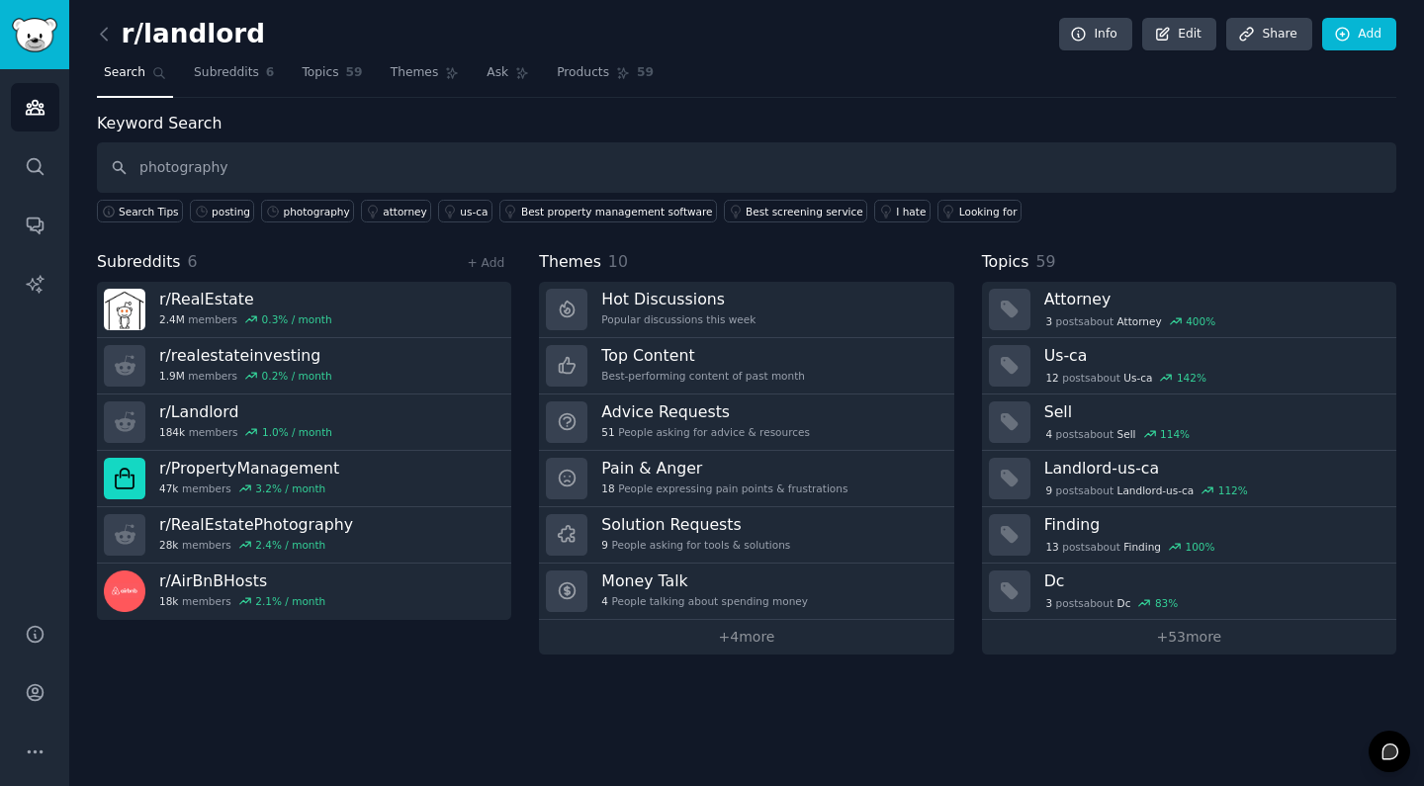
type input "photography"
click at [196, 159] on input "text" at bounding box center [746, 167] width 1299 height 50
type input "photograph"
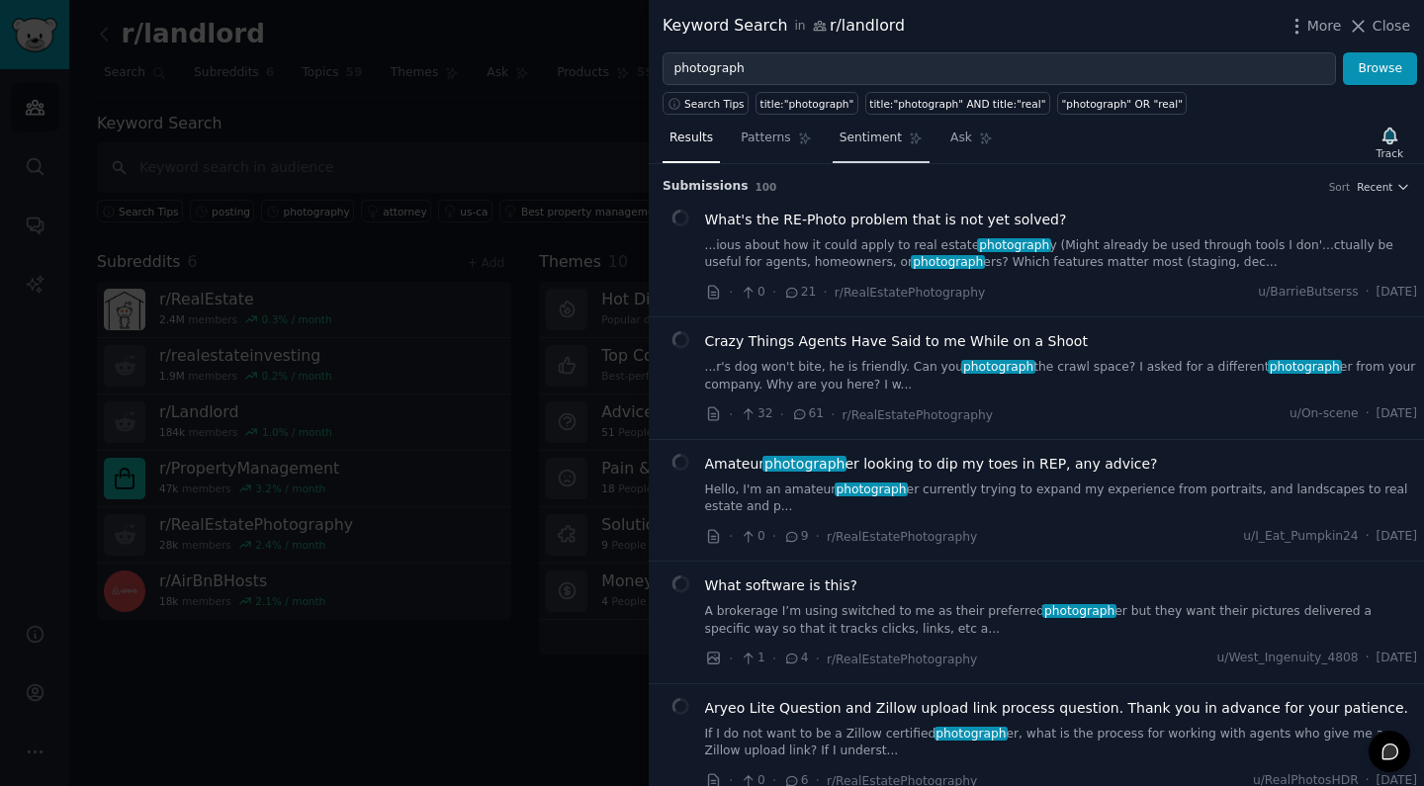
click at [869, 142] on span "Sentiment" at bounding box center [870, 139] width 62 height 18
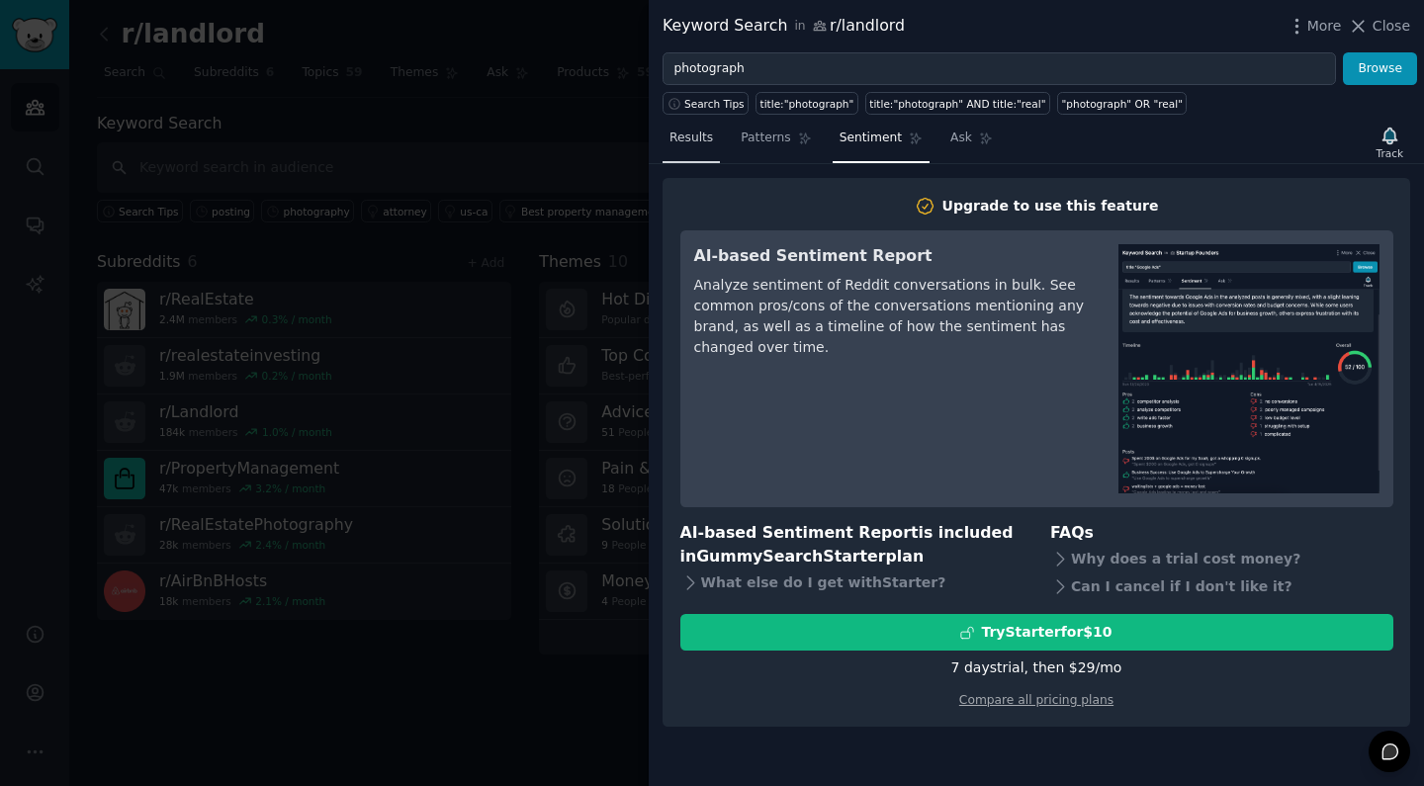
click at [697, 143] on span "Results" at bounding box center [691, 139] width 44 height 18
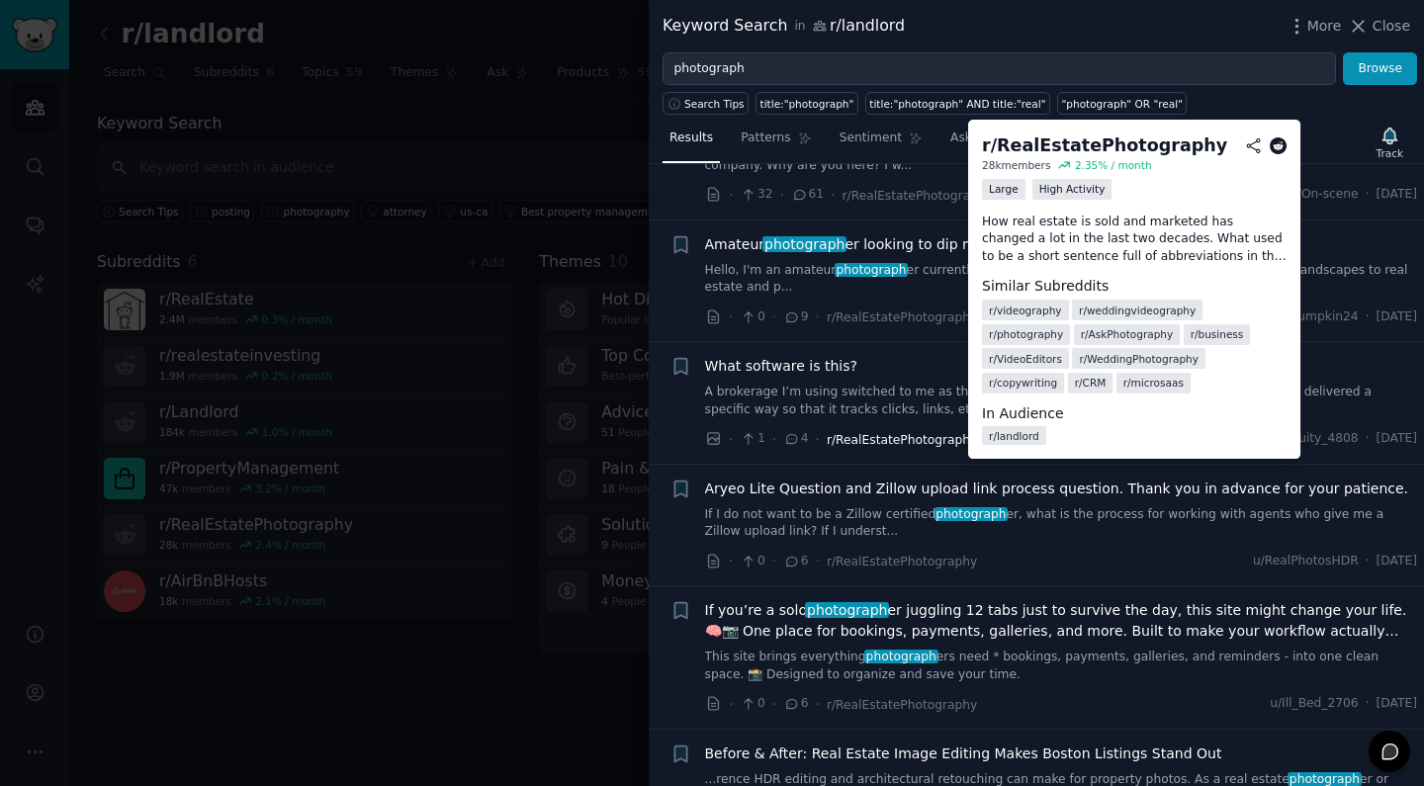
scroll to position [228, 0]
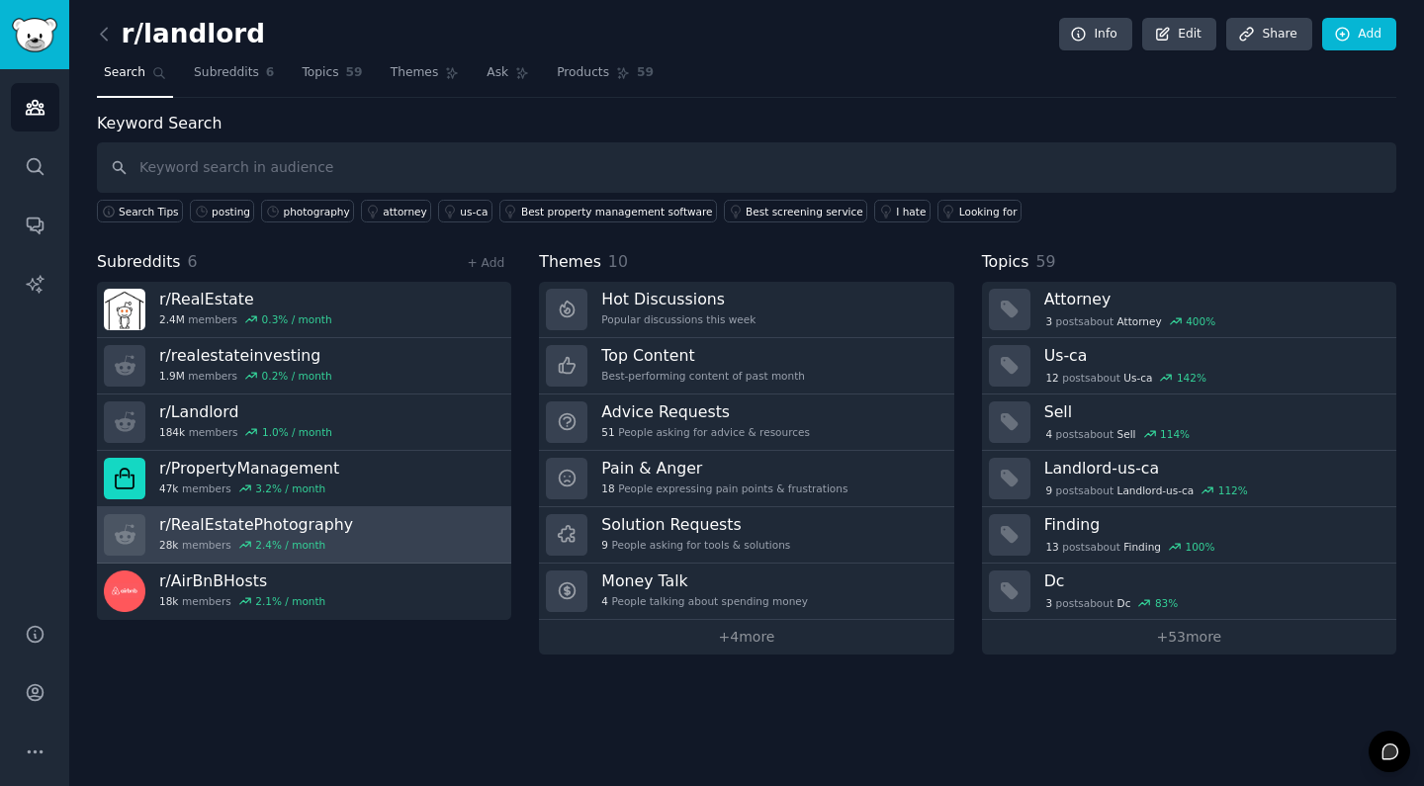
click at [370, 525] on link "r/ RealEstatePhotography 28k members 2.4 % / month" at bounding box center [304, 535] width 414 height 56
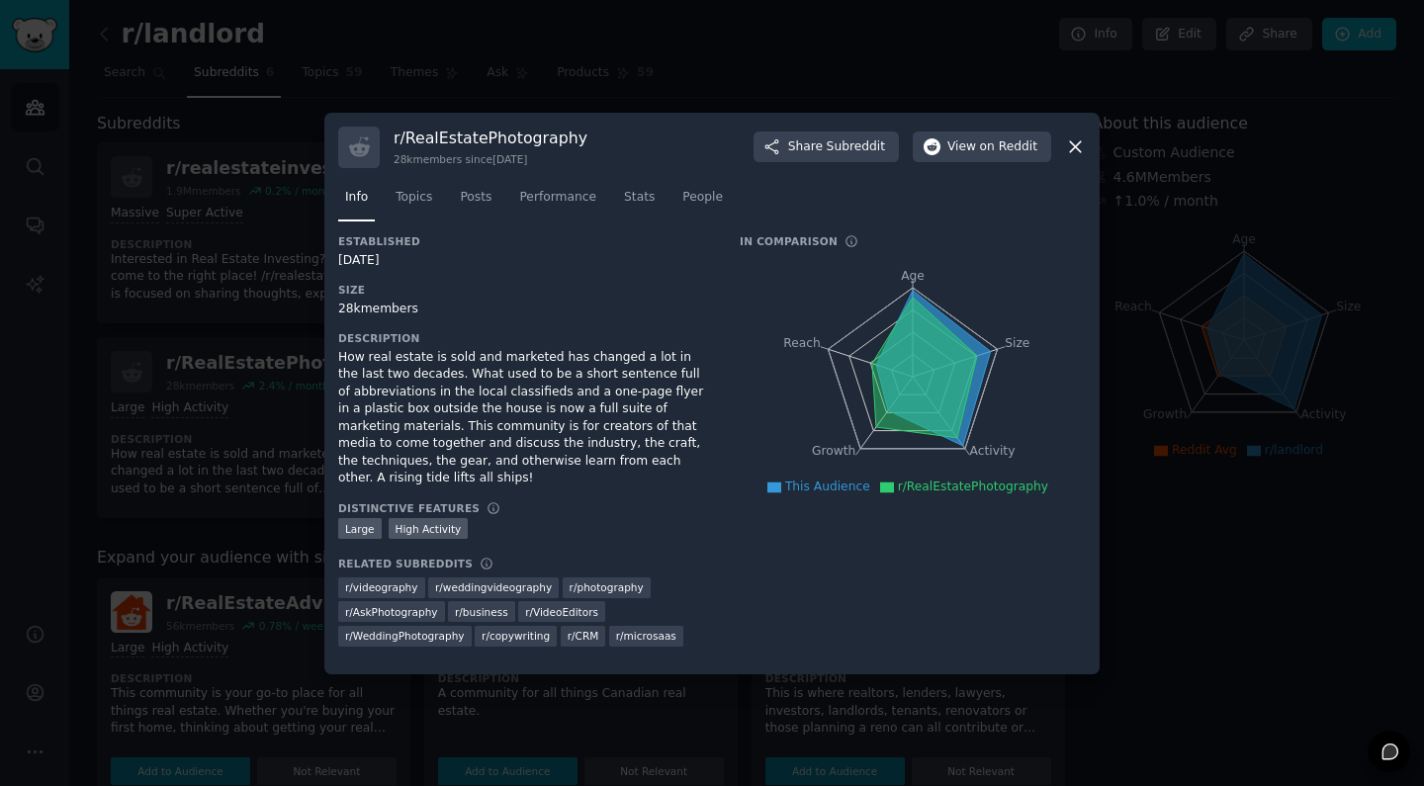
click at [831, 593] on div "In Comparison Age Size Activity Growth Reach This Audience r/RealEstatePhotogra…" at bounding box center [913, 447] width 346 height 426
click at [541, 440] on div "How real estate is sold and marketed has changed a lot in the last two decades.…" at bounding box center [525, 418] width 374 height 138
click at [416, 206] on span "Topics" at bounding box center [413, 198] width 37 height 18
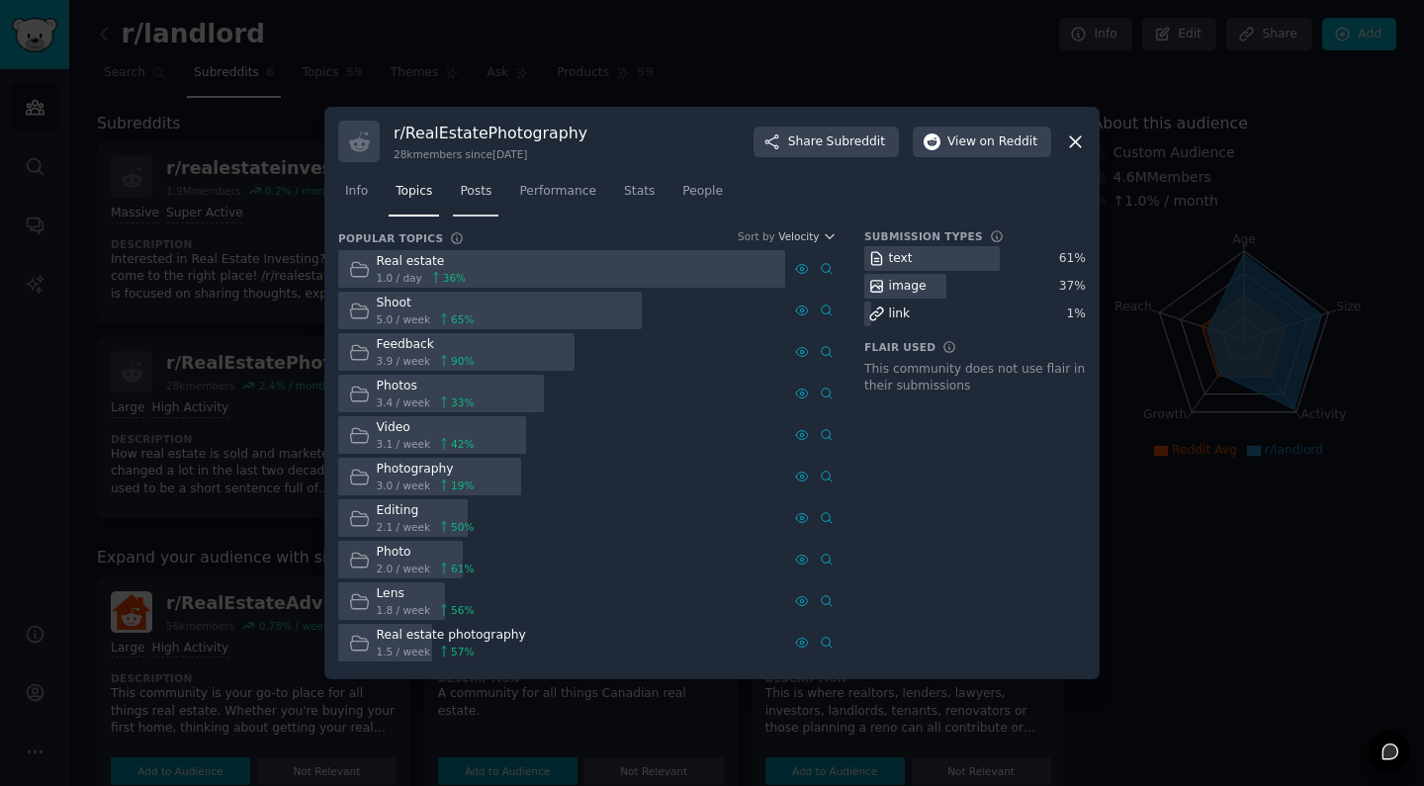
click at [478, 189] on span "Posts" at bounding box center [476, 192] width 32 height 18
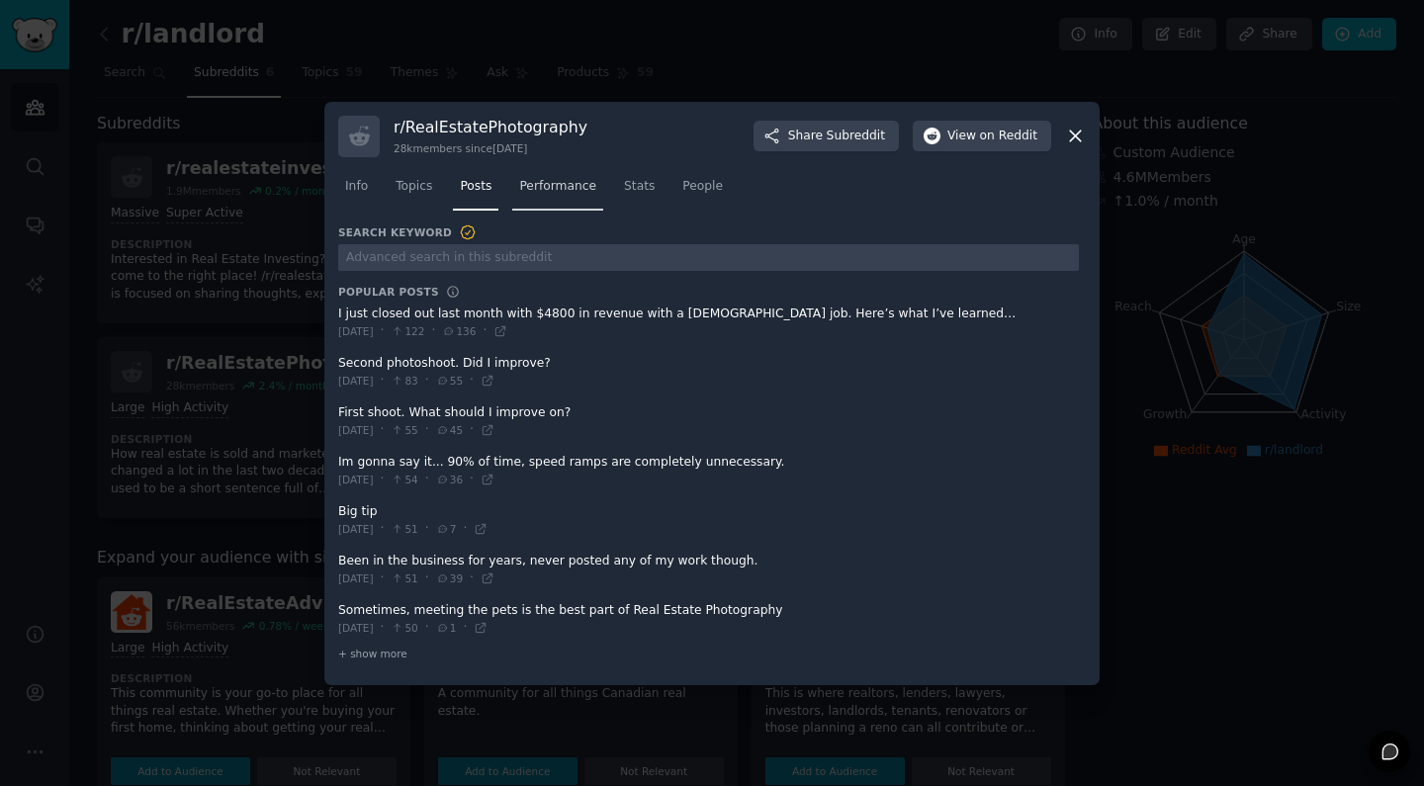
click at [562, 188] on span "Performance" at bounding box center [557, 187] width 77 height 18
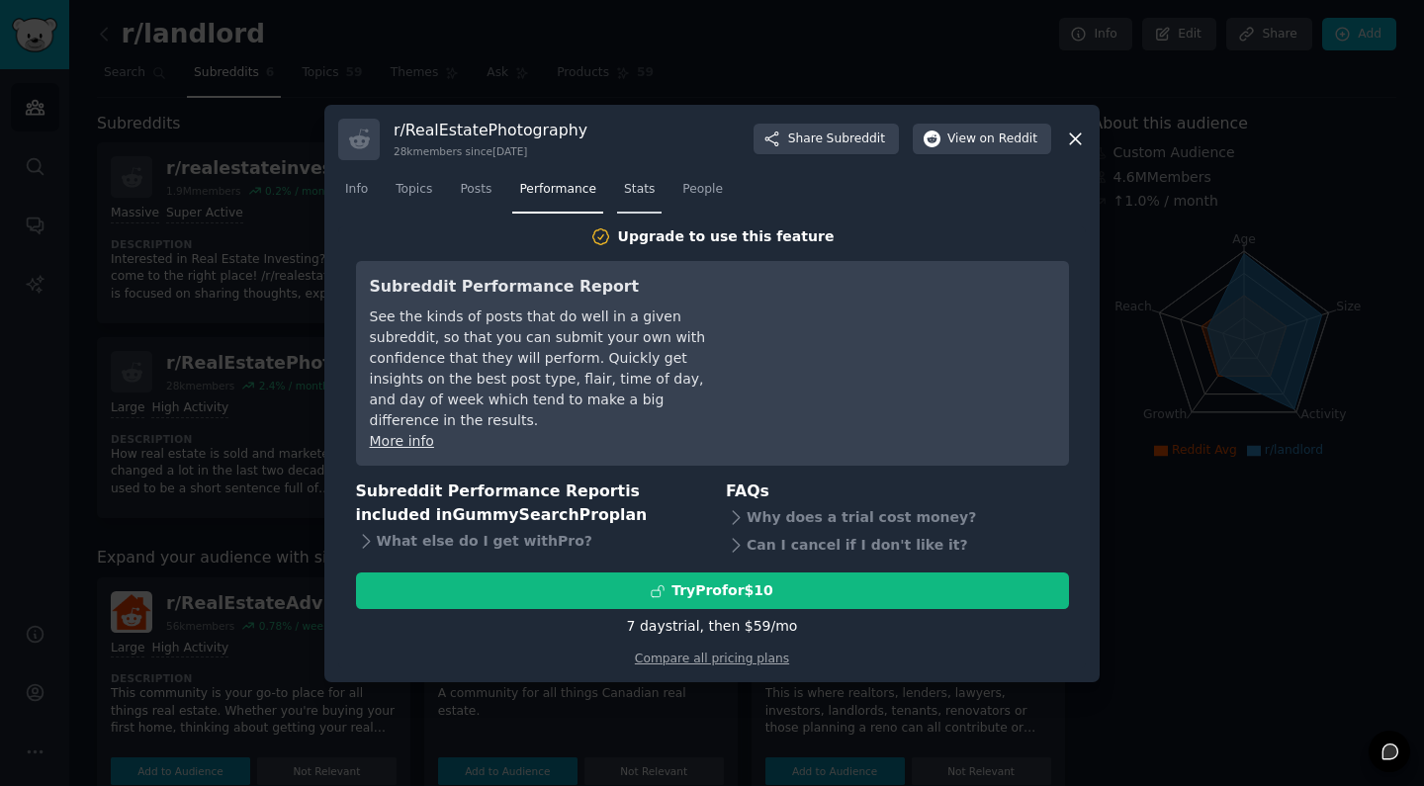
click at [654, 191] on link "Stats" at bounding box center [639, 194] width 44 height 41
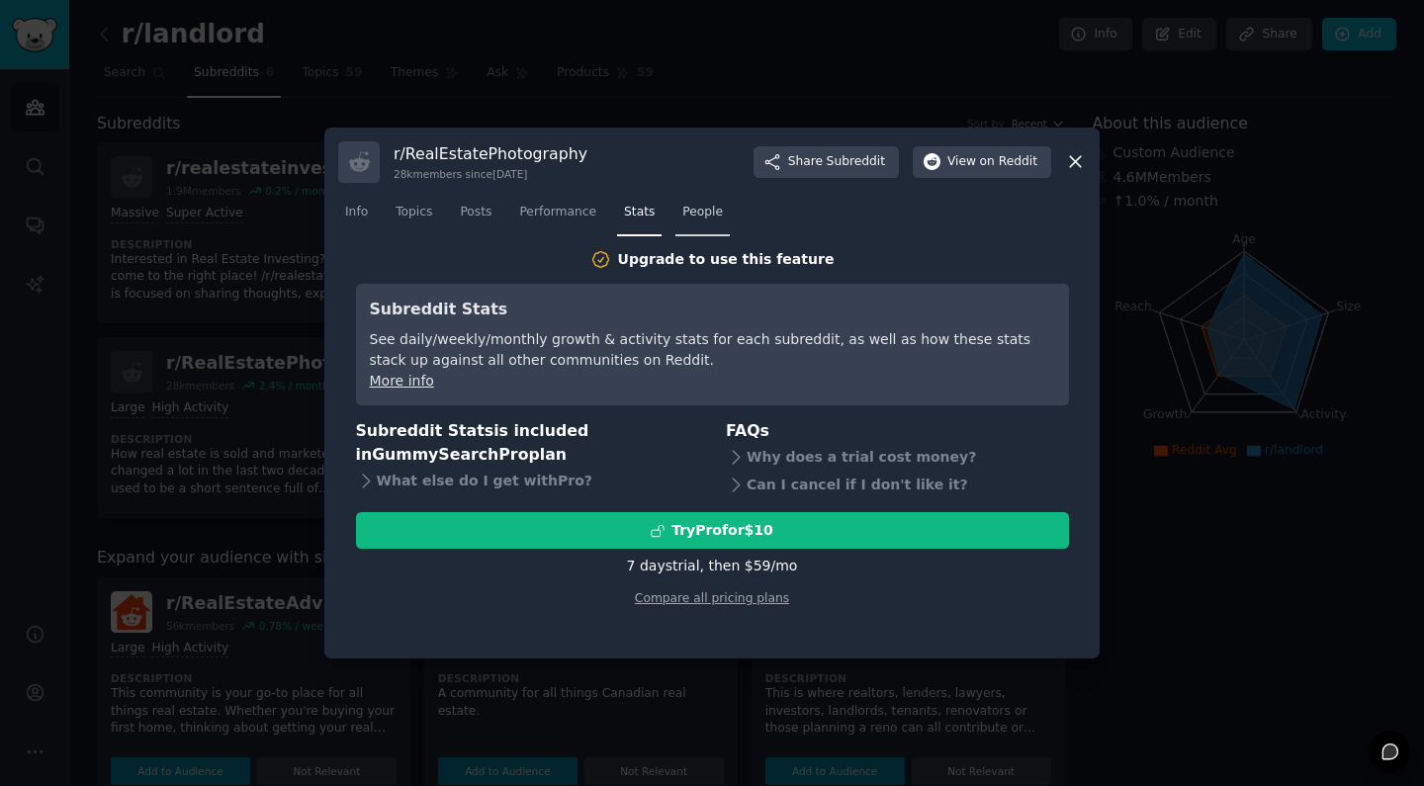
click at [714, 212] on span "People" at bounding box center [702, 213] width 41 height 18
click at [476, 216] on span "Posts" at bounding box center [476, 213] width 32 height 18
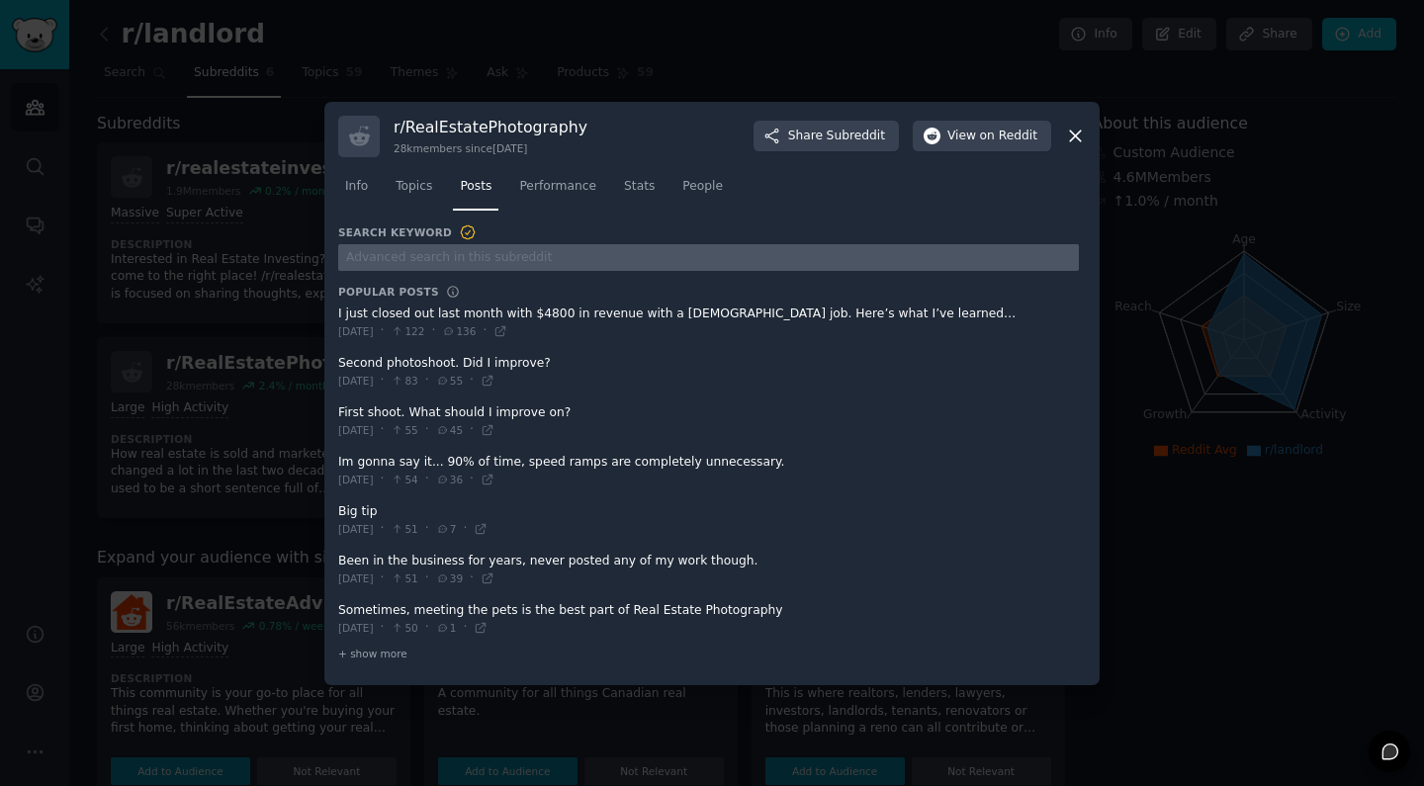
click at [396, 263] on input "text" at bounding box center [708, 257] width 741 height 27
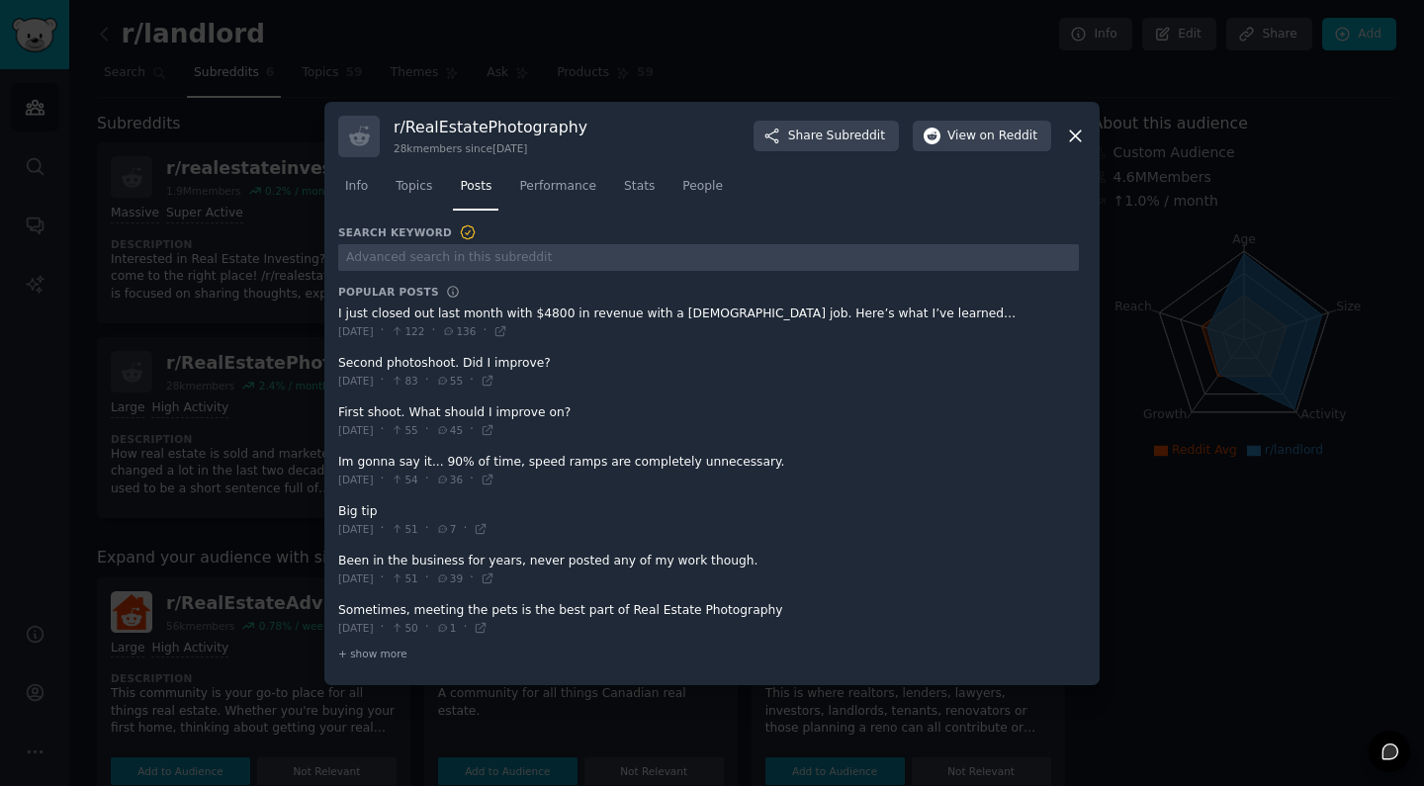
click at [389, 368] on span at bounding box center [708, 372] width 741 height 48
click at [410, 186] on span "Topics" at bounding box center [413, 187] width 37 height 18
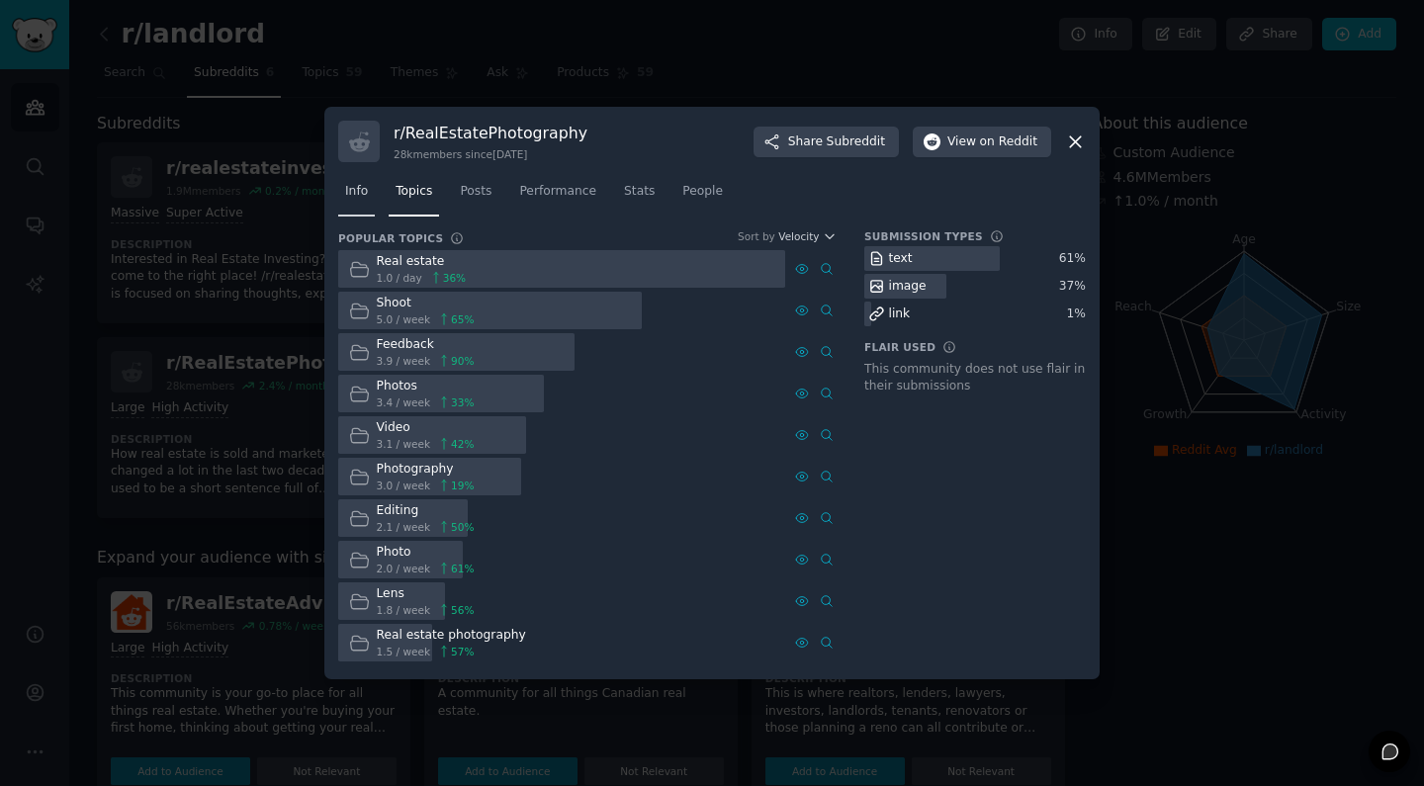
click at [358, 188] on span "Info" at bounding box center [356, 192] width 23 height 18
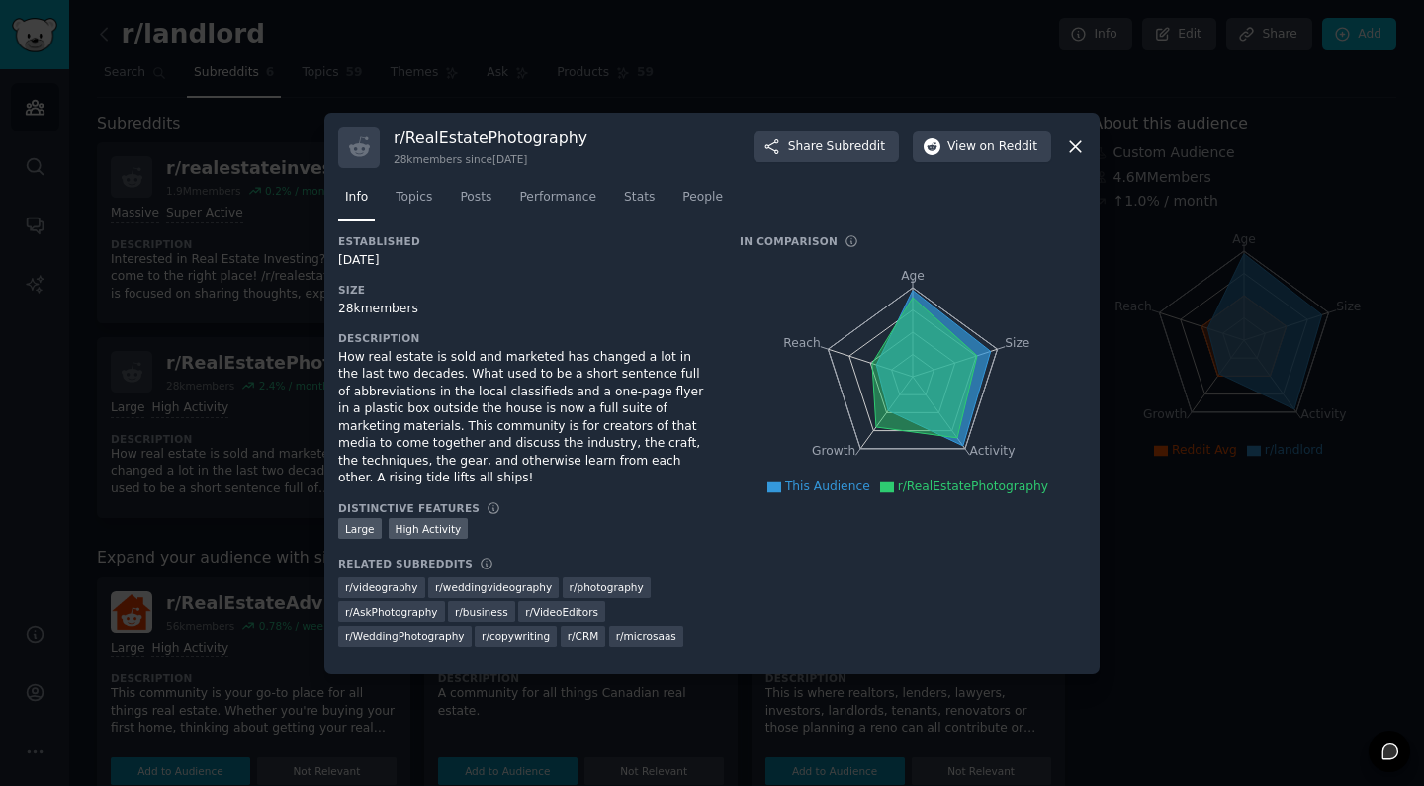
click at [239, 401] on div at bounding box center [712, 393] width 1424 height 786
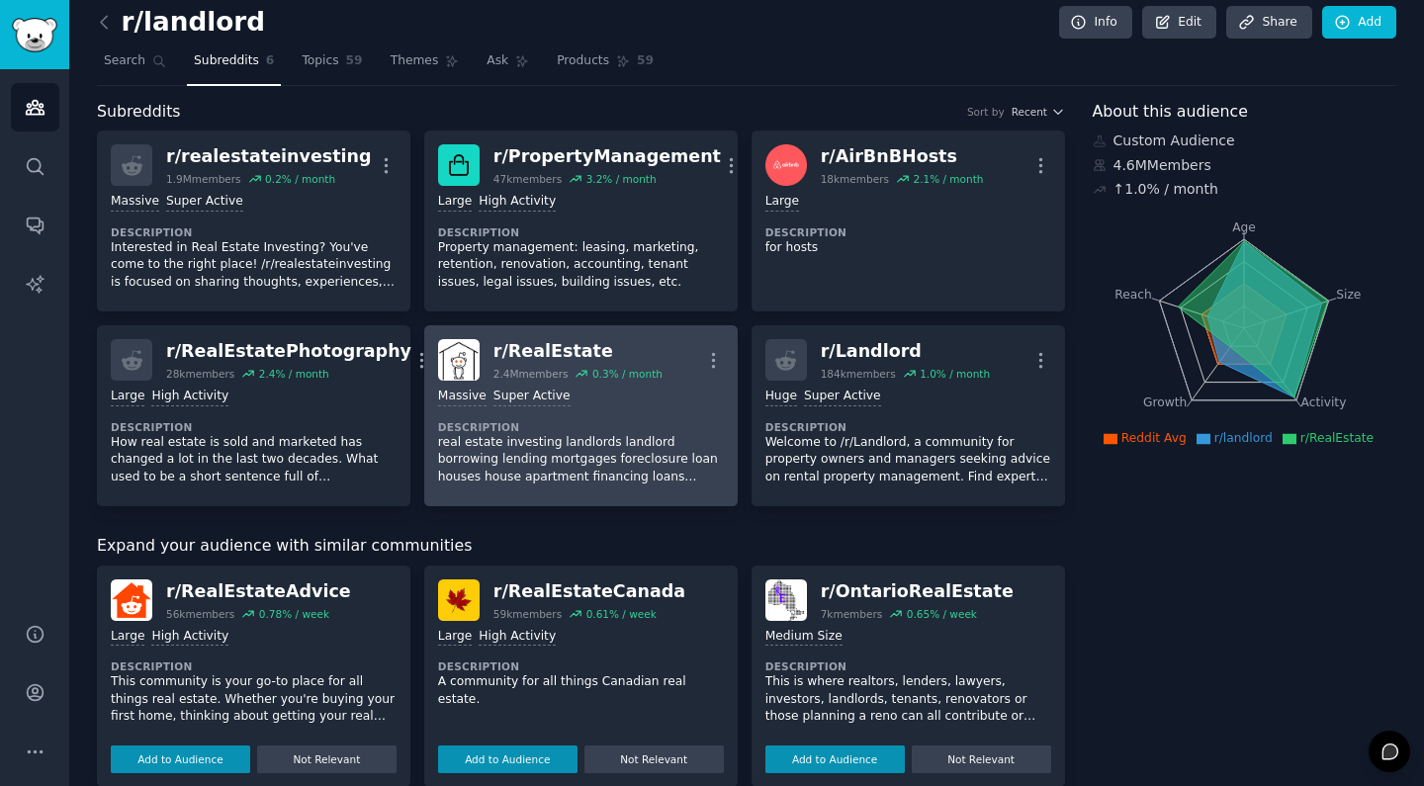
scroll to position [17, 0]
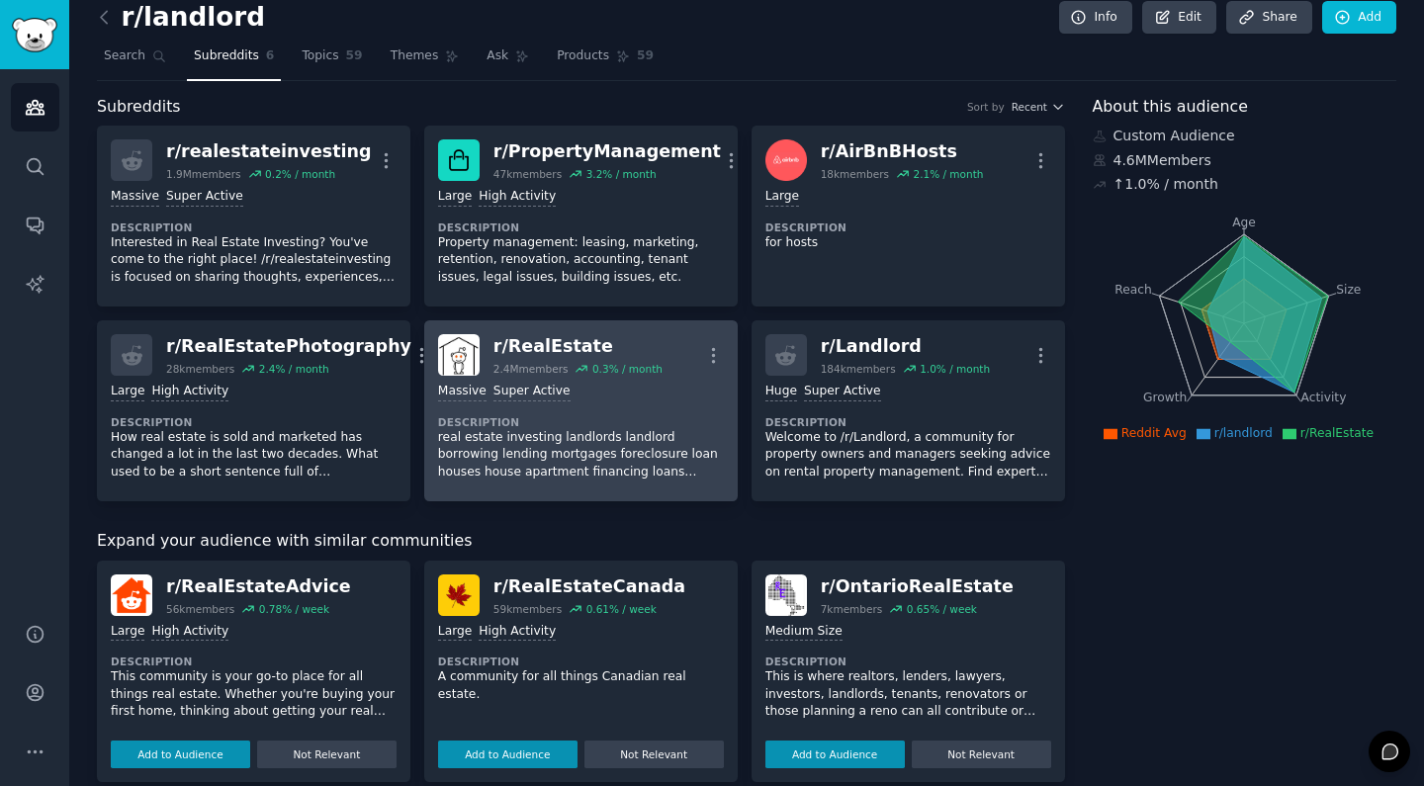
click at [553, 470] on p "real estate investing landlords landlord borrowing lending mortgages foreclosur…" at bounding box center [581, 455] width 286 height 52
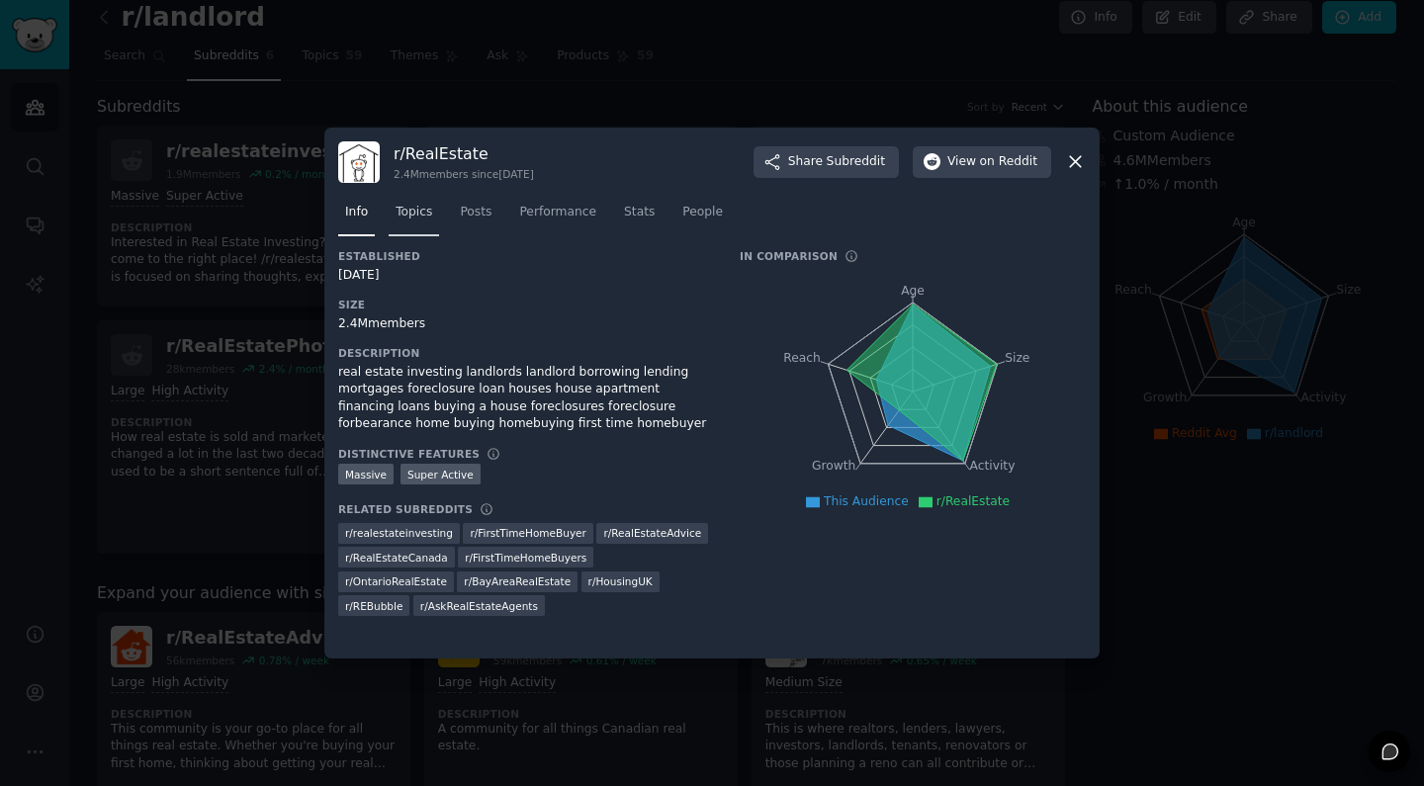
click at [424, 210] on span "Topics" at bounding box center [413, 213] width 37 height 18
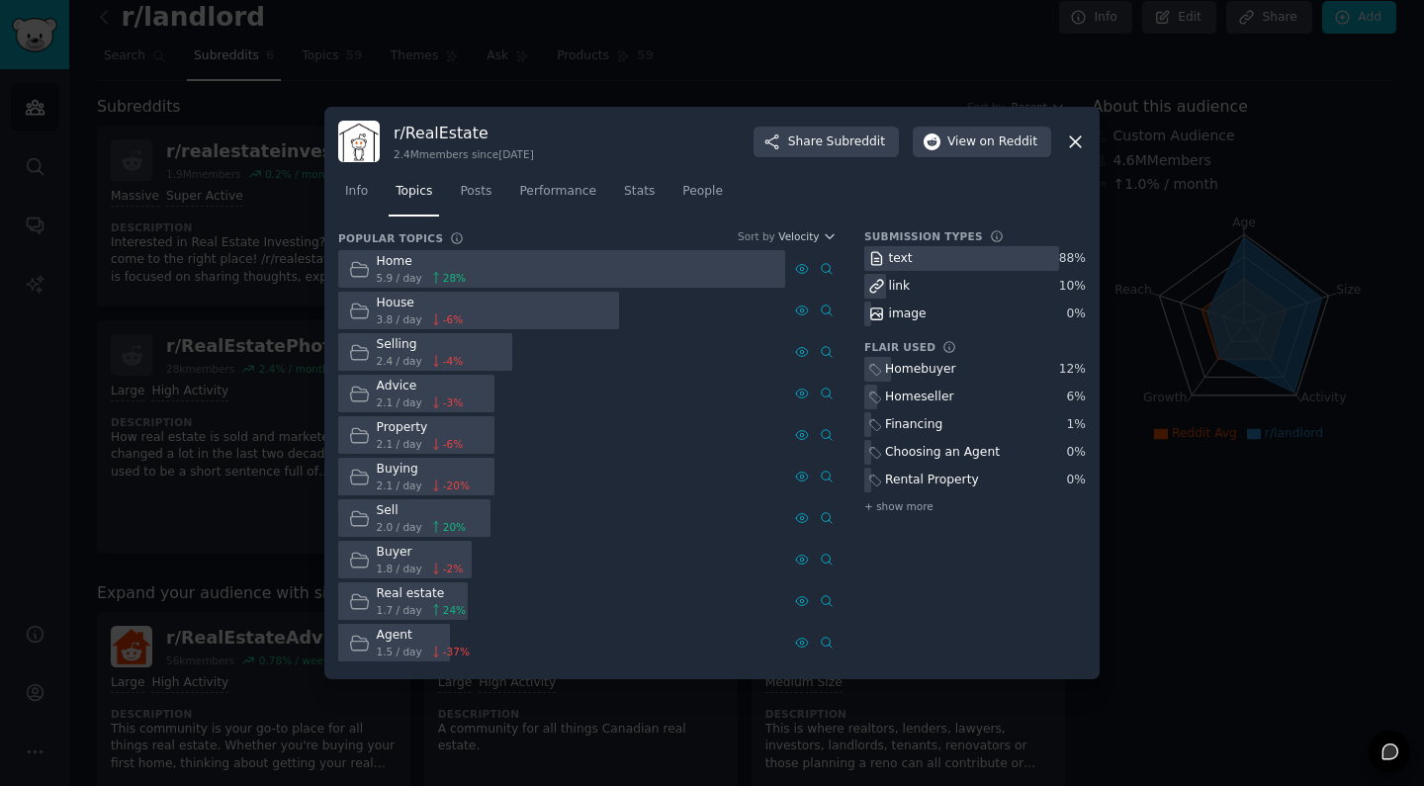
click at [478, 173] on div "Info Topics Posts Performance Stats People" at bounding box center [711, 195] width 747 height 67
click at [478, 197] on span "Posts" at bounding box center [476, 192] width 32 height 18
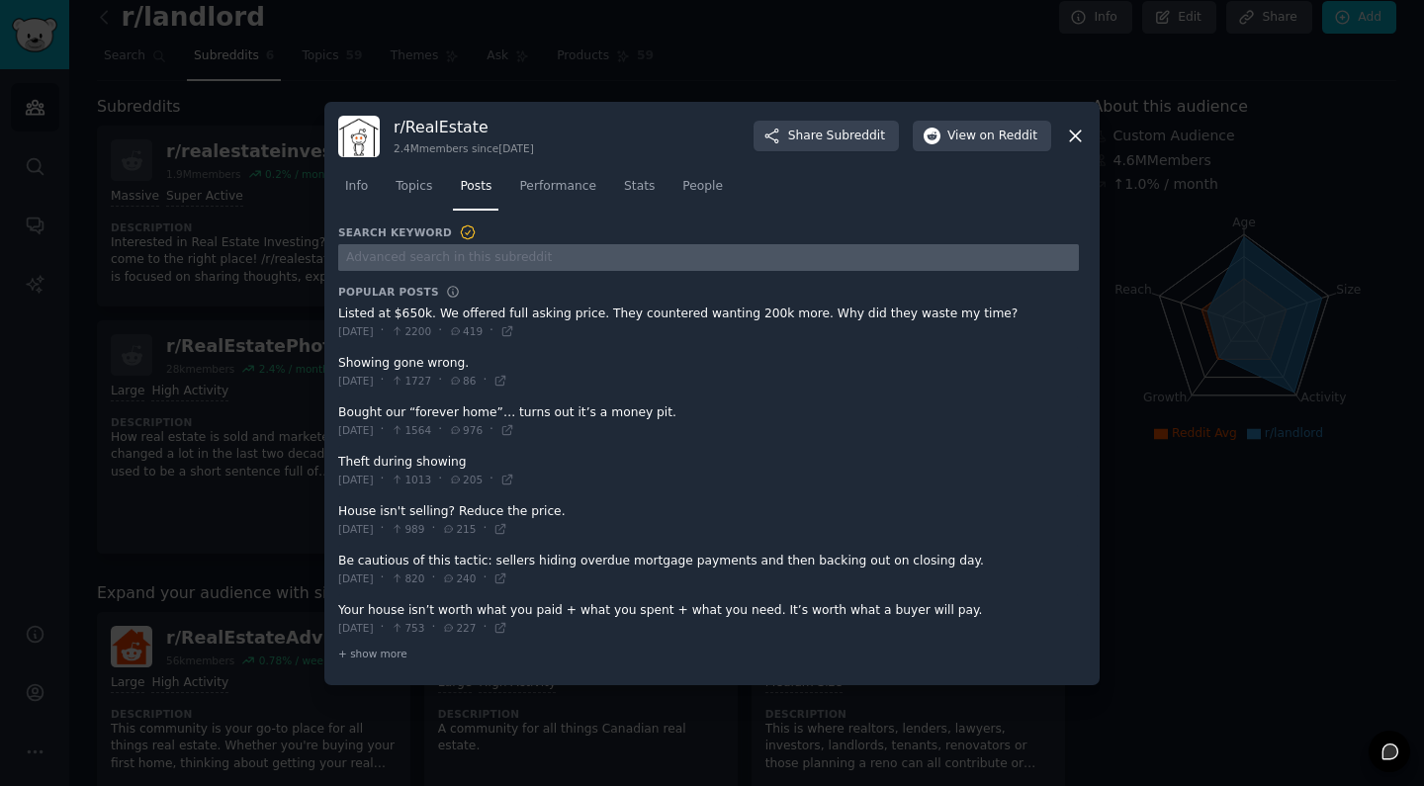
click at [535, 253] on input "text" at bounding box center [708, 257] width 741 height 27
type input "photo"
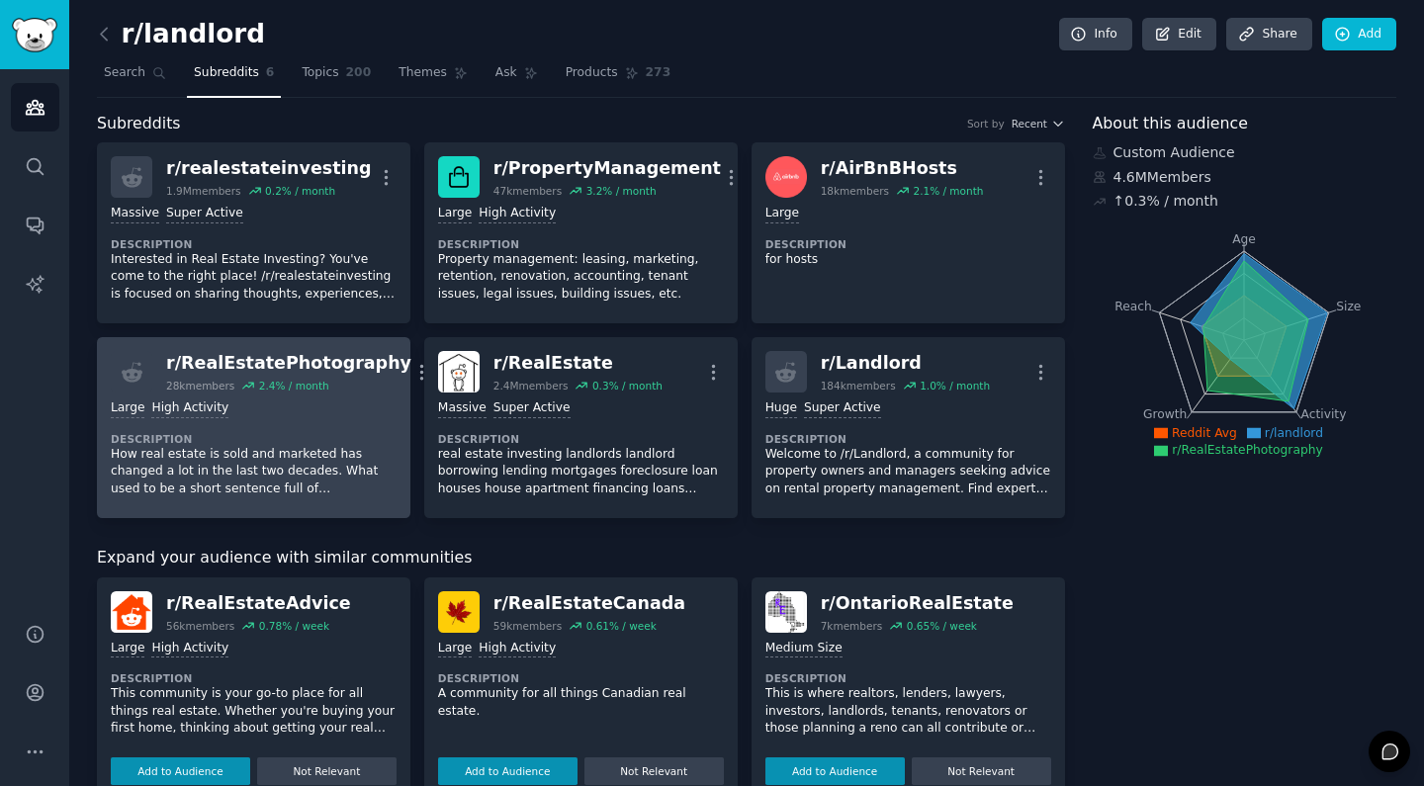
click at [218, 477] on p "How real estate is sold and marketed has changed a lot in the last two decades.…" at bounding box center [254, 472] width 286 height 52
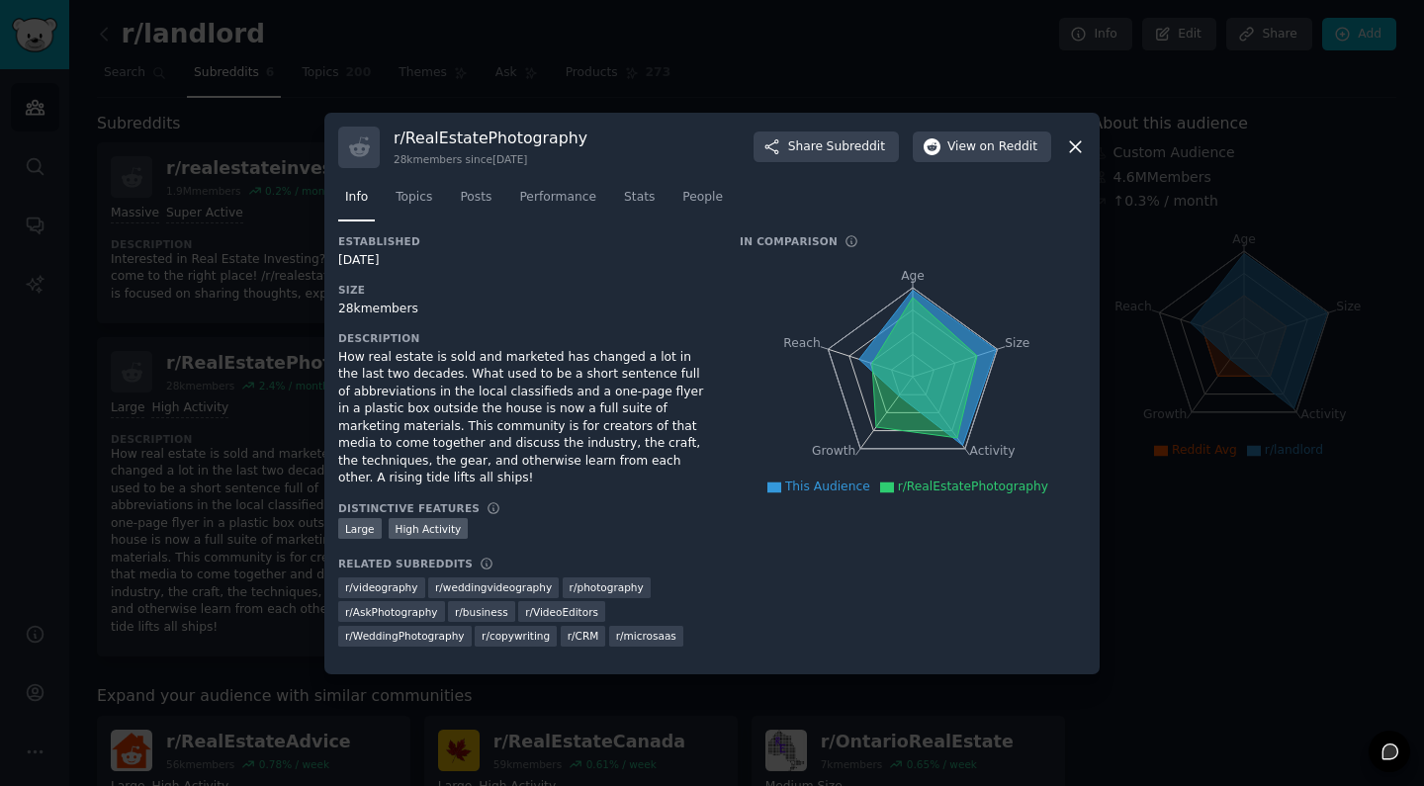
click at [581, 432] on div "How real estate is sold and marketed has changed a lot in the last two decades.…" at bounding box center [525, 418] width 374 height 138
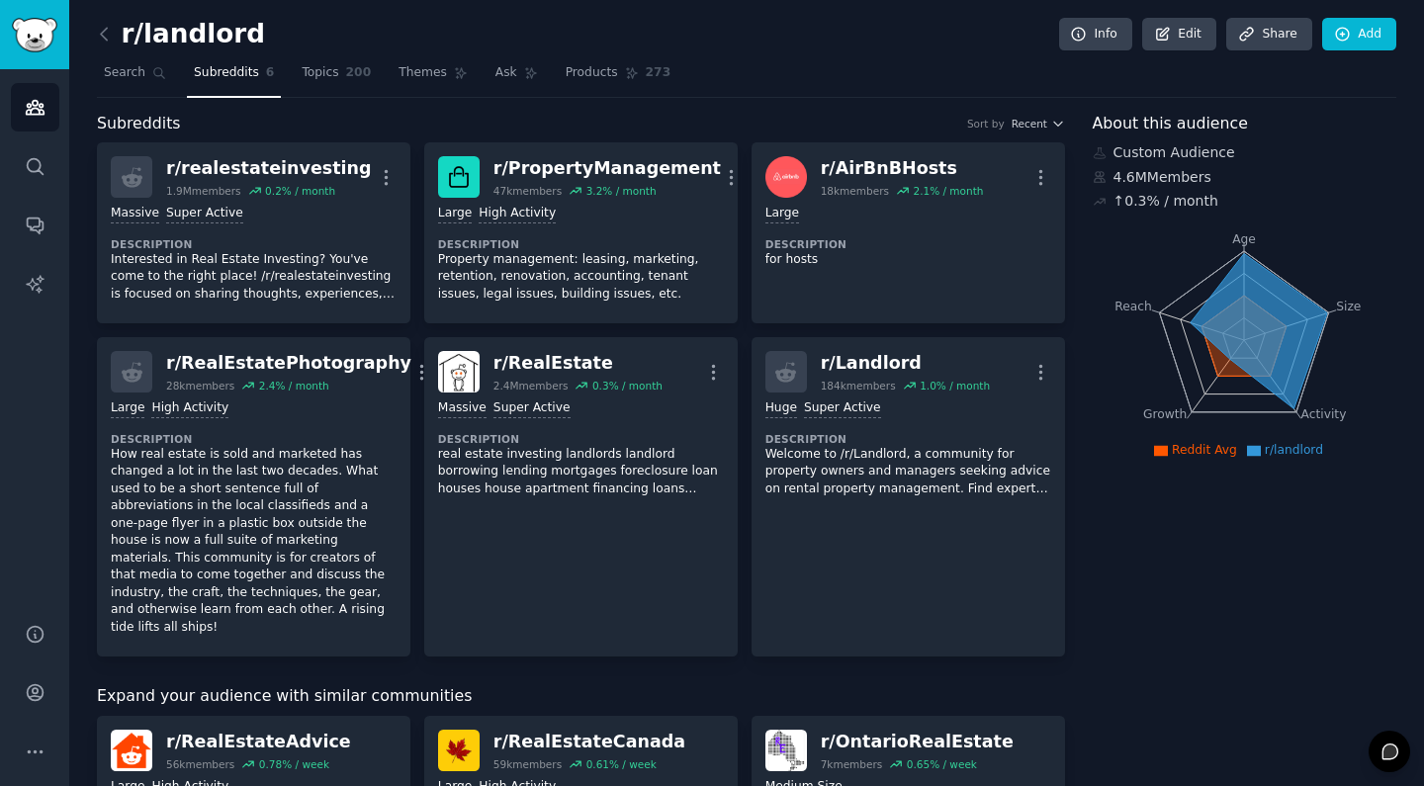
scroll to position [51, 0]
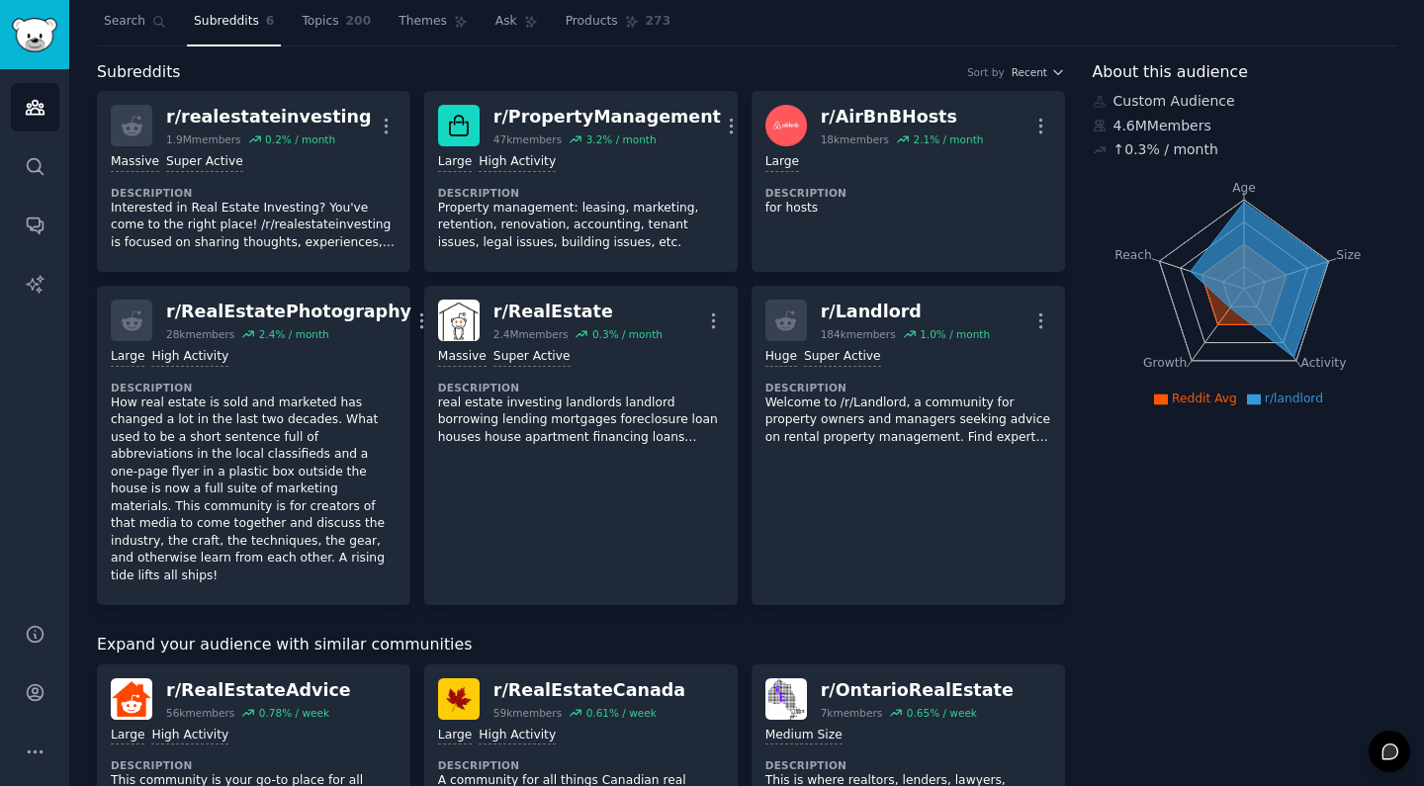
click at [1246, 229] on icon at bounding box center [1257, 279] width 136 height 155
